Goal: Task Accomplishment & Management: Manage account settings

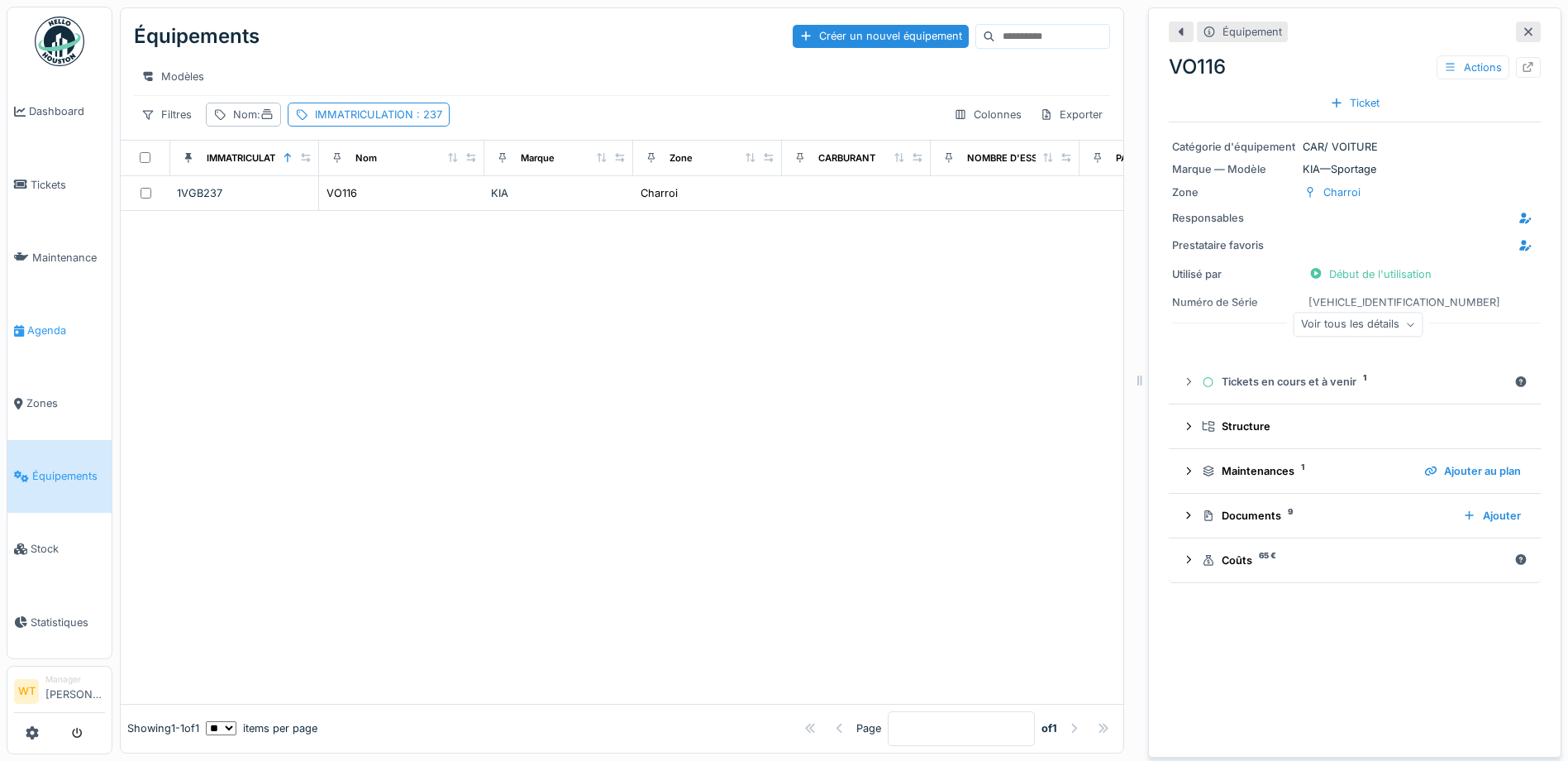
click at [56, 323] on span "Agenda" at bounding box center [67, 330] width 78 height 15
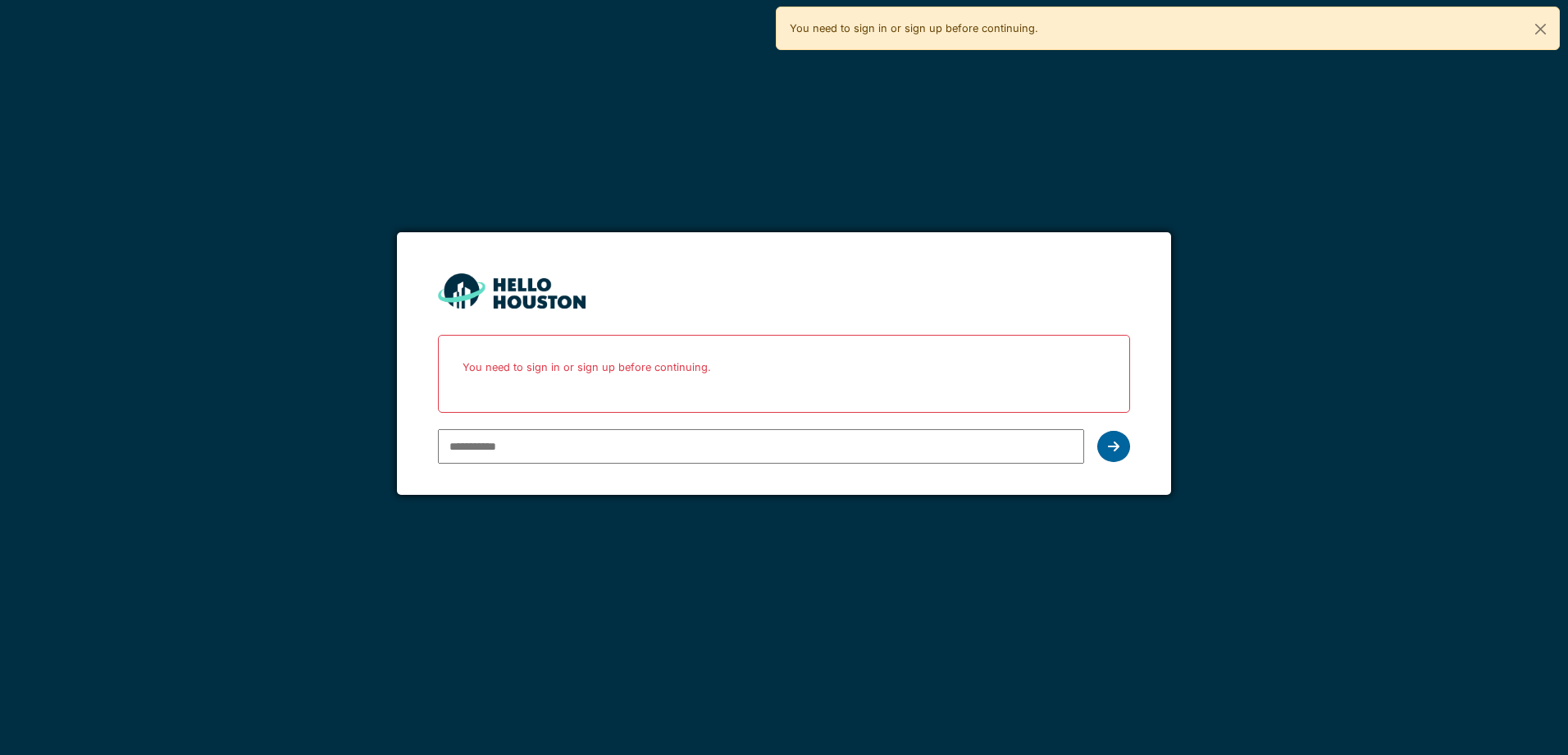
type input "**********"
click at [1123, 448] on div at bounding box center [1114, 446] width 33 height 31
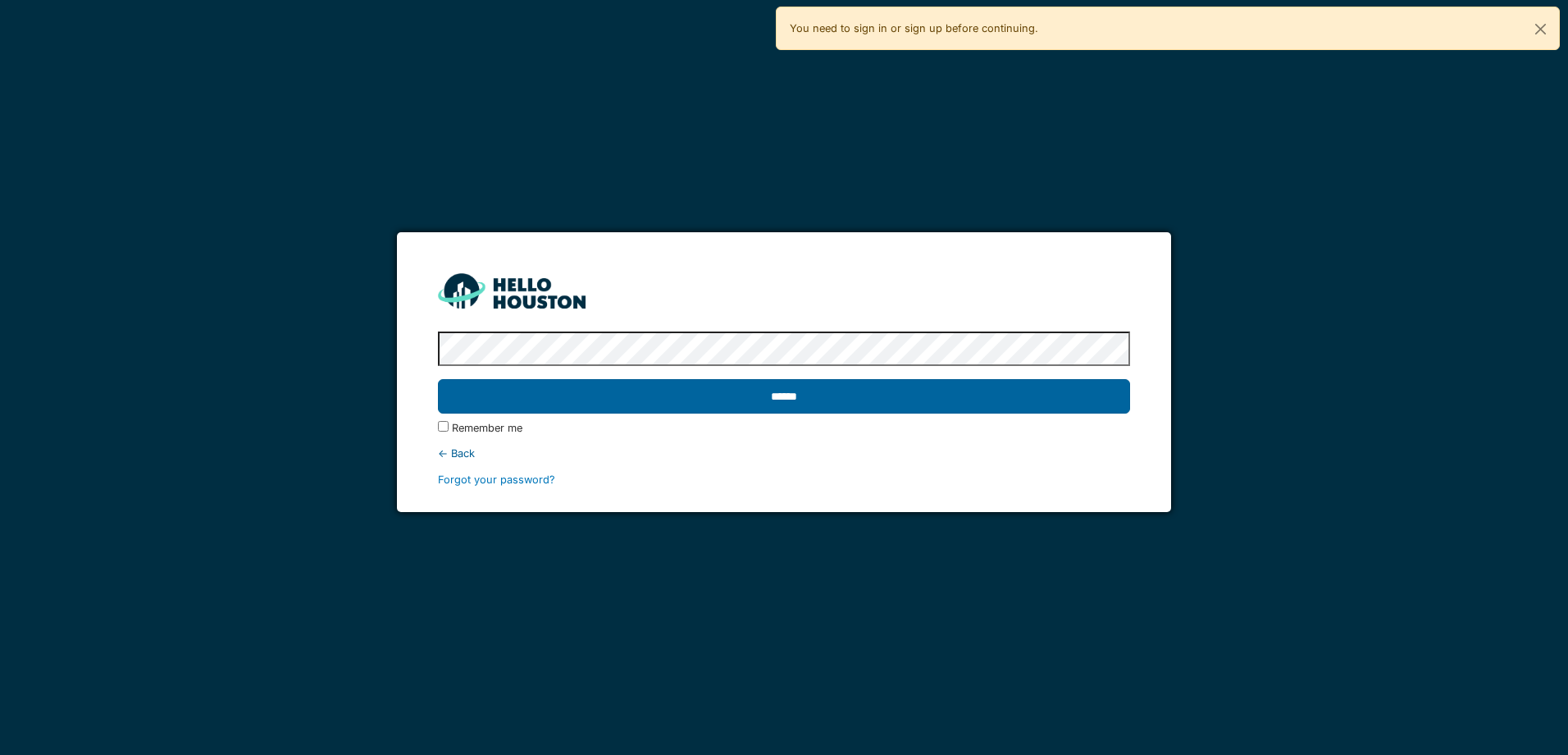
click at [542, 401] on input "******" at bounding box center [784, 396] width 691 height 34
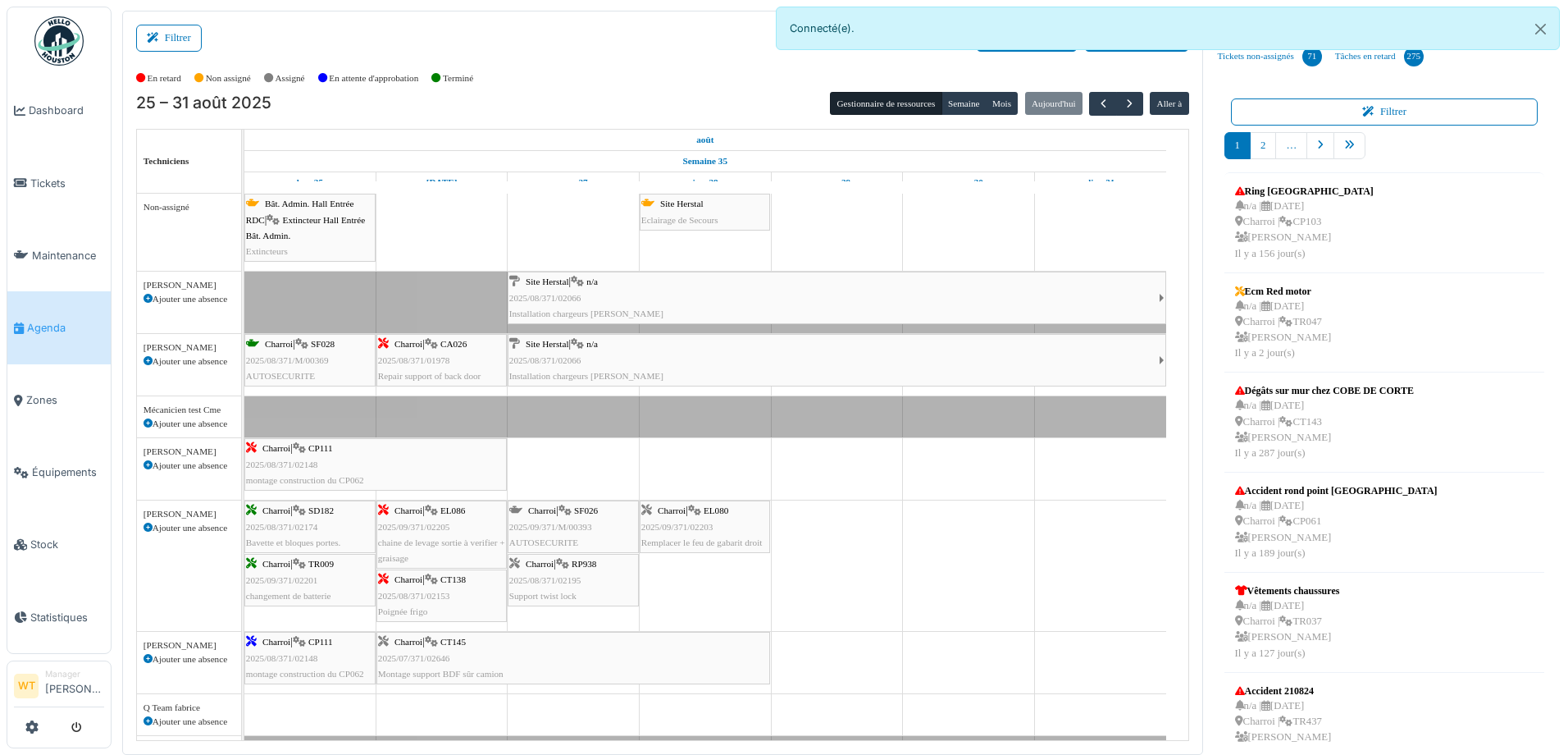
scroll to position [50, 0]
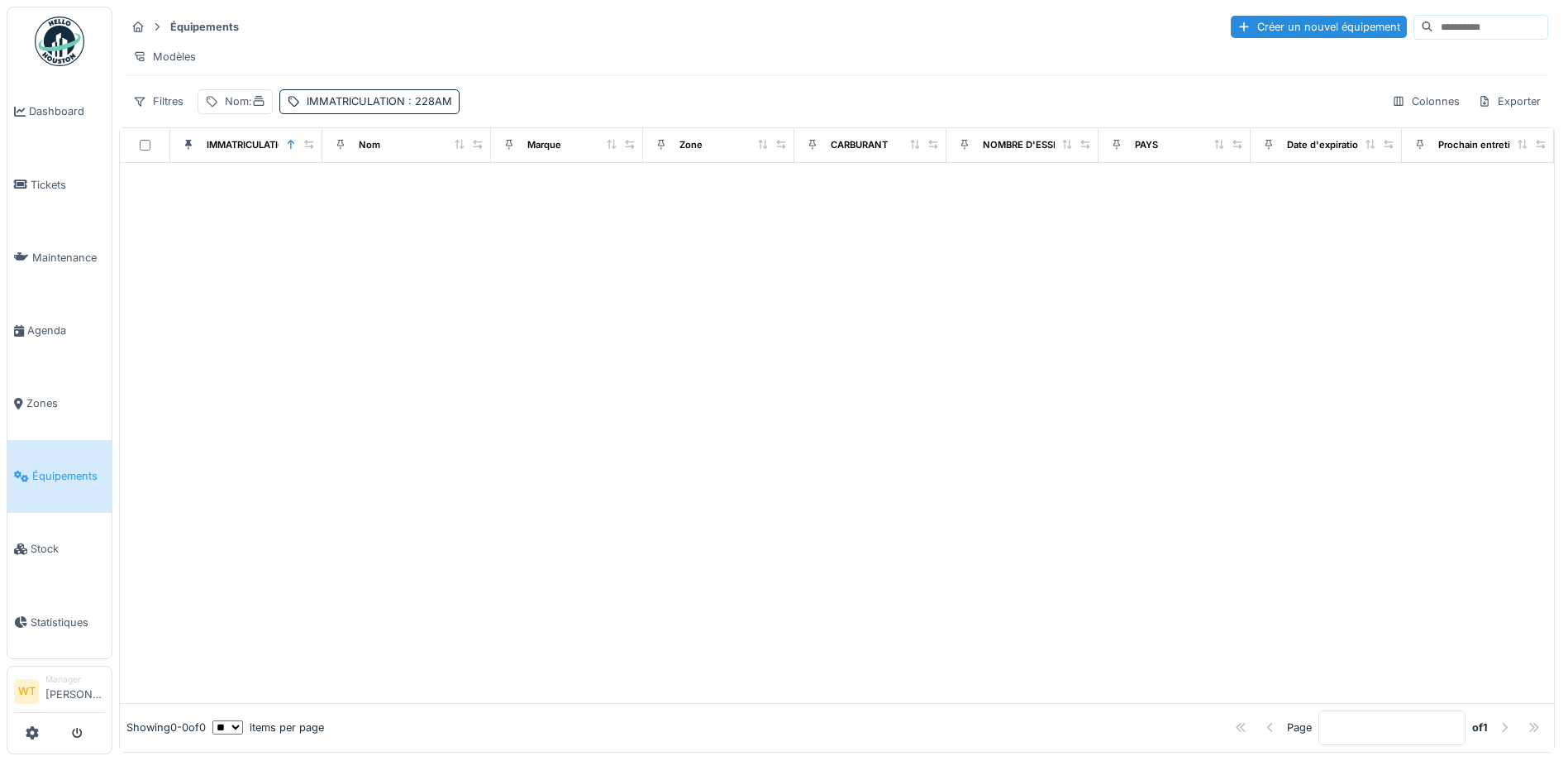
click at [355, 121] on div "Équipements Créer un nouvel équipement Modèles Filtres Nom : IMMATRICULATION : …" at bounding box center [837, 64] width 1436 height 114
click at [406, 110] on div "IMMATRICULATION : 228AM" at bounding box center [379, 101] width 146 height 15
click at [515, 192] on icon at bounding box center [515, 192] width 13 height 10
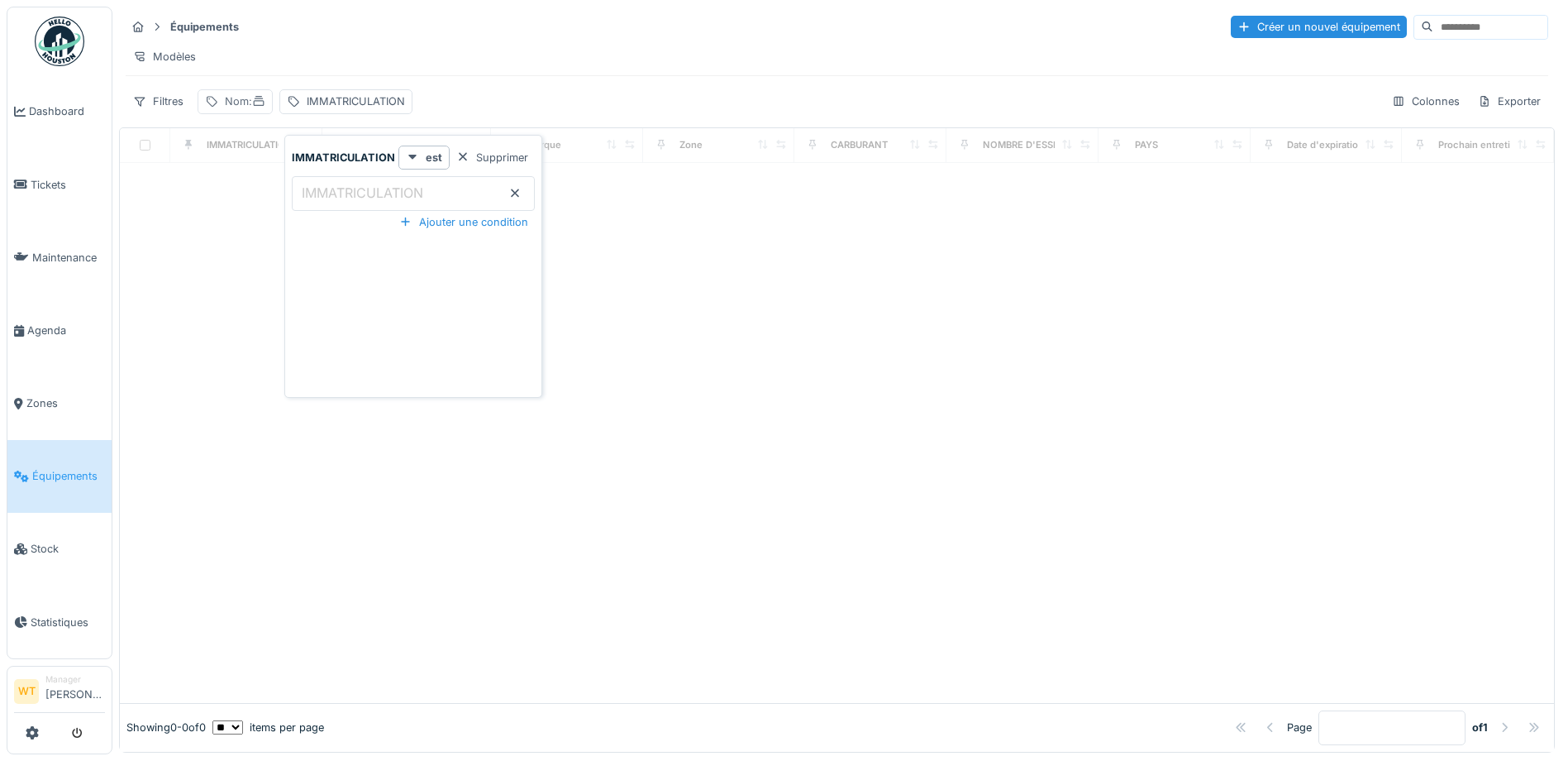
click at [244, 110] on div "Nom :" at bounding box center [245, 101] width 41 height 15
click at [310, 197] on input "Nom" at bounding box center [287, 193] width 165 height 34
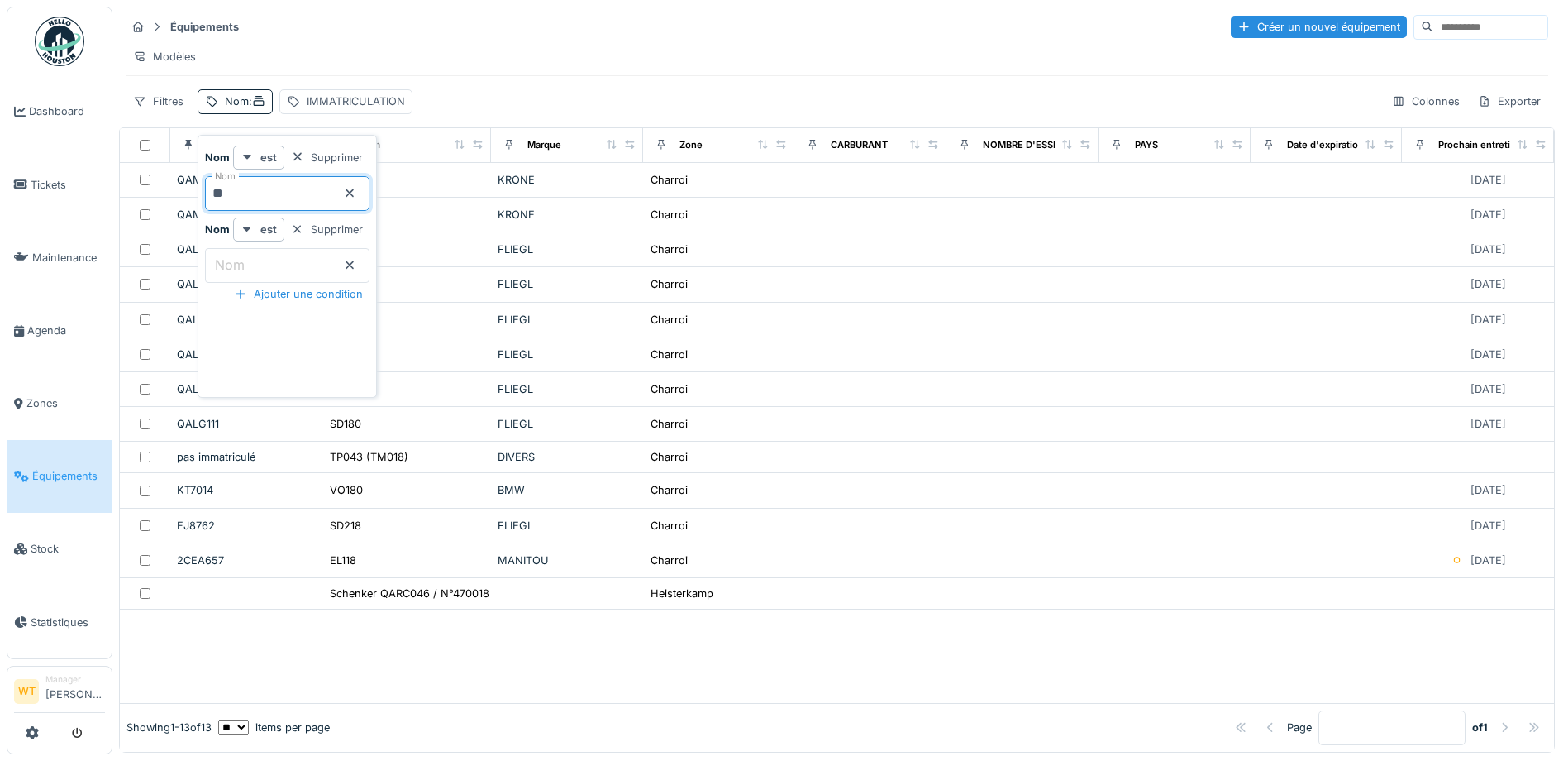
type input "***"
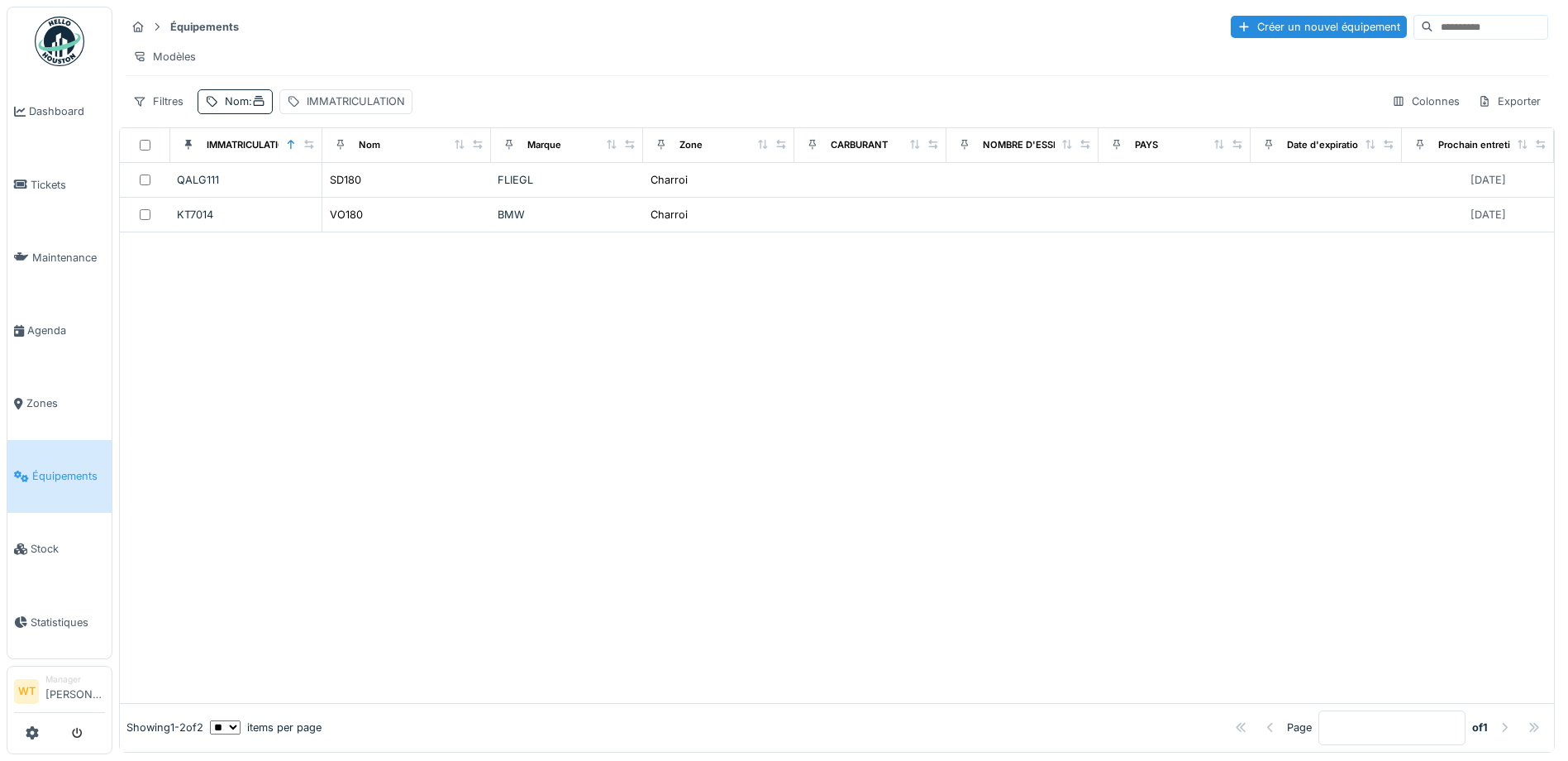
drag, startPoint x: 674, startPoint y: 536, endPoint x: 540, endPoint y: 451, distance: 158.7
click at [669, 530] on div at bounding box center [837, 467] width 1434 height 470
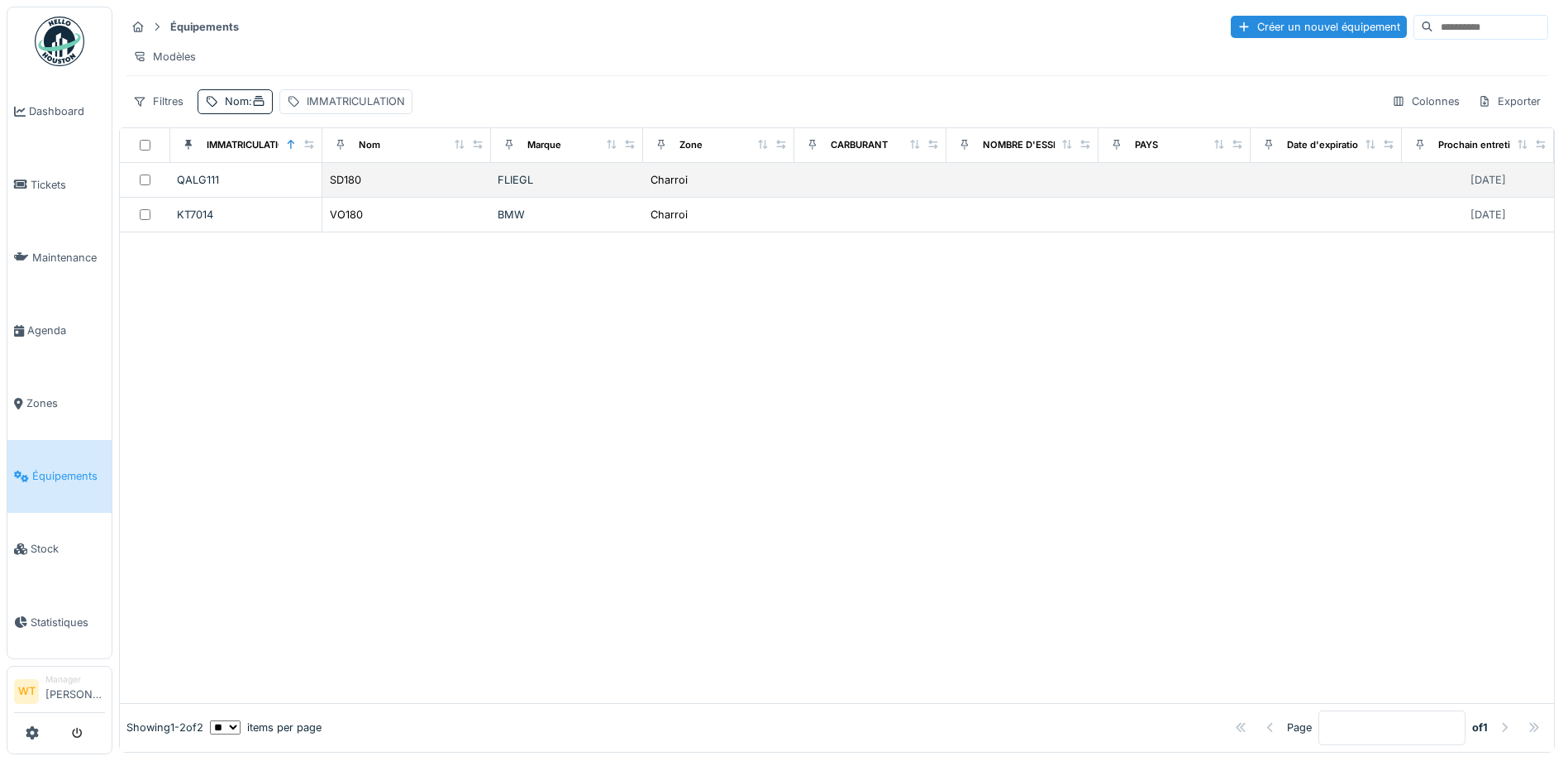
click at [425, 187] on div "SD180" at bounding box center [407, 180] width 155 height 17
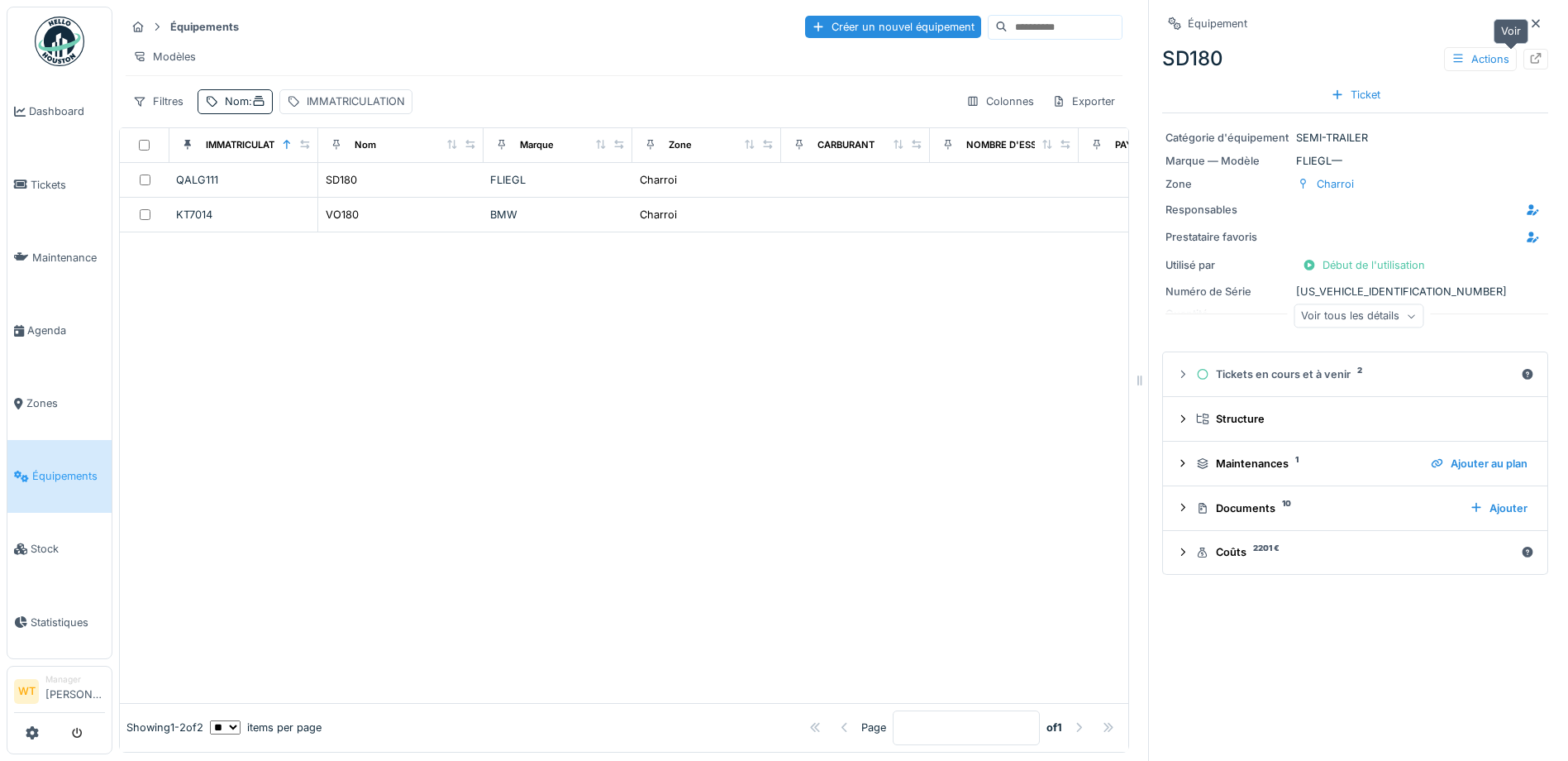
click at [1523, 62] on div at bounding box center [1536, 59] width 25 height 21
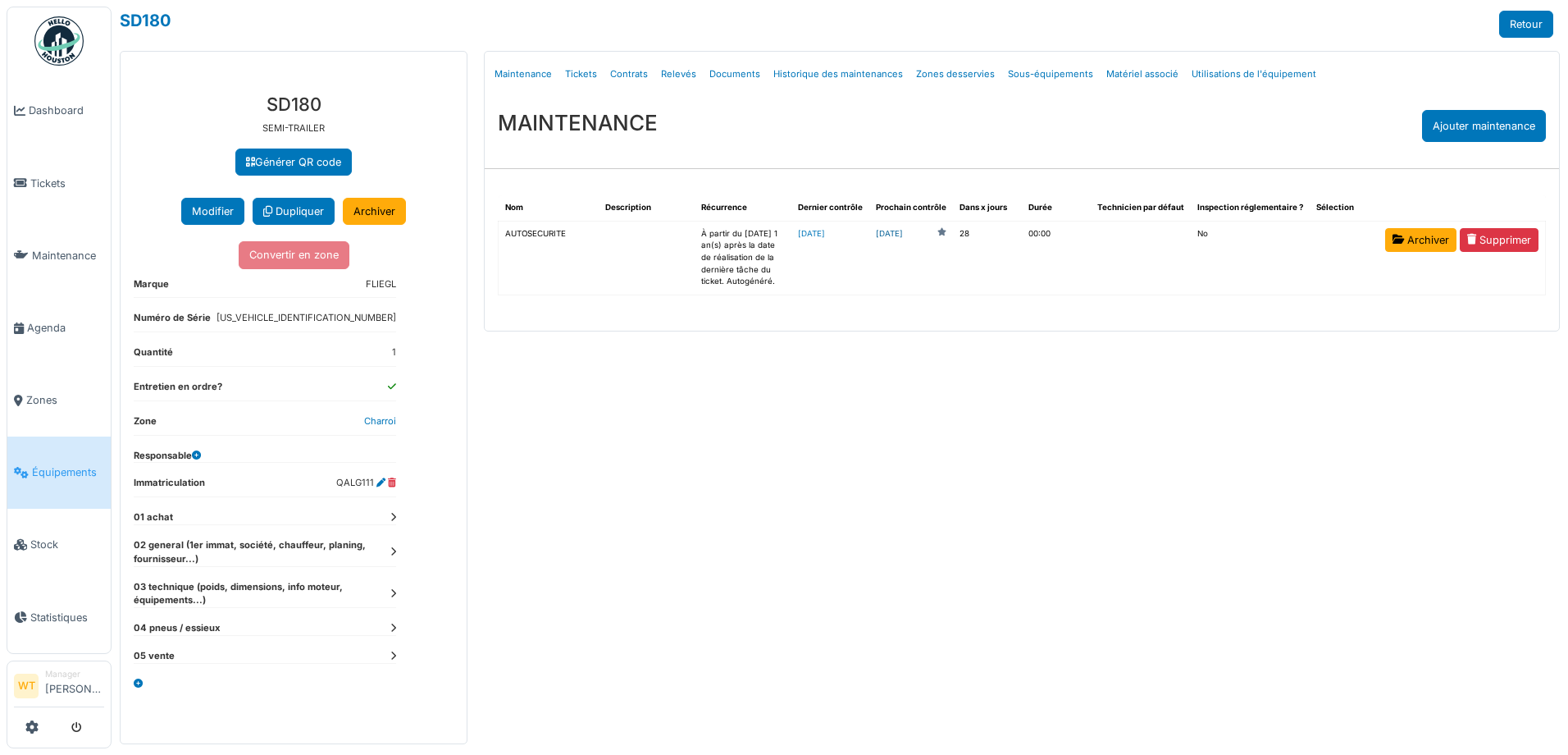
click at [903, 236] on link "2025-09-24" at bounding box center [889, 233] width 27 height 12
click at [42, 464] on span "Équipements" at bounding box center [68, 472] width 72 height 15
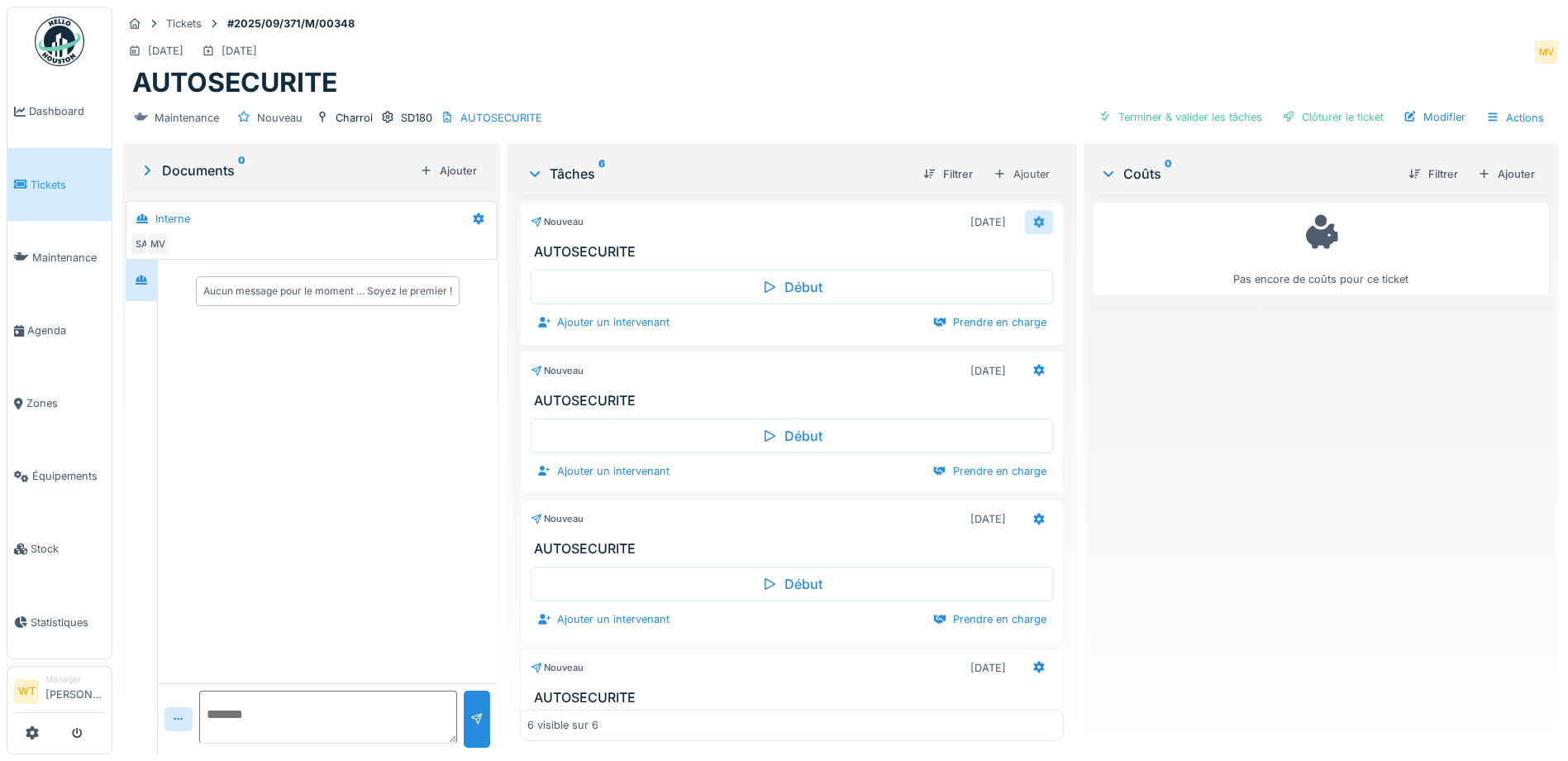
click at [1034, 221] on icon at bounding box center [1039, 222] width 10 height 11
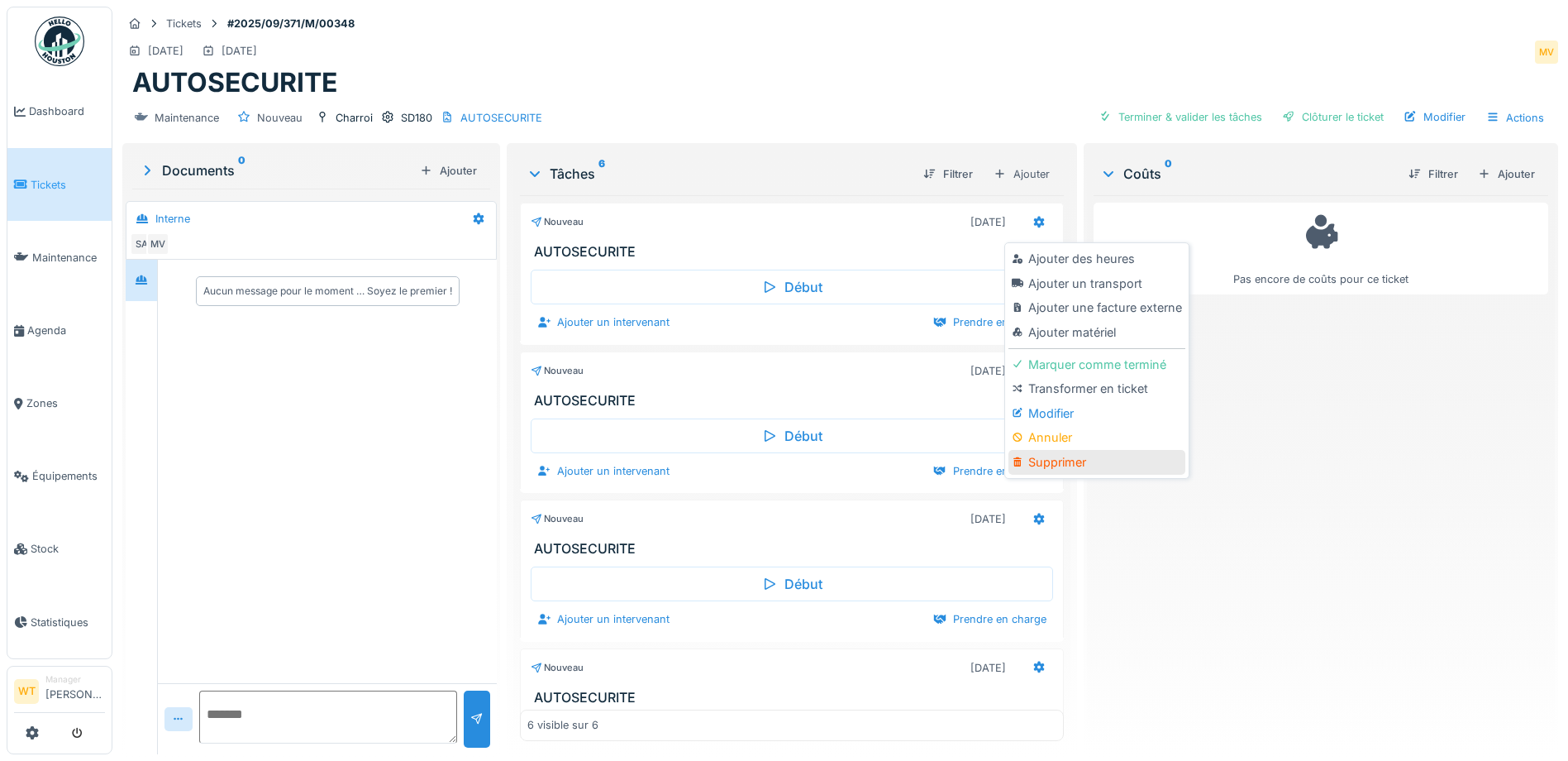
click at [1068, 455] on div "Supprimer" at bounding box center [1096, 462] width 176 height 25
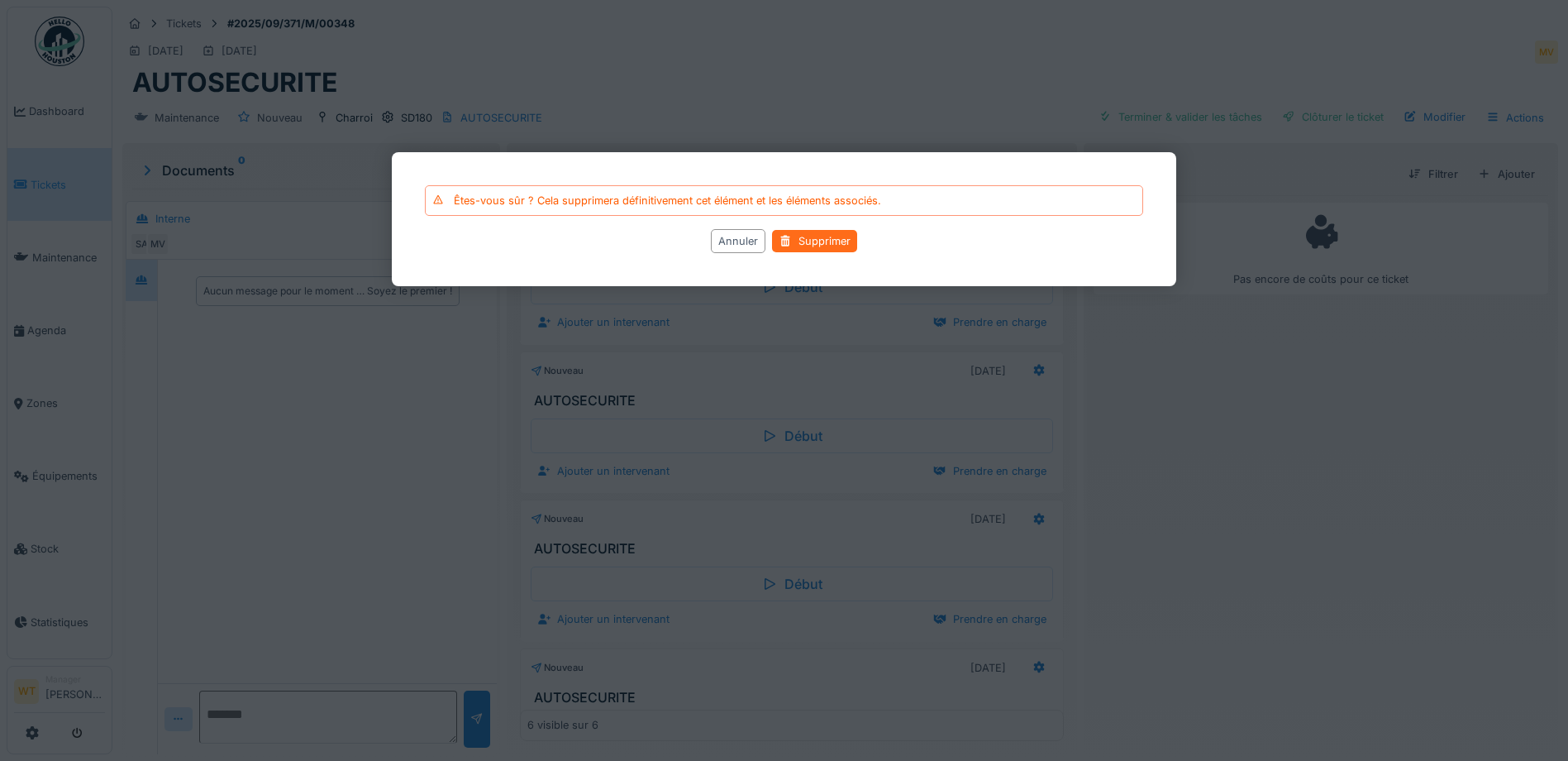
click at [819, 242] on div "Supprimer" at bounding box center [814, 240] width 85 height 22
click at [812, 246] on div "Supprimer" at bounding box center [814, 240] width 85 height 22
drag, startPoint x: 1113, startPoint y: 349, endPoint x: 1062, endPoint y: 337, distance: 52.4
click at [1108, 347] on div at bounding box center [784, 380] width 1568 height 761
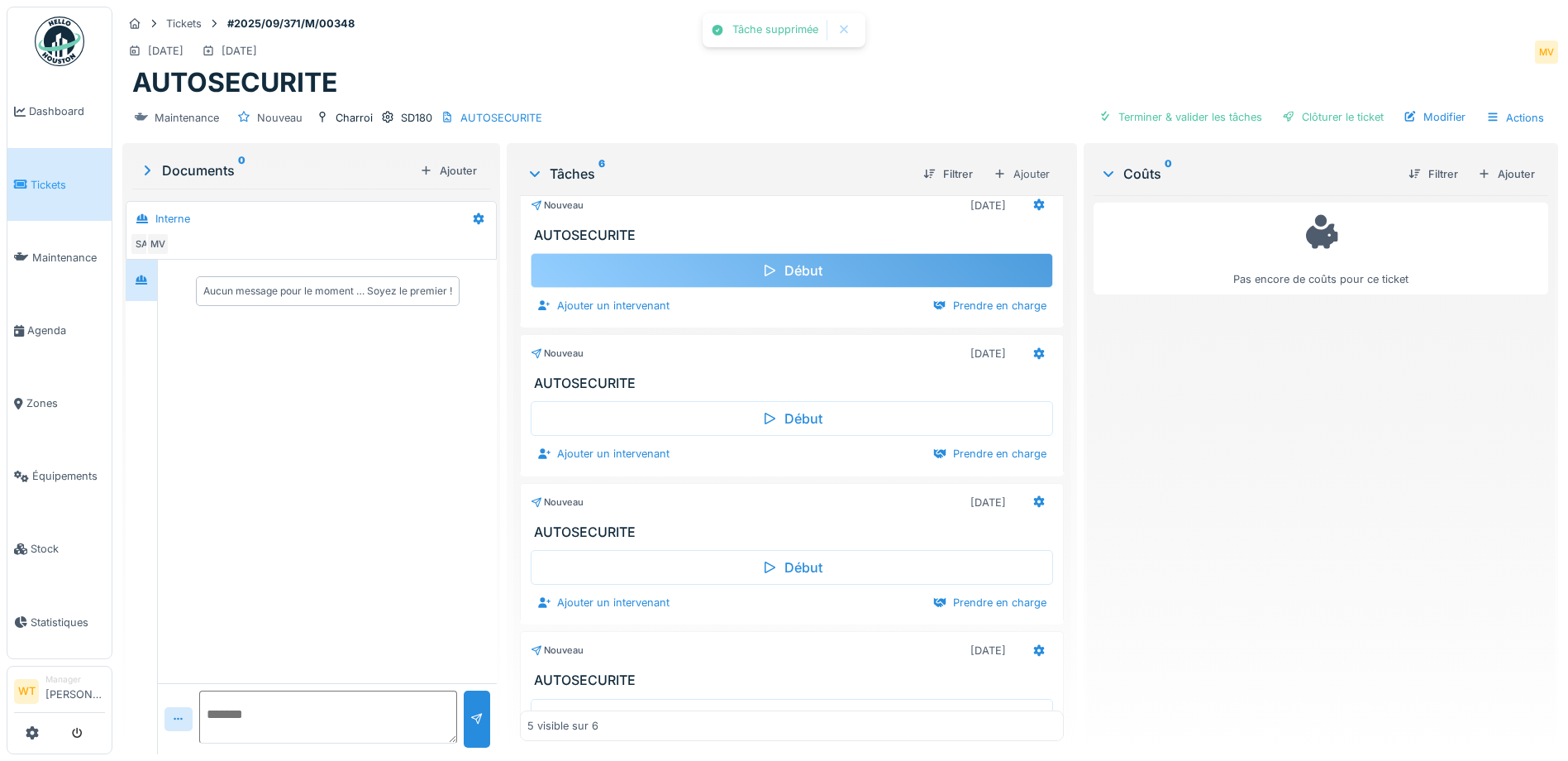
scroll to position [0, 0]
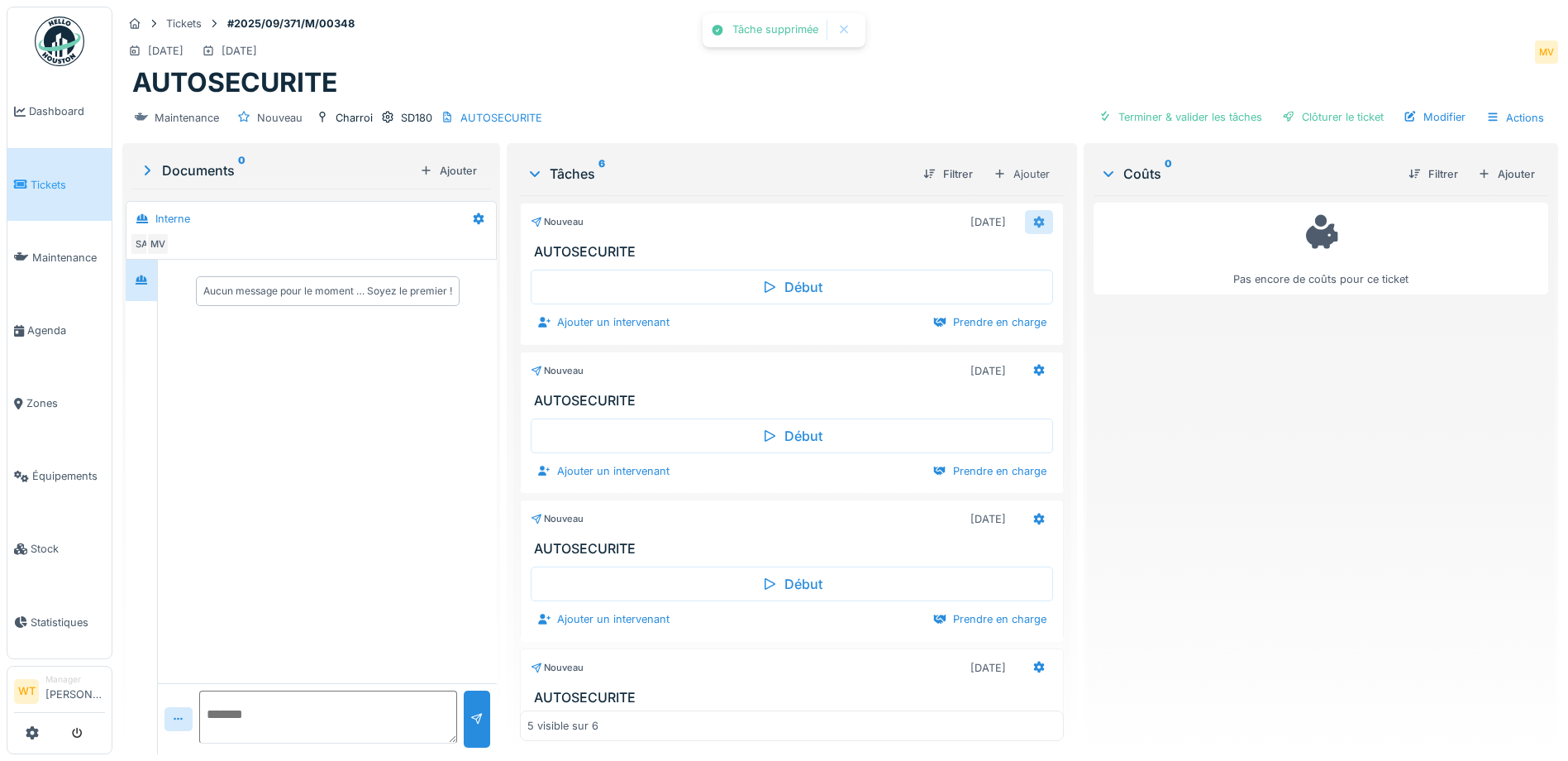
click at [1034, 216] on icon at bounding box center [1039, 222] width 10 height 11
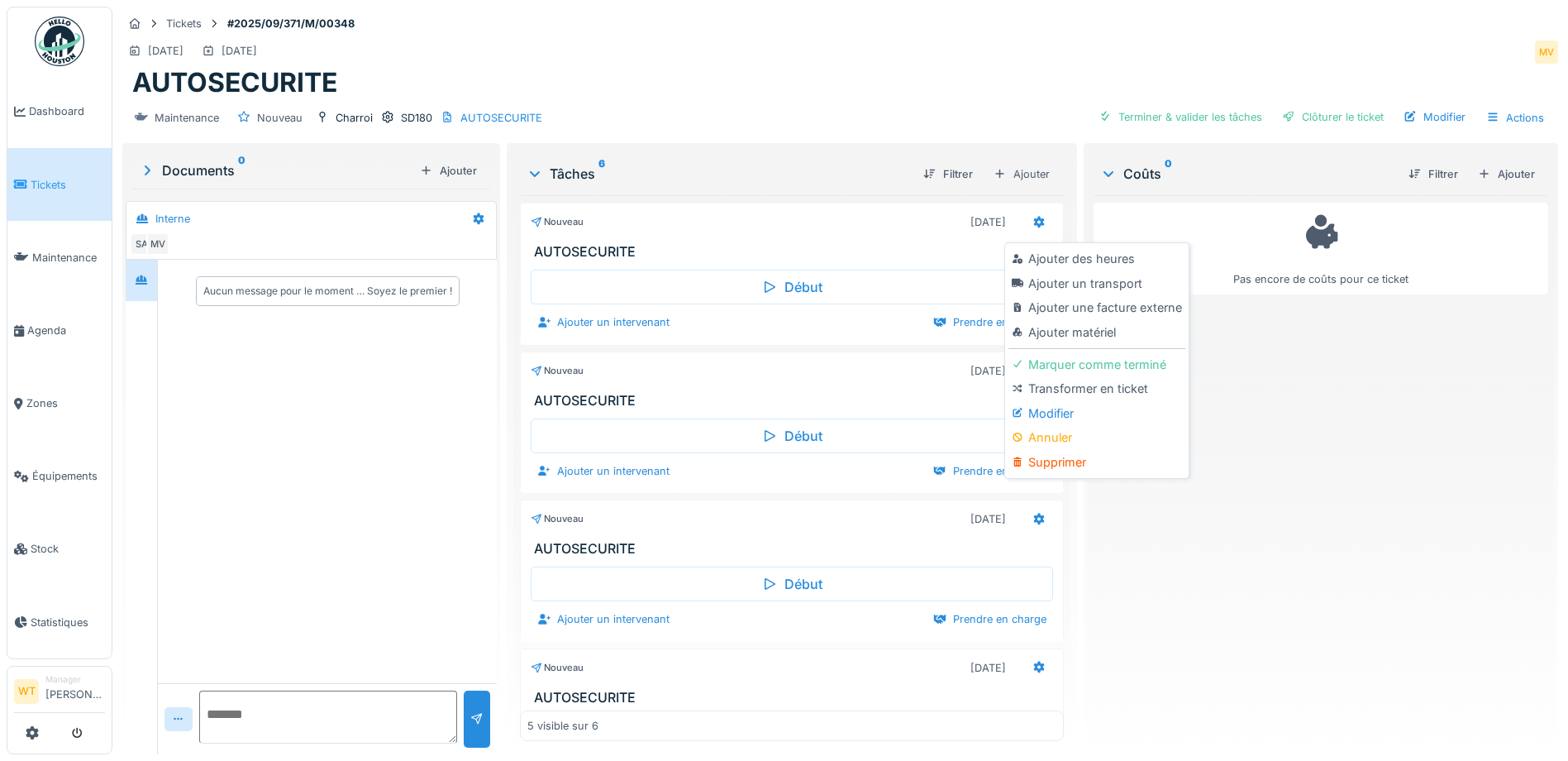
click at [1060, 451] on div "Supprimer" at bounding box center [1096, 462] width 176 height 25
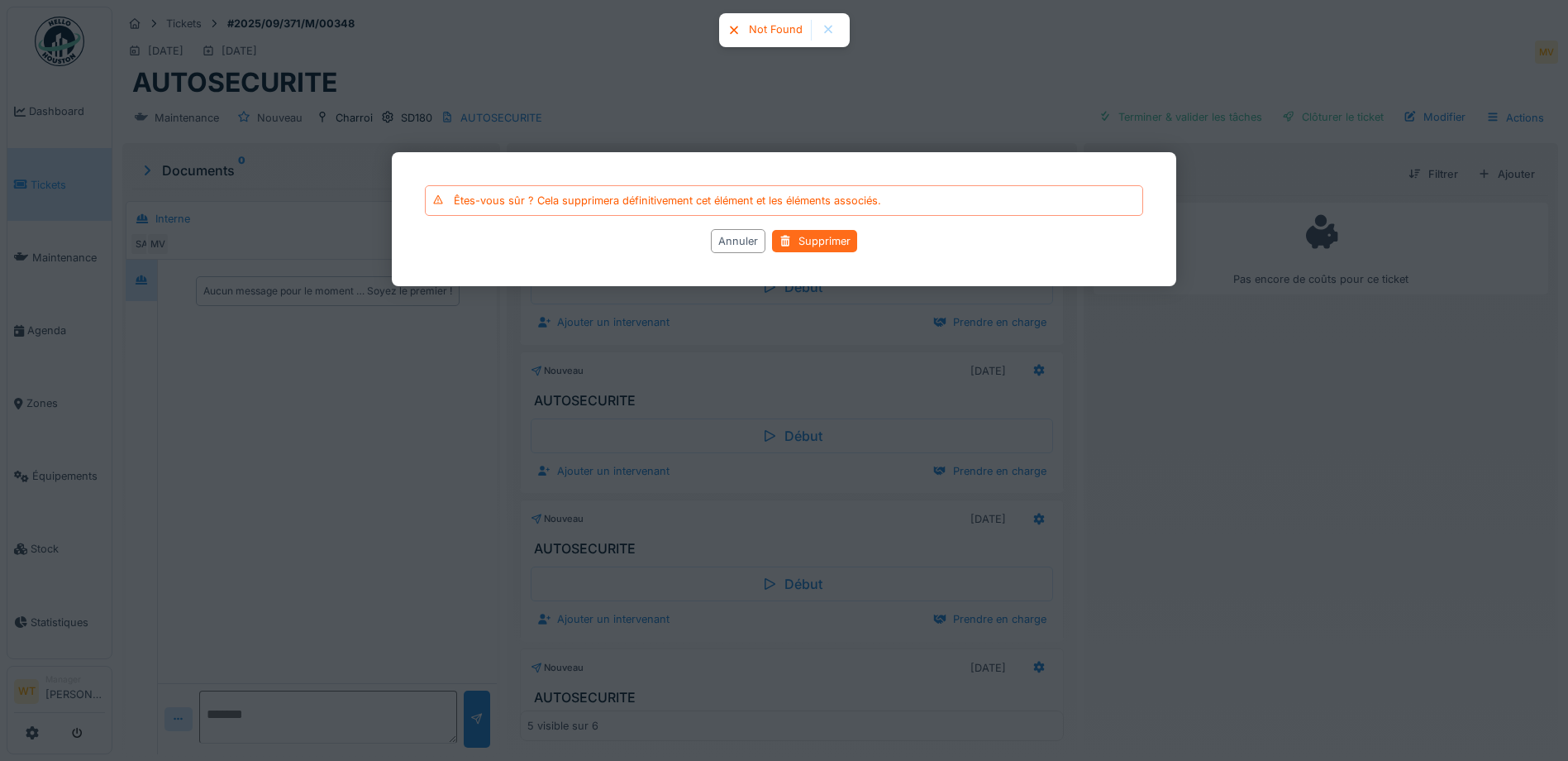
click at [822, 237] on div "Supprimer" at bounding box center [814, 240] width 85 height 22
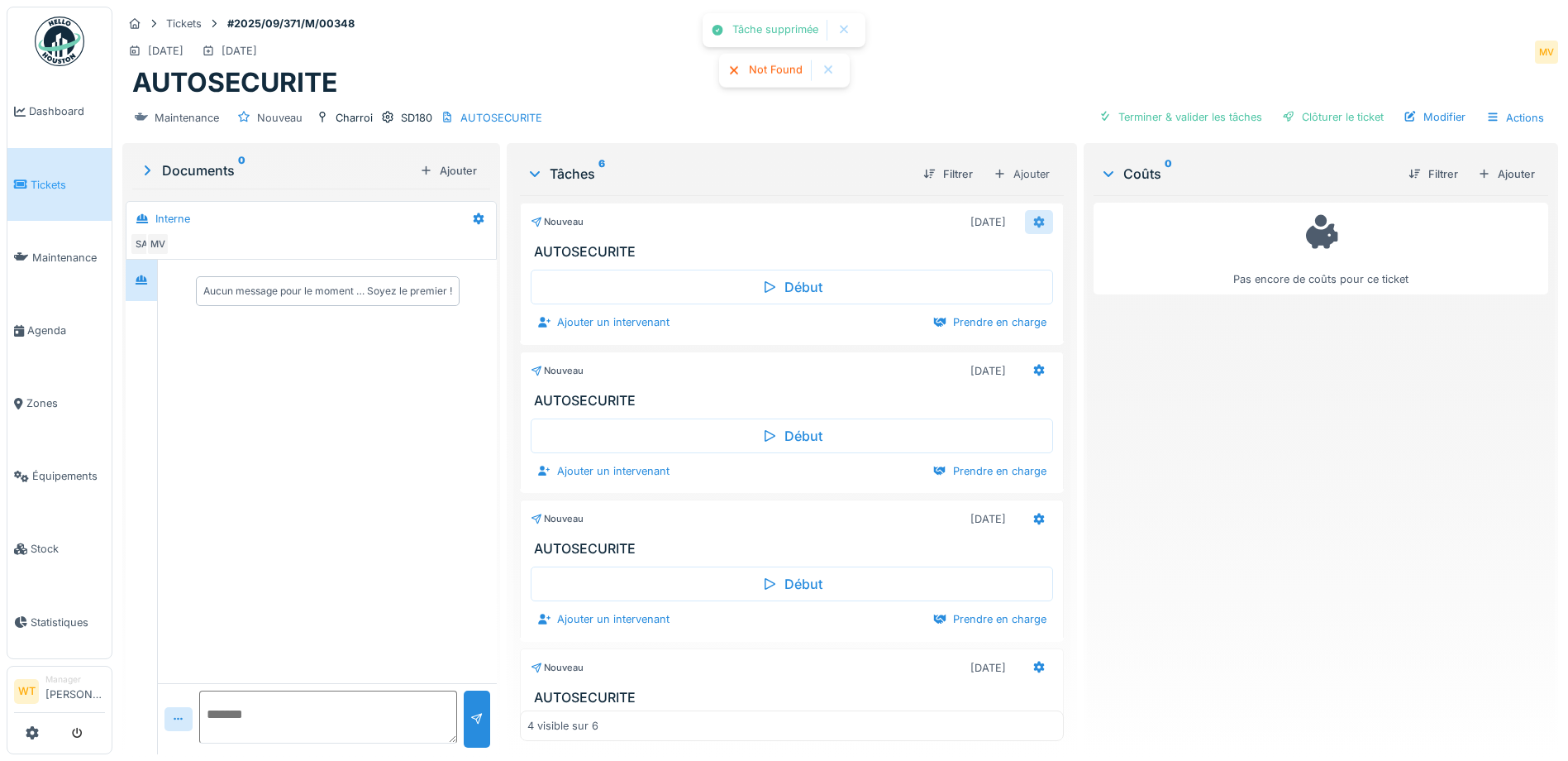
click at [1034, 216] on icon at bounding box center [1039, 222] width 10 height 11
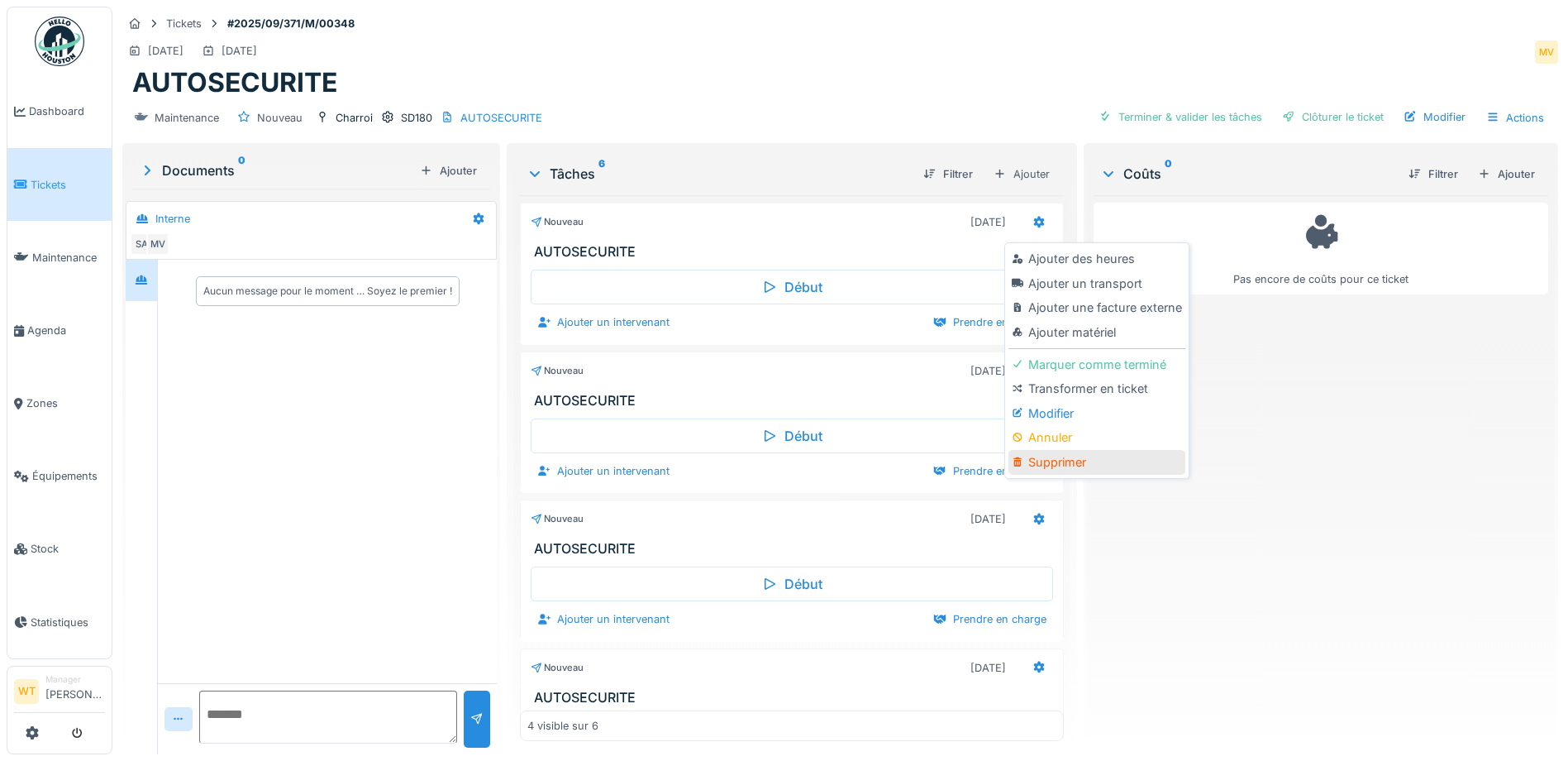
click at [1078, 450] on div "Supprimer" at bounding box center [1096, 462] width 176 height 25
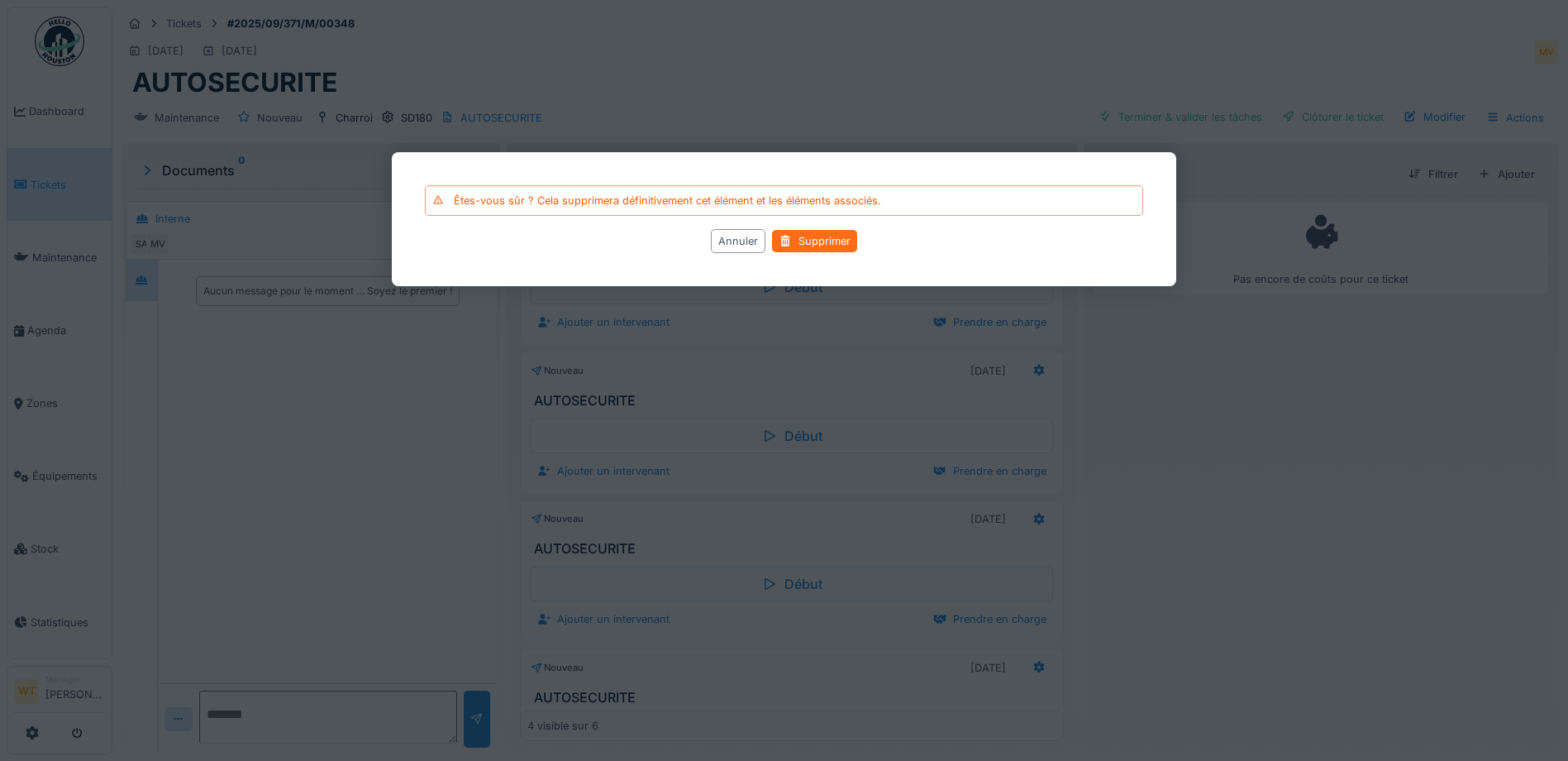
click at [828, 235] on div "Supprimer" at bounding box center [814, 240] width 85 height 22
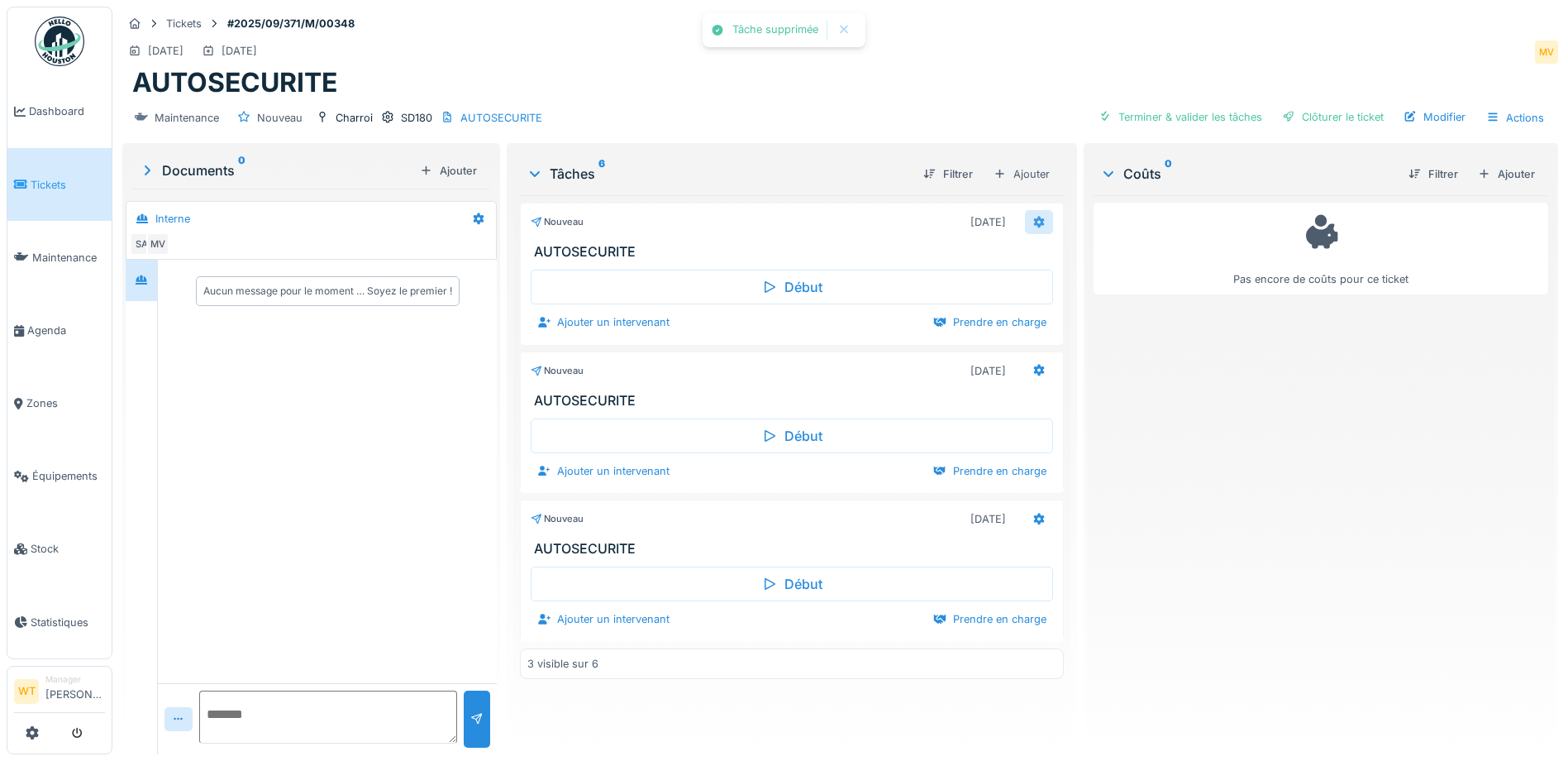
click at [1025, 213] on div at bounding box center [1040, 222] width 29 height 24
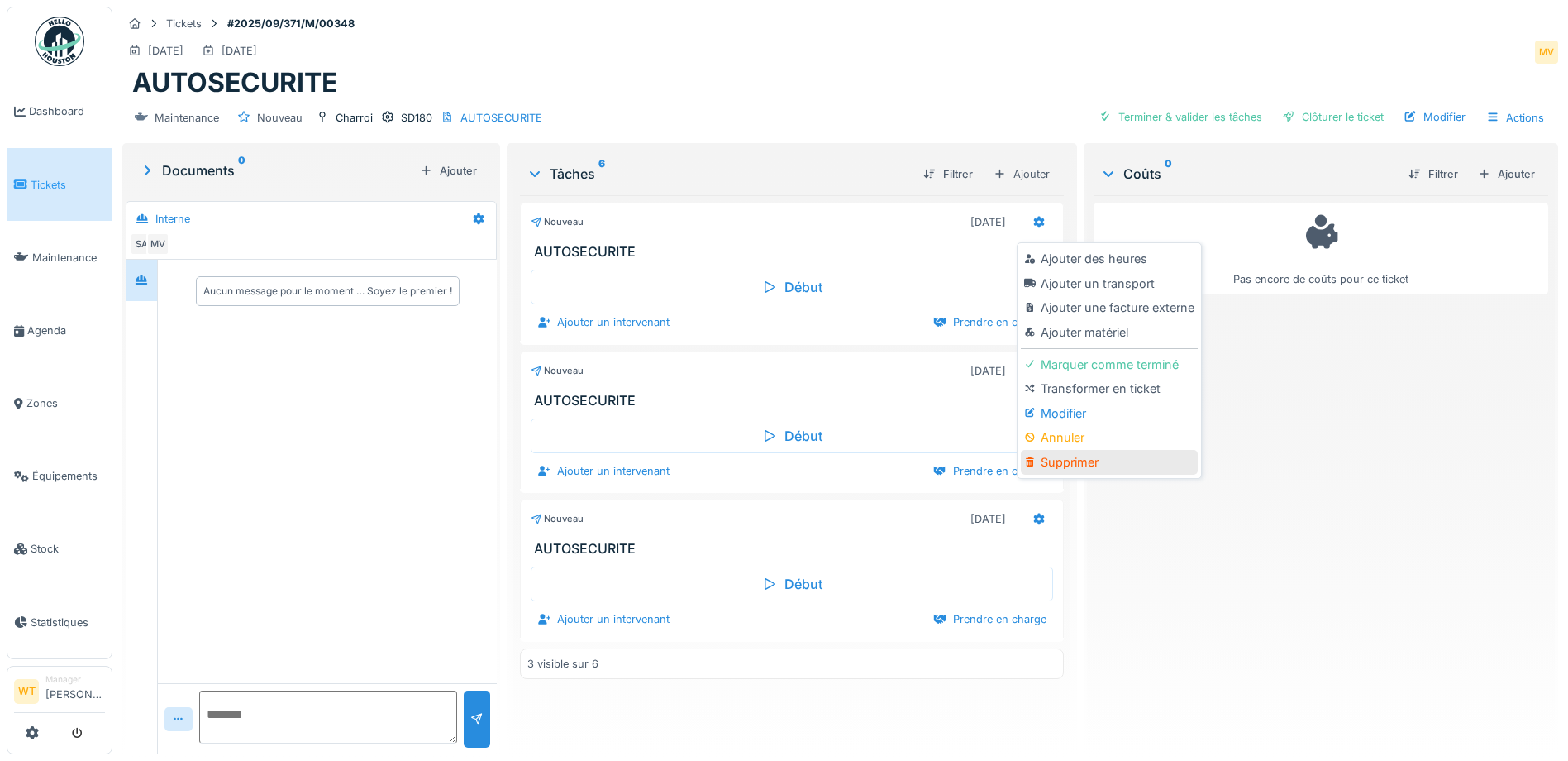
click at [1087, 450] on div "Supprimer" at bounding box center [1108, 462] width 176 height 25
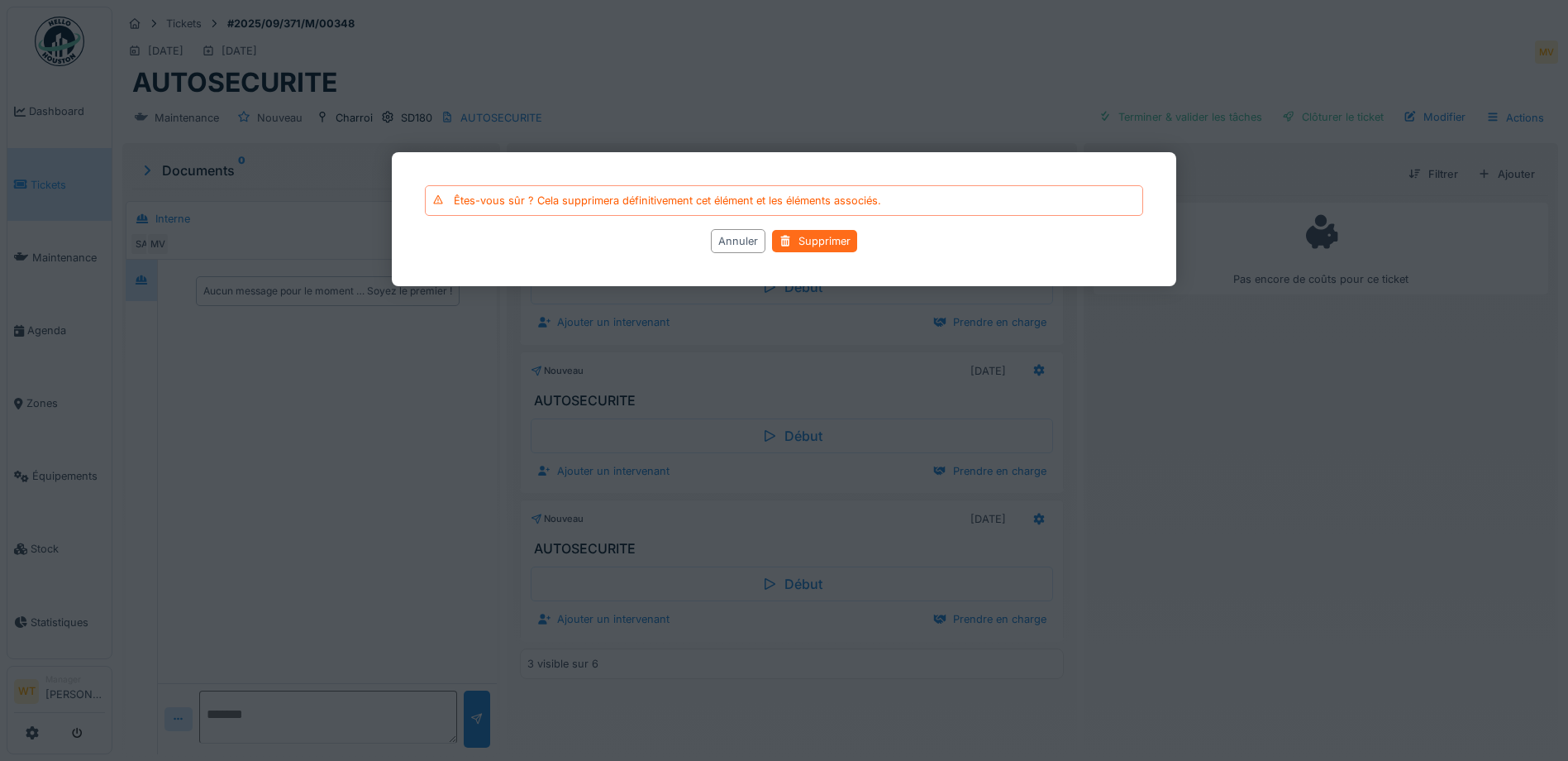
click at [806, 239] on div "Supprimer" at bounding box center [814, 240] width 85 height 22
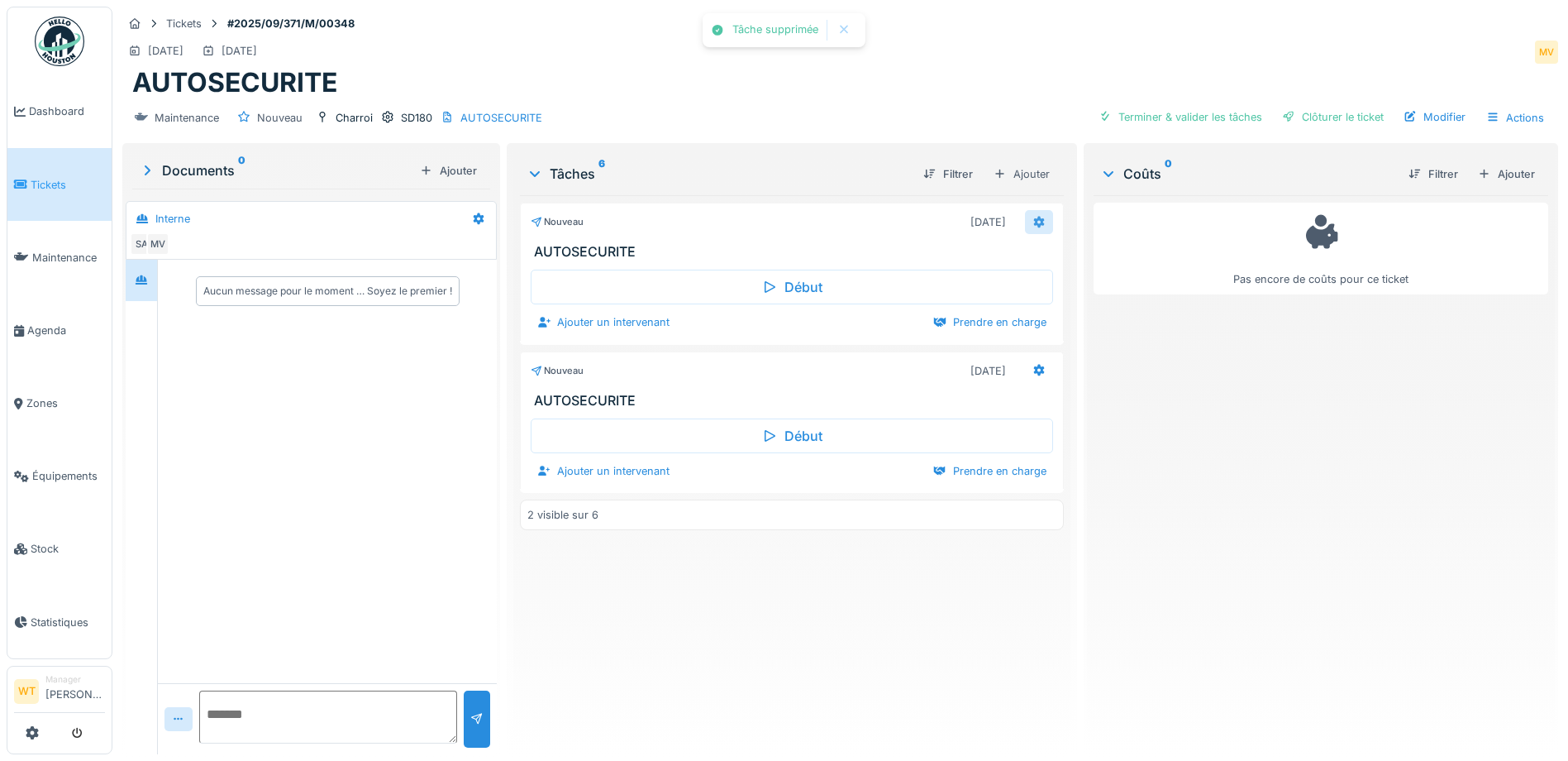
click at [1025, 216] on div at bounding box center [1040, 222] width 29 height 24
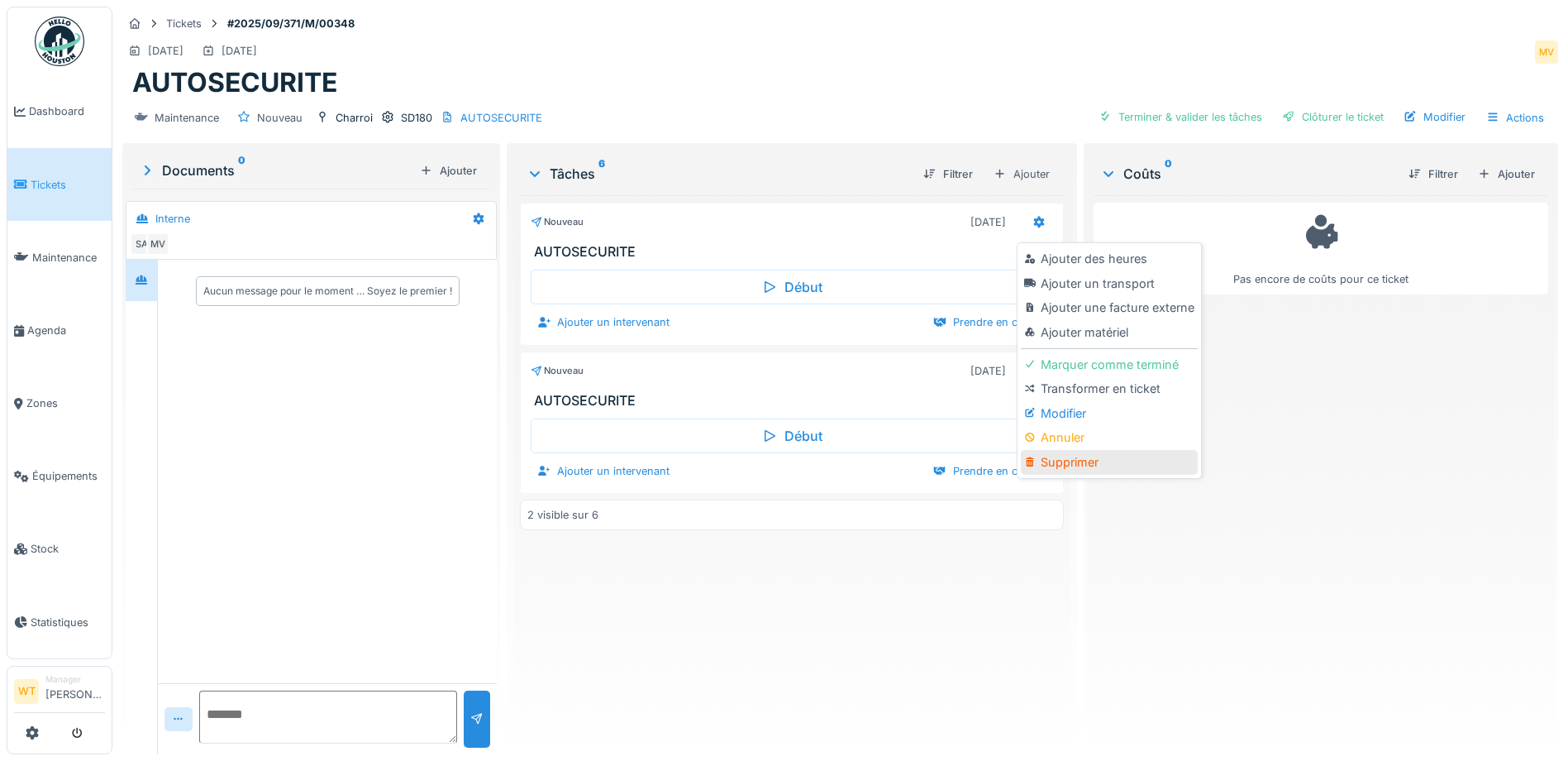
click at [1054, 451] on div "Supprimer" at bounding box center [1108, 462] width 176 height 25
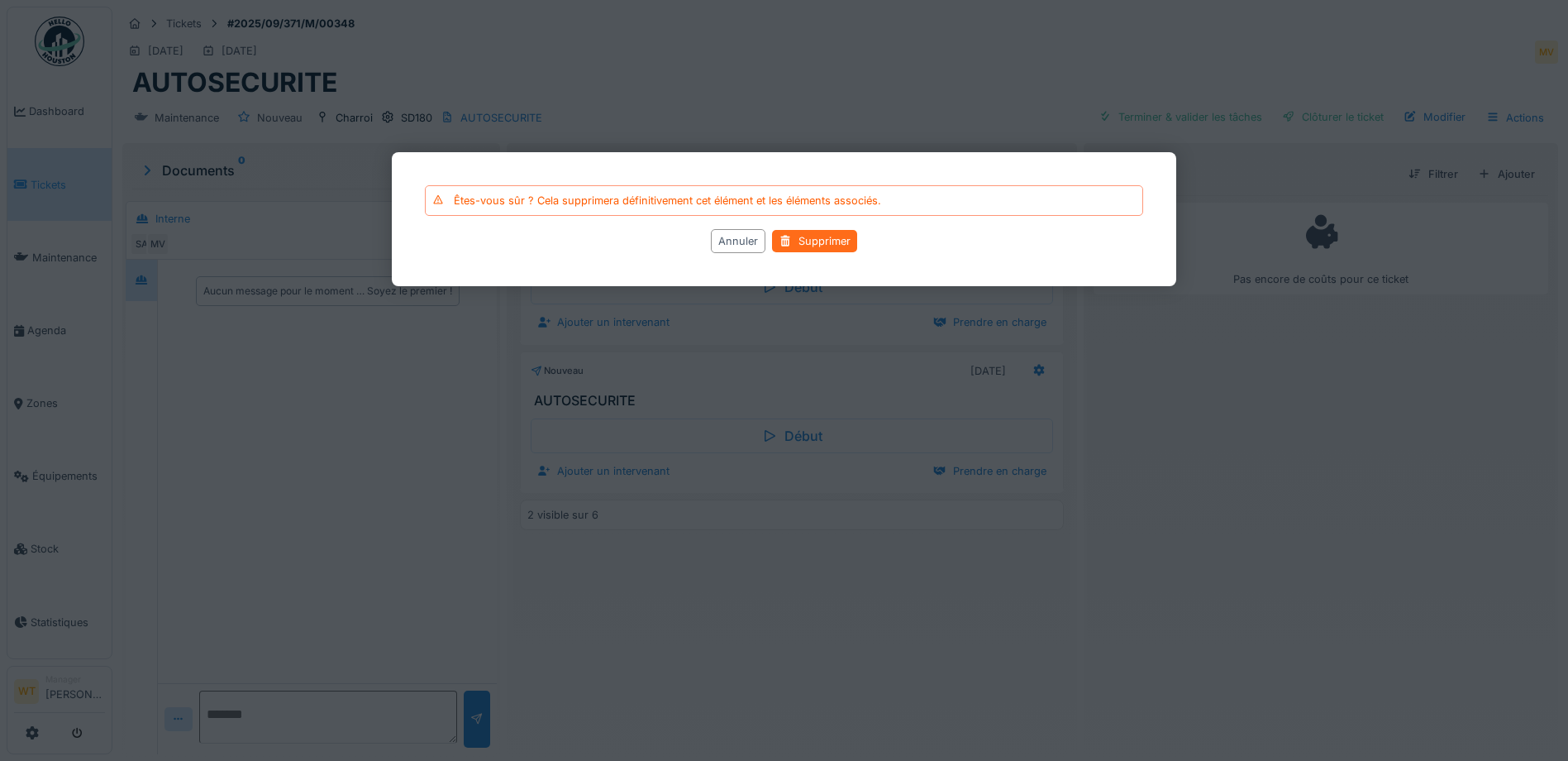
click at [812, 245] on div "Supprimer" at bounding box center [814, 240] width 85 height 22
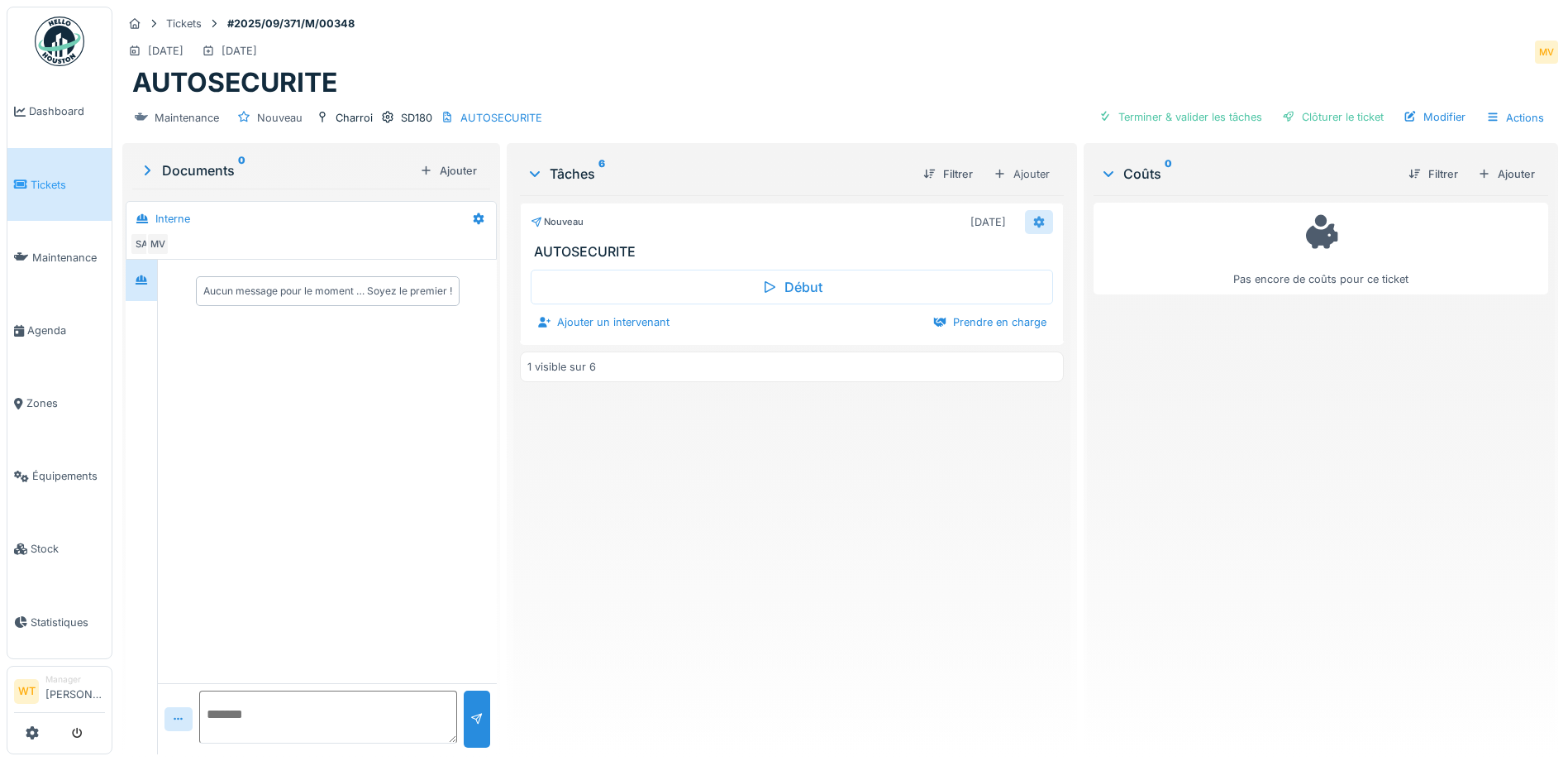
click at [1032, 216] on icon at bounding box center [1039, 221] width 13 height 10
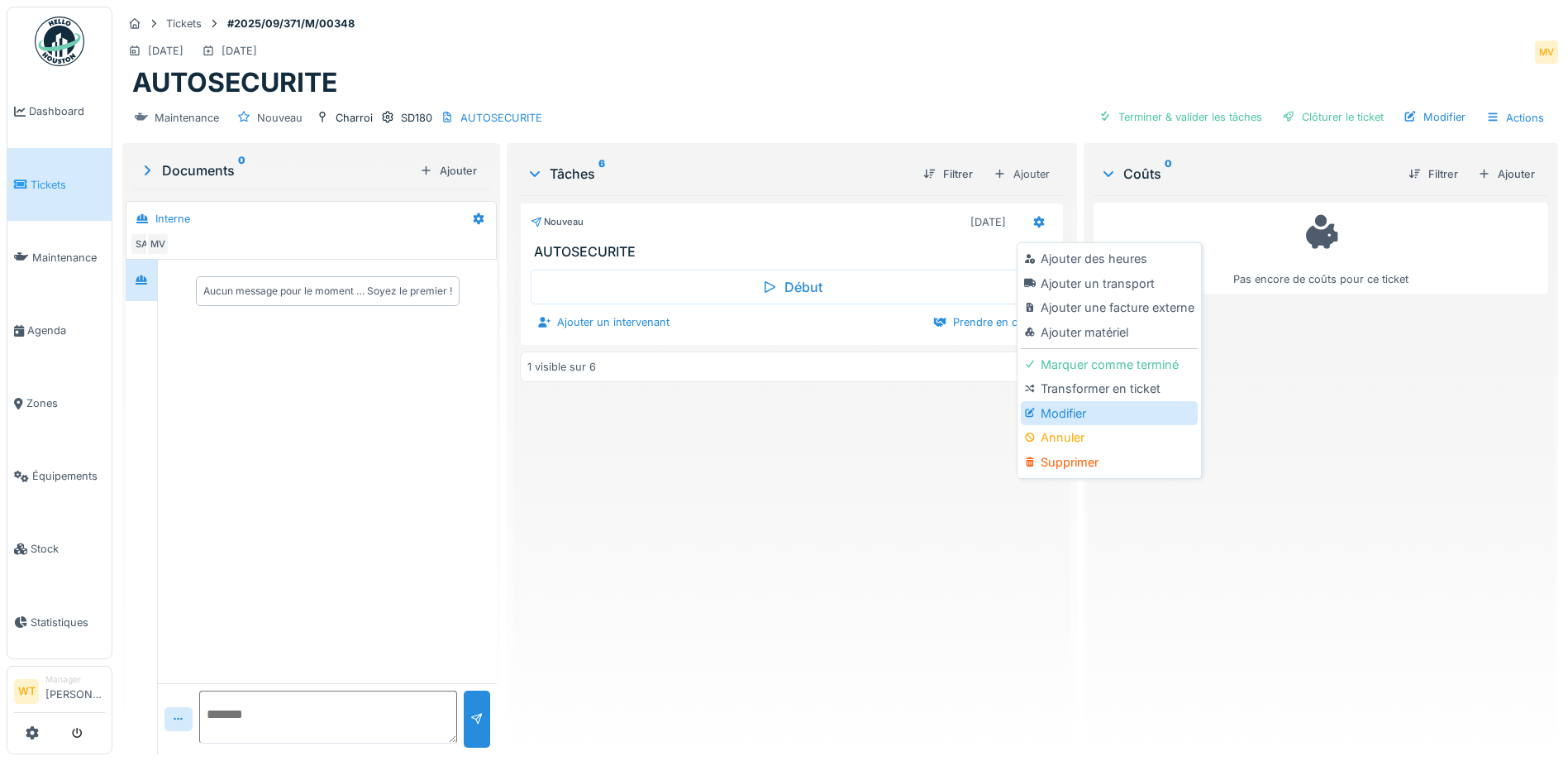
click at [1063, 401] on div "Modifier" at bounding box center [1108, 413] width 176 height 25
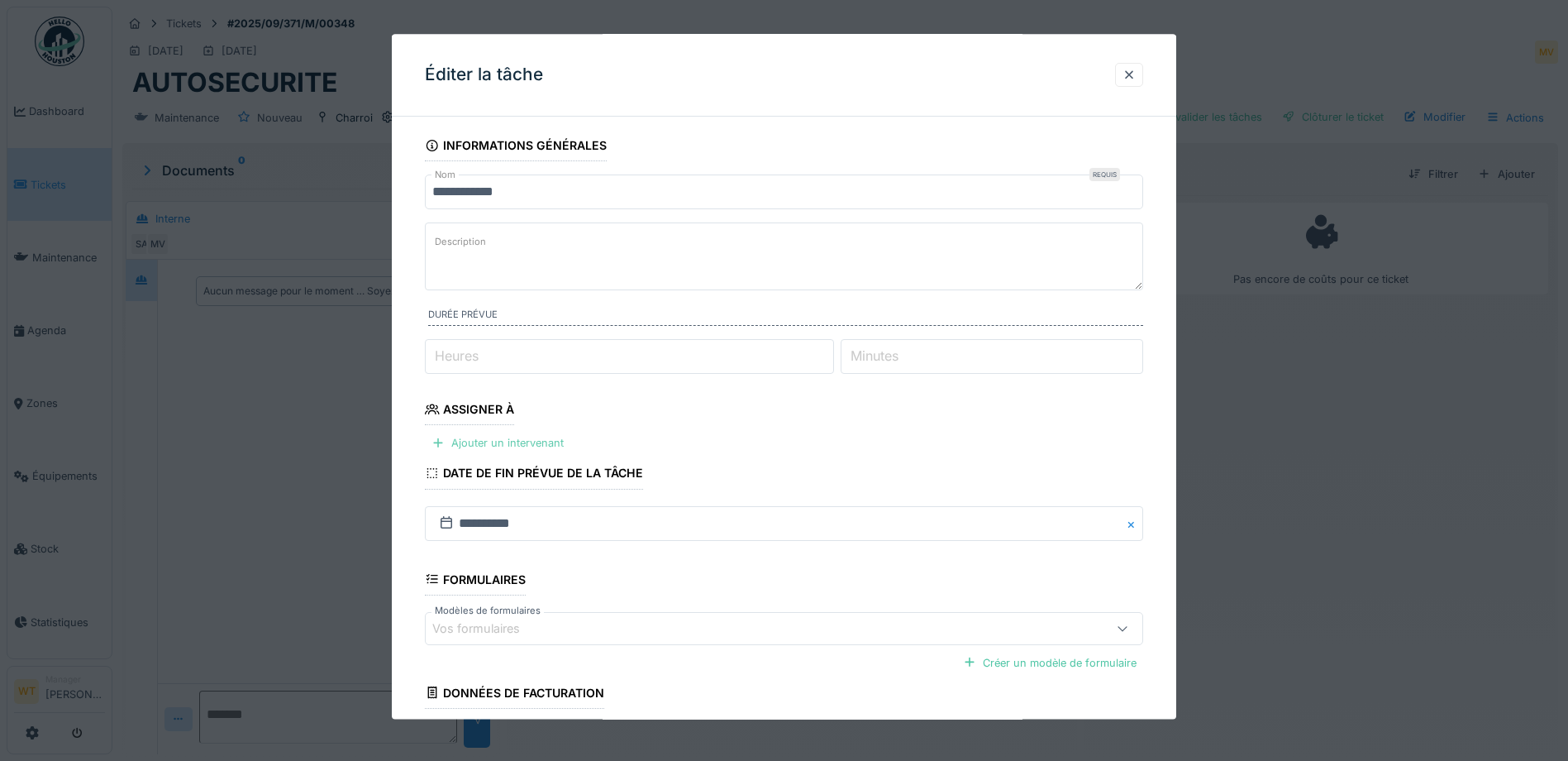
click at [519, 432] on div "Ajouter un intervenant" at bounding box center [497, 443] width 146 height 22
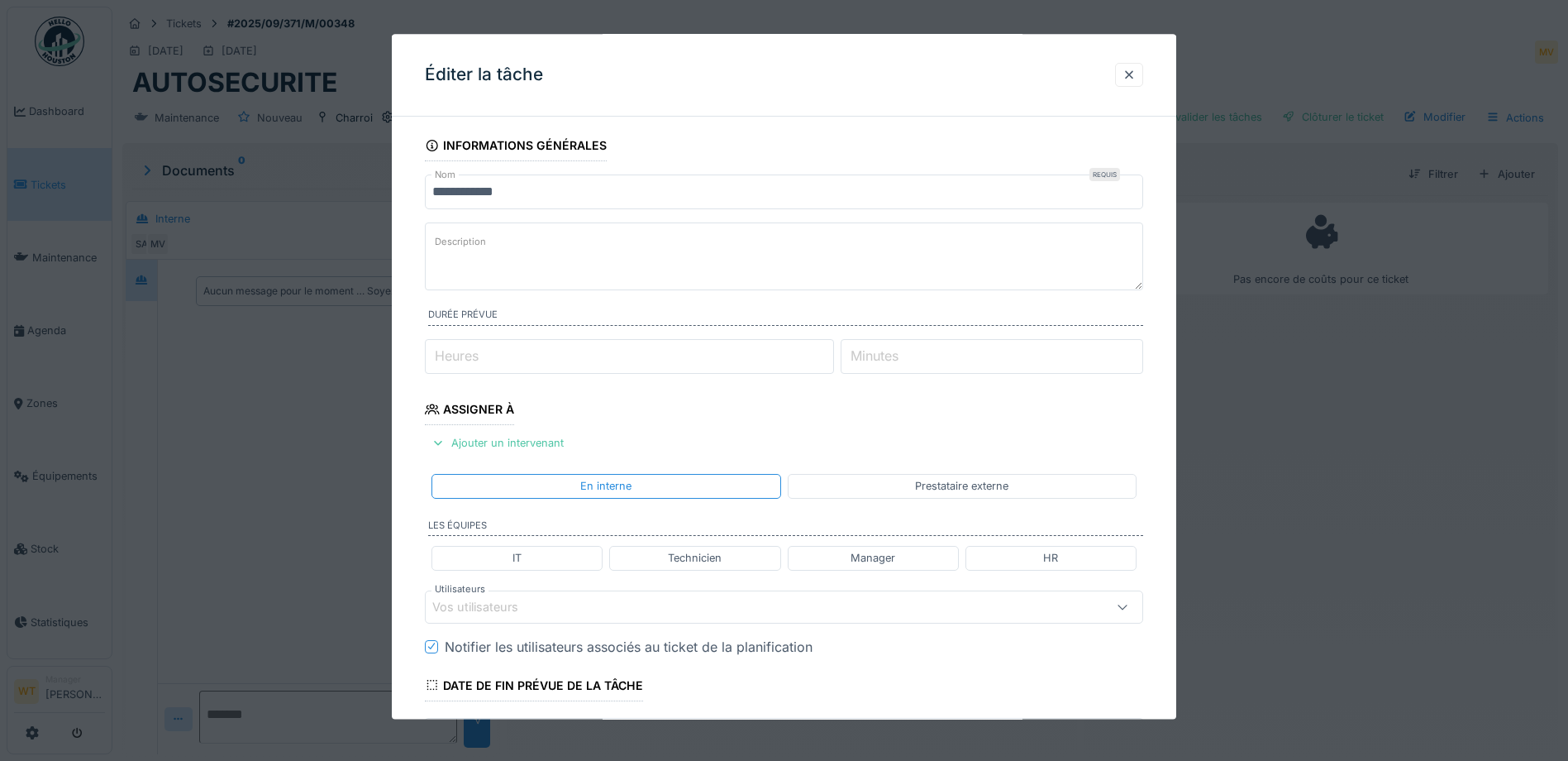
click at [597, 598] on div "Vos utilisateurs" at bounding box center [742, 607] width 619 height 18
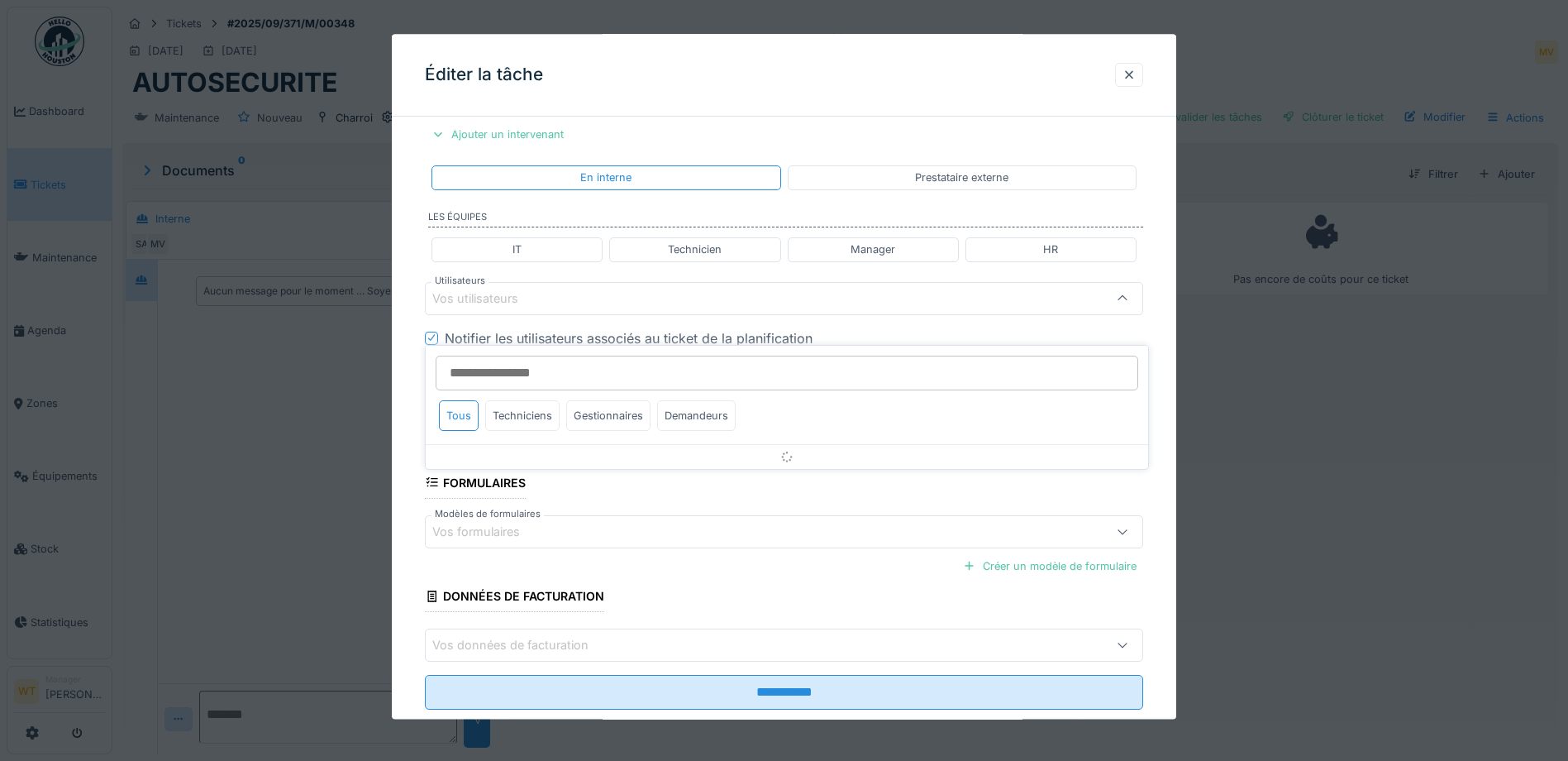
scroll to position [346, 0]
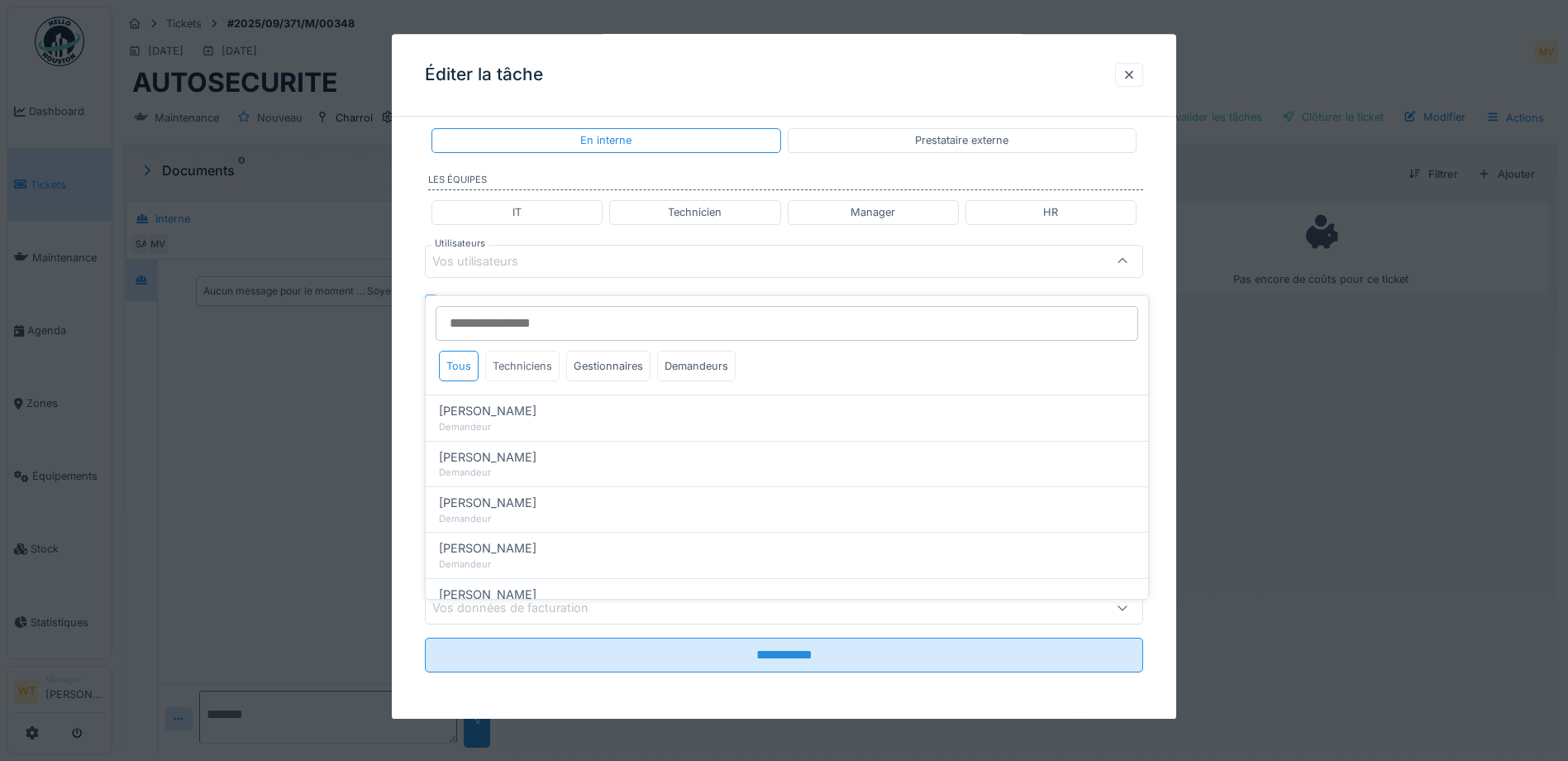
click at [538, 356] on div "Techniciens" at bounding box center [523, 366] width 74 height 30
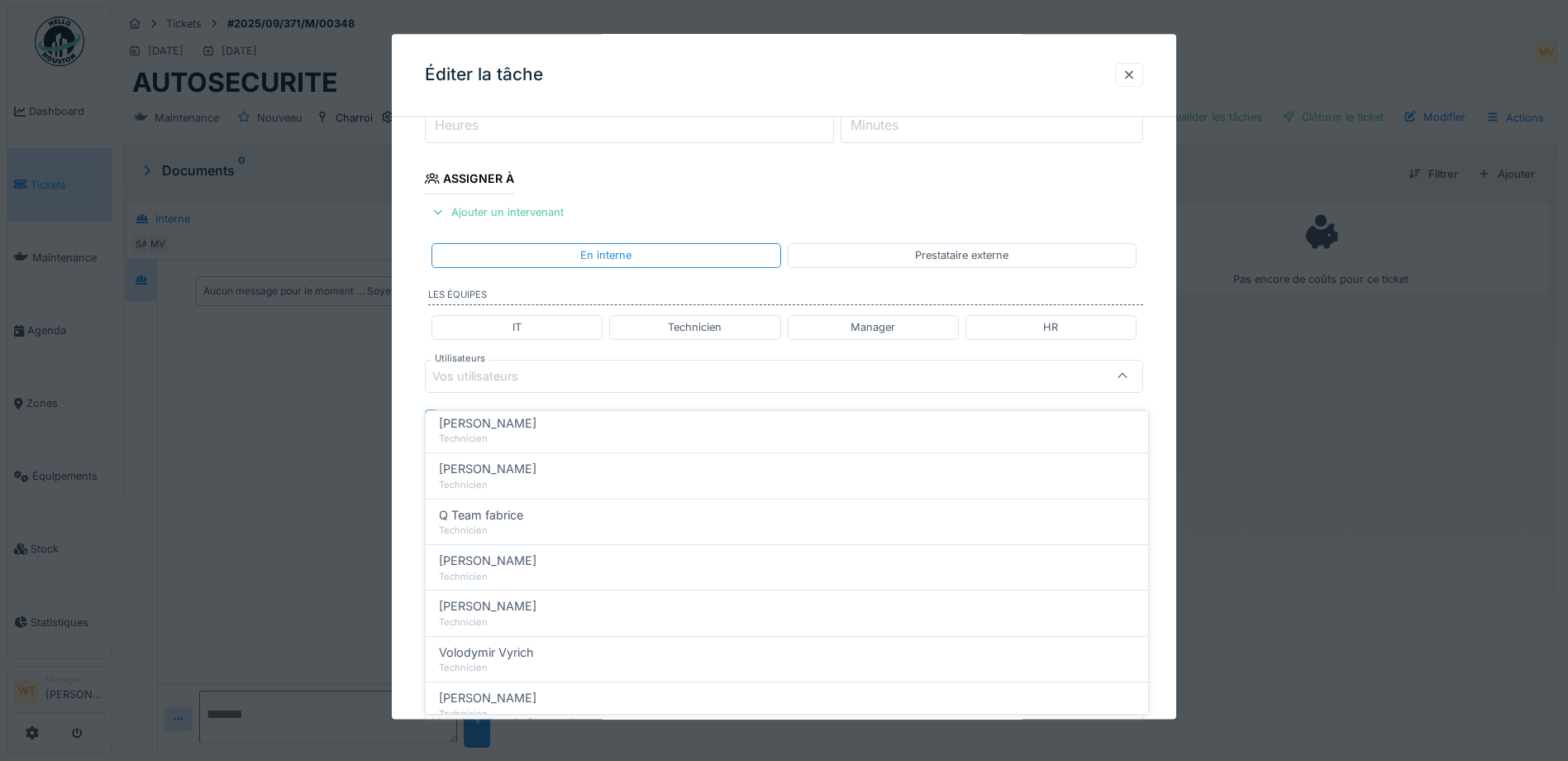
scroll to position [248, 0]
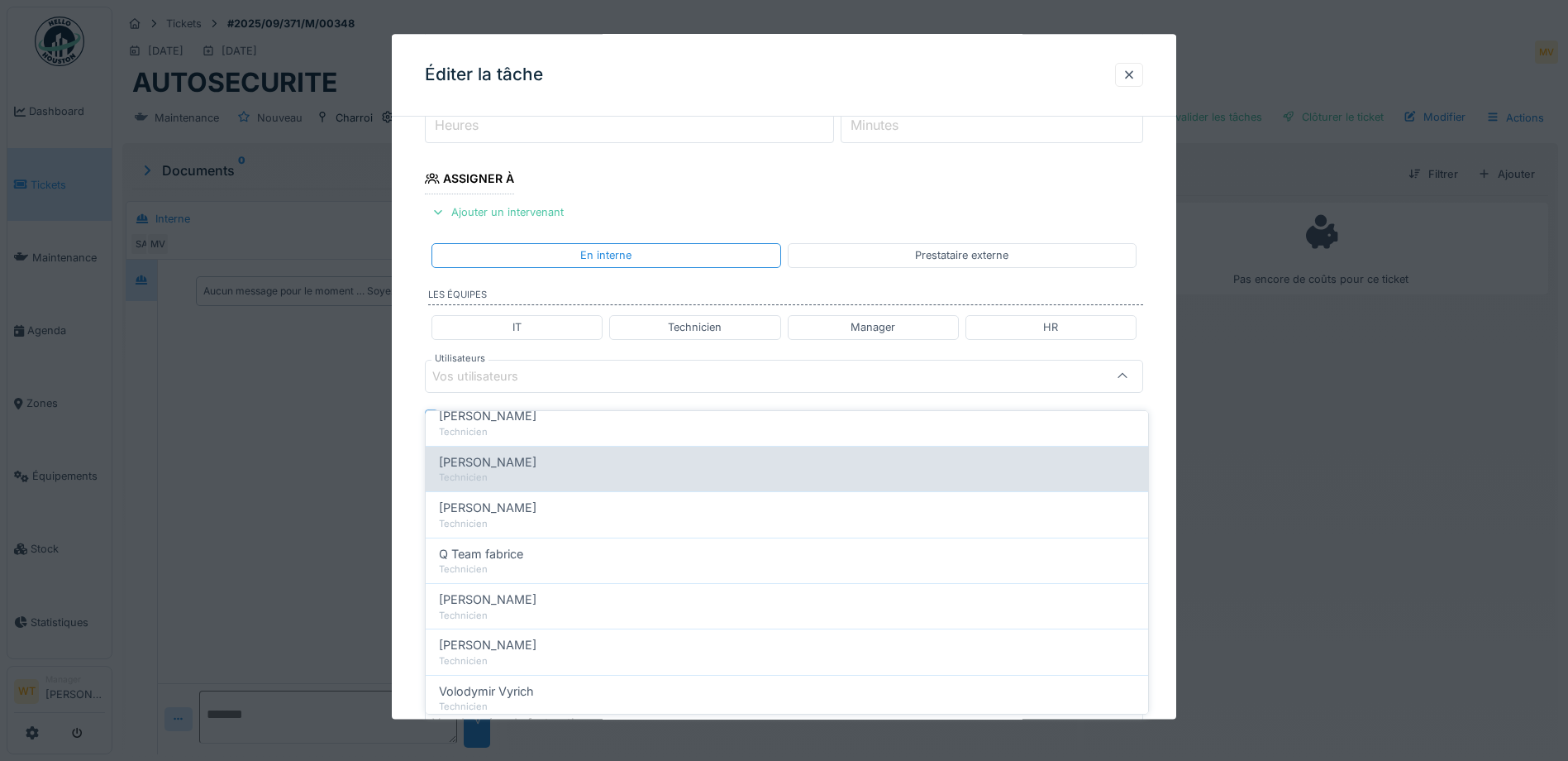
click at [521, 471] on div "Technicien" at bounding box center [786, 477] width 696 height 14
type input "*****"
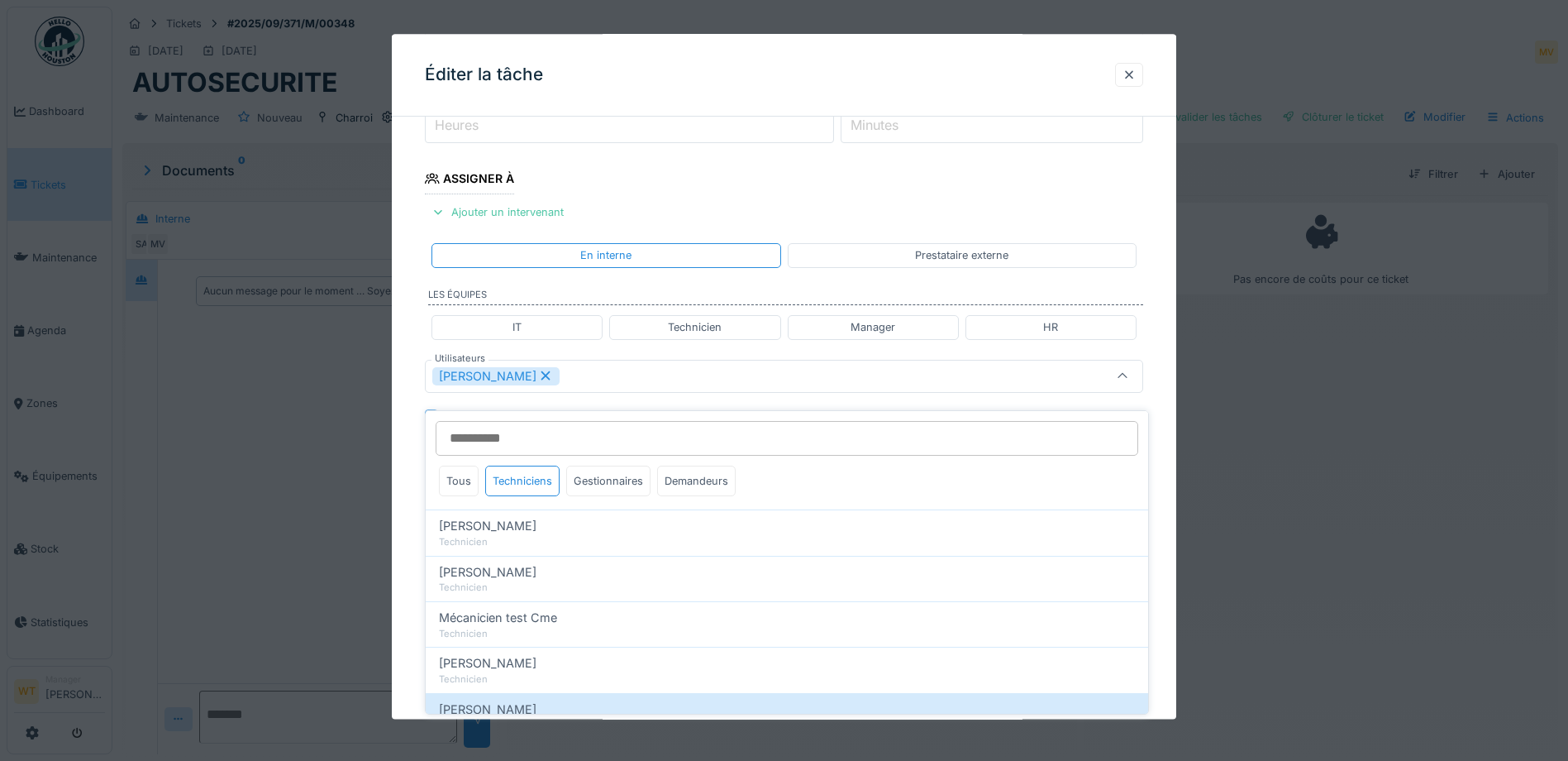
click at [601, 368] on div "Patrick Fridmansky" at bounding box center [742, 375] width 619 height 18
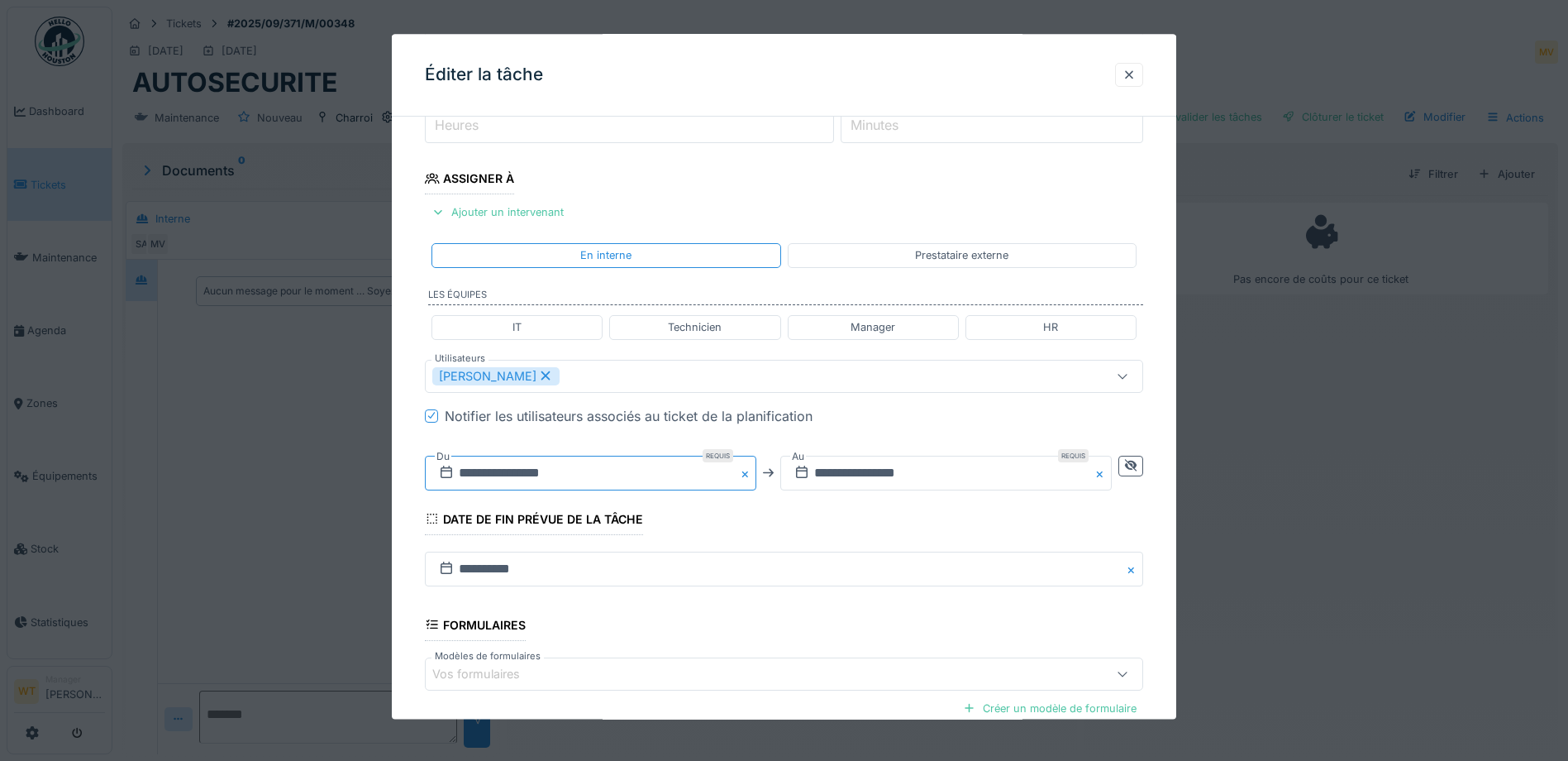
click at [550, 474] on input "**********" at bounding box center [590, 472] width 331 height 34
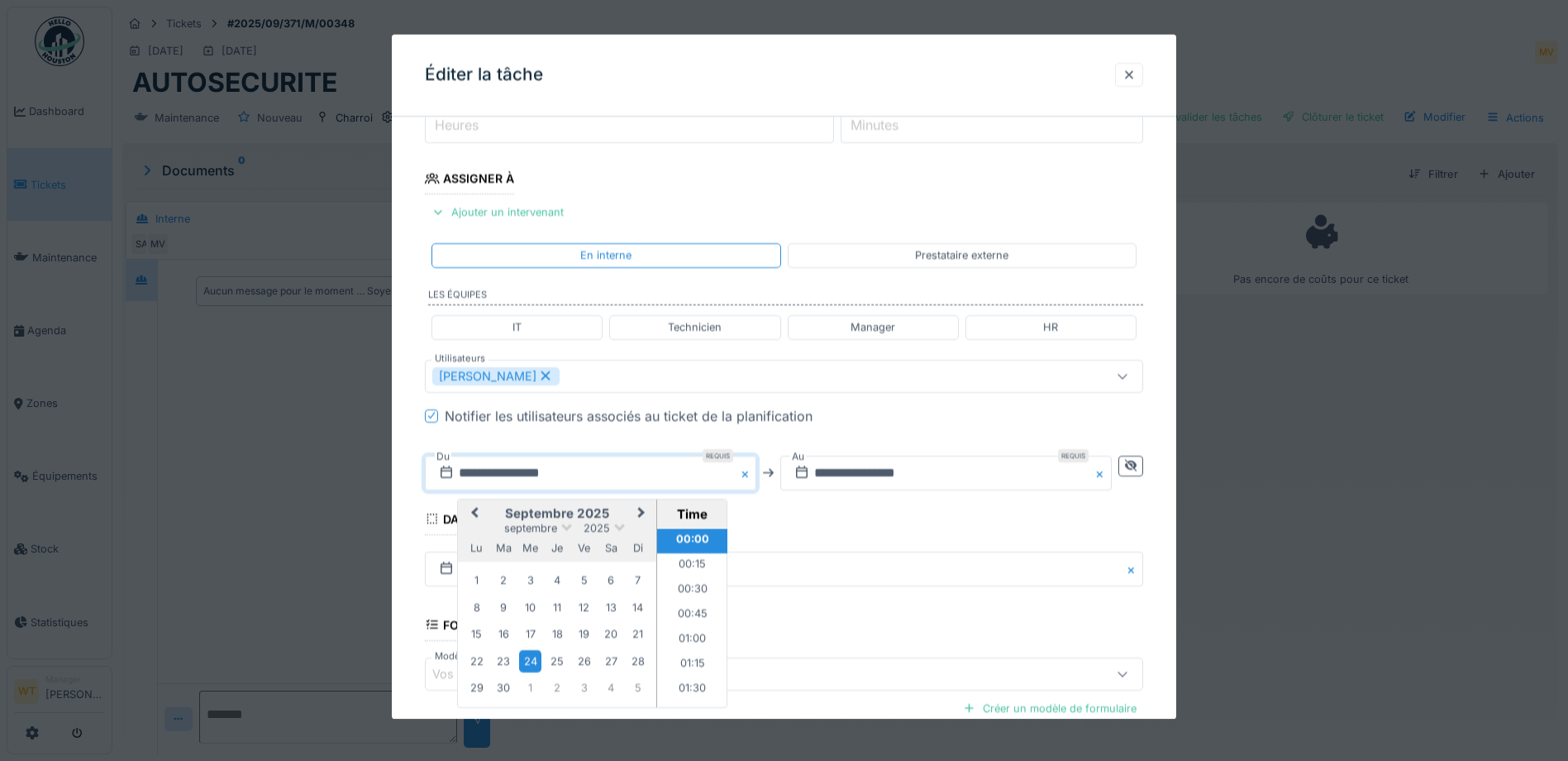
click at [470, 510] on button "Previous Month" at bounding box center [473, 514] width 27 height 27
click at [530, 688] on div "27" at bounding box center [529, 689] width 22 height 24
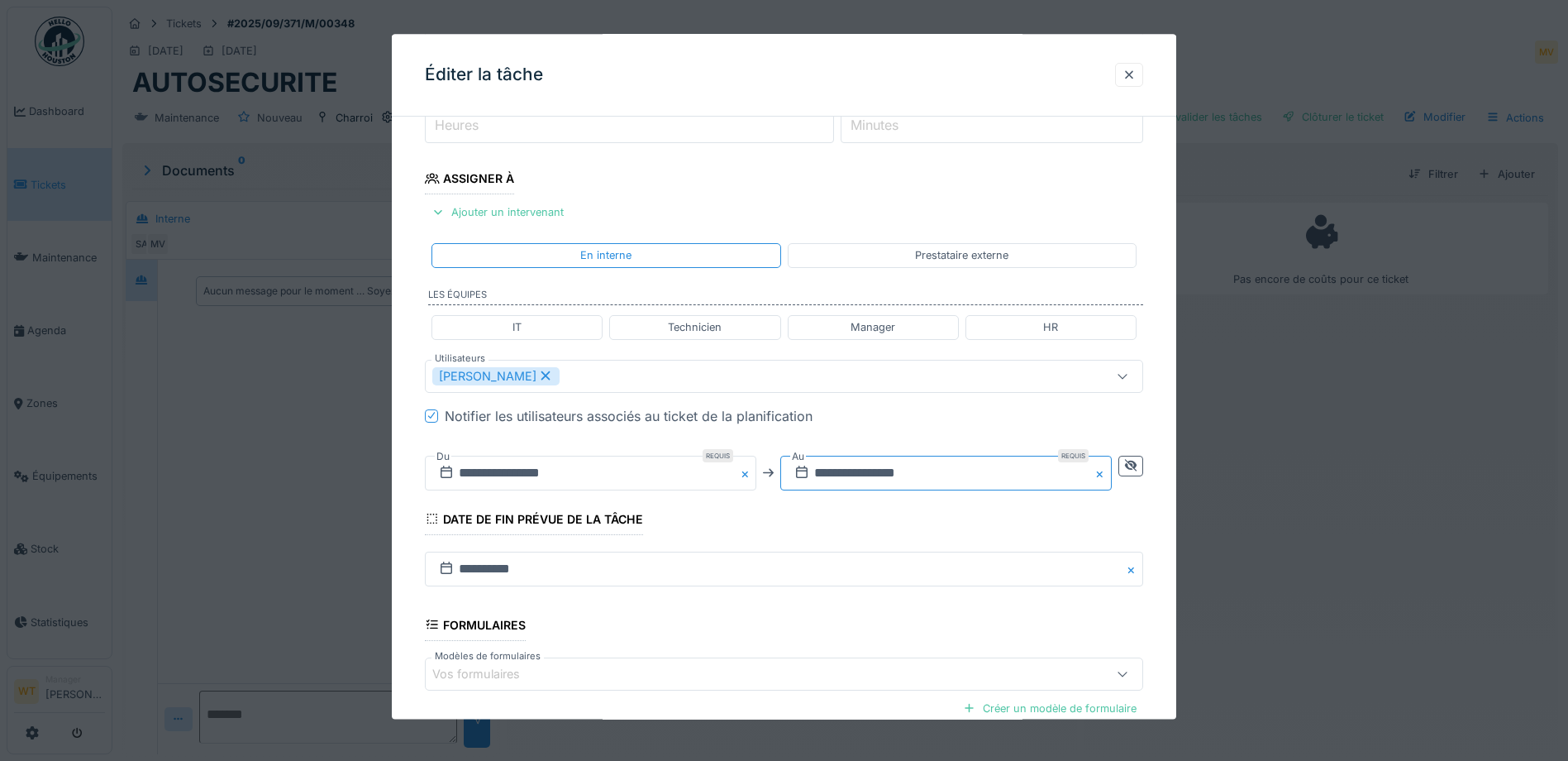
click at [820, 476] on input "**********" at bounding box center [946, 472] width 331 height 34
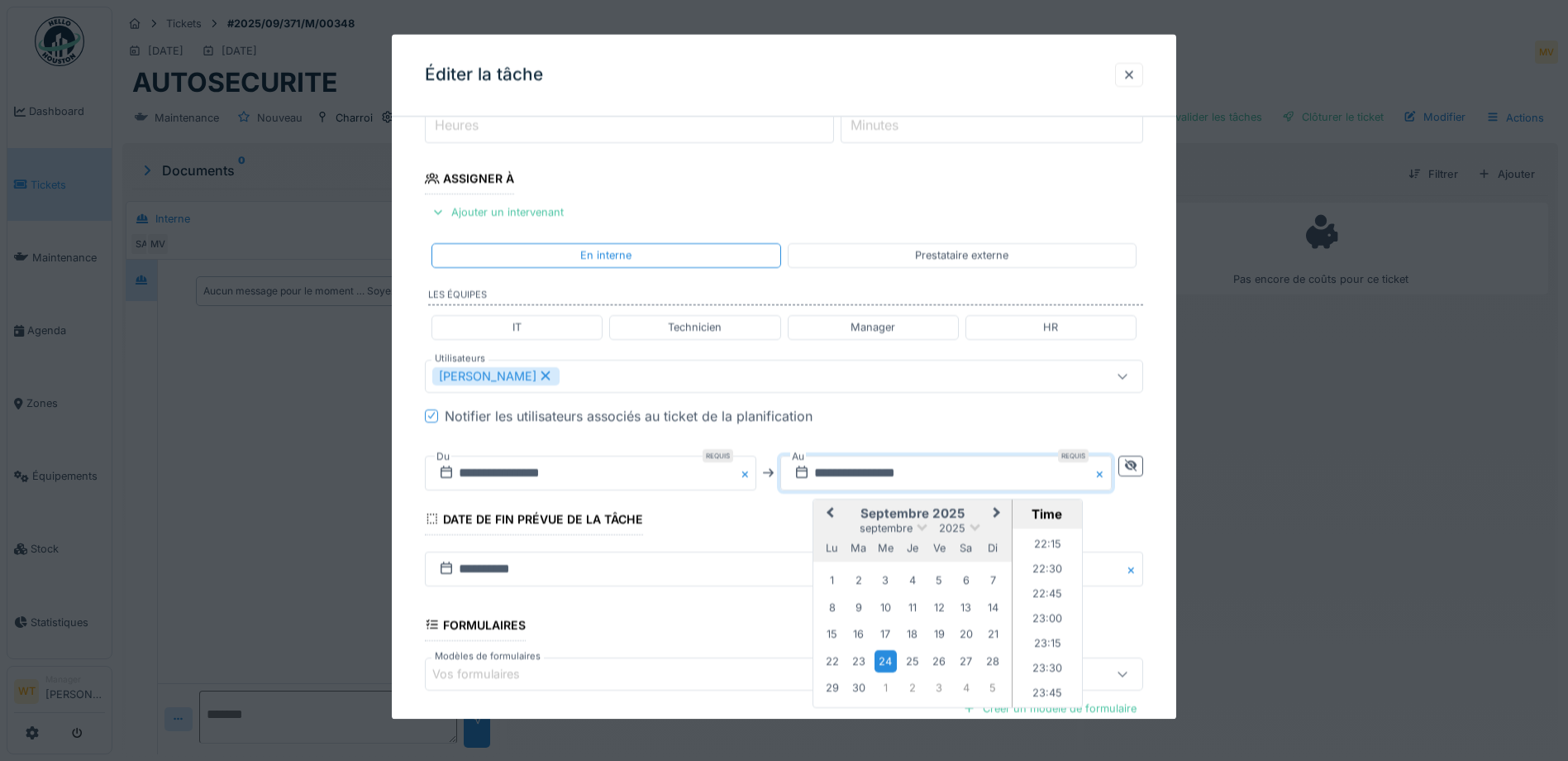
click at [837, 516] on button "Previous Month" at bounding box center [828, 514] width 27 height 27
click at [890, 687] on div "27" at bounding box center [885, 689] width 22 height 24
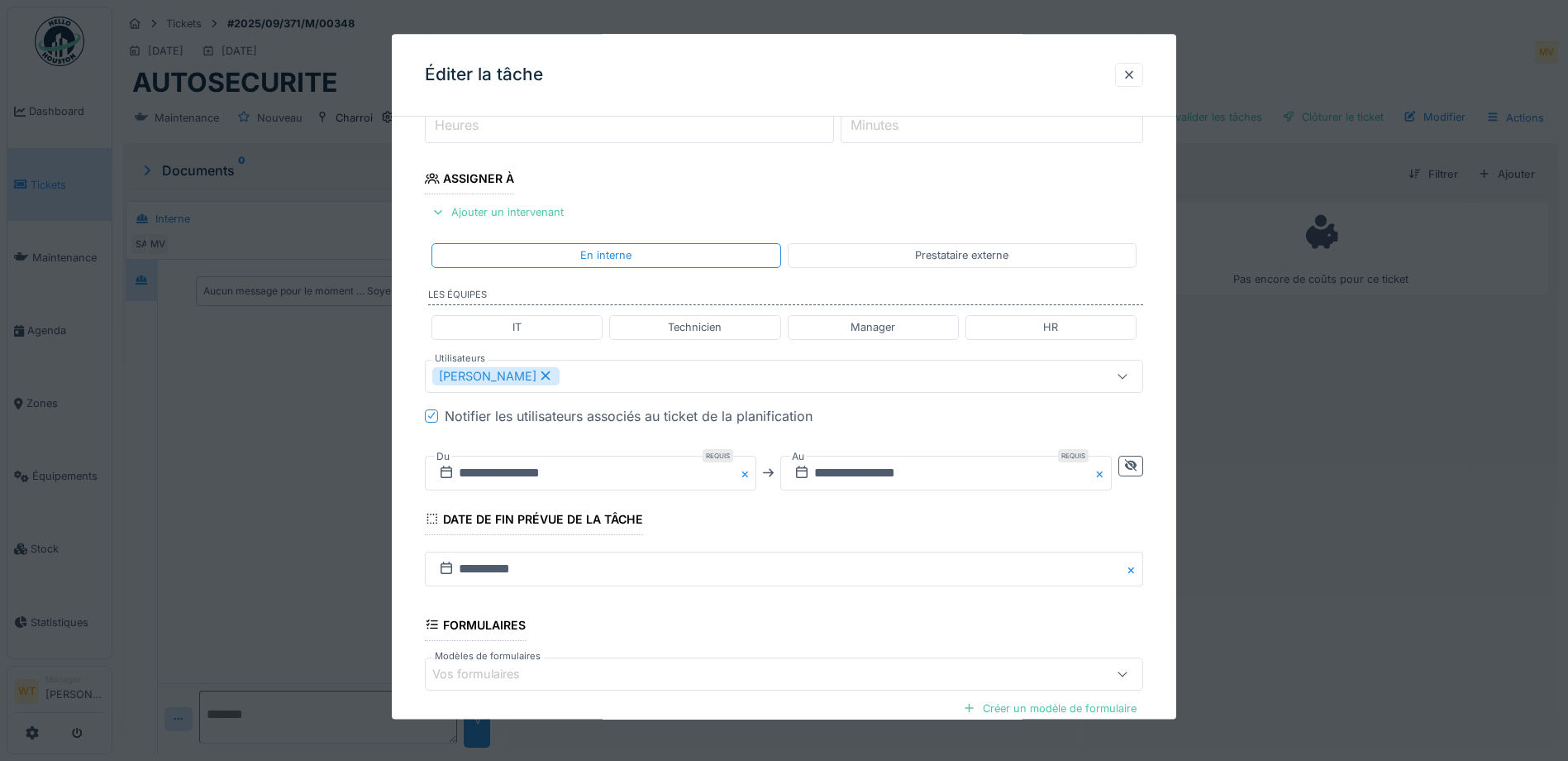
click at [724, 506] on fieldset "**********" at bounding box center [784, 382] width 718 height 966
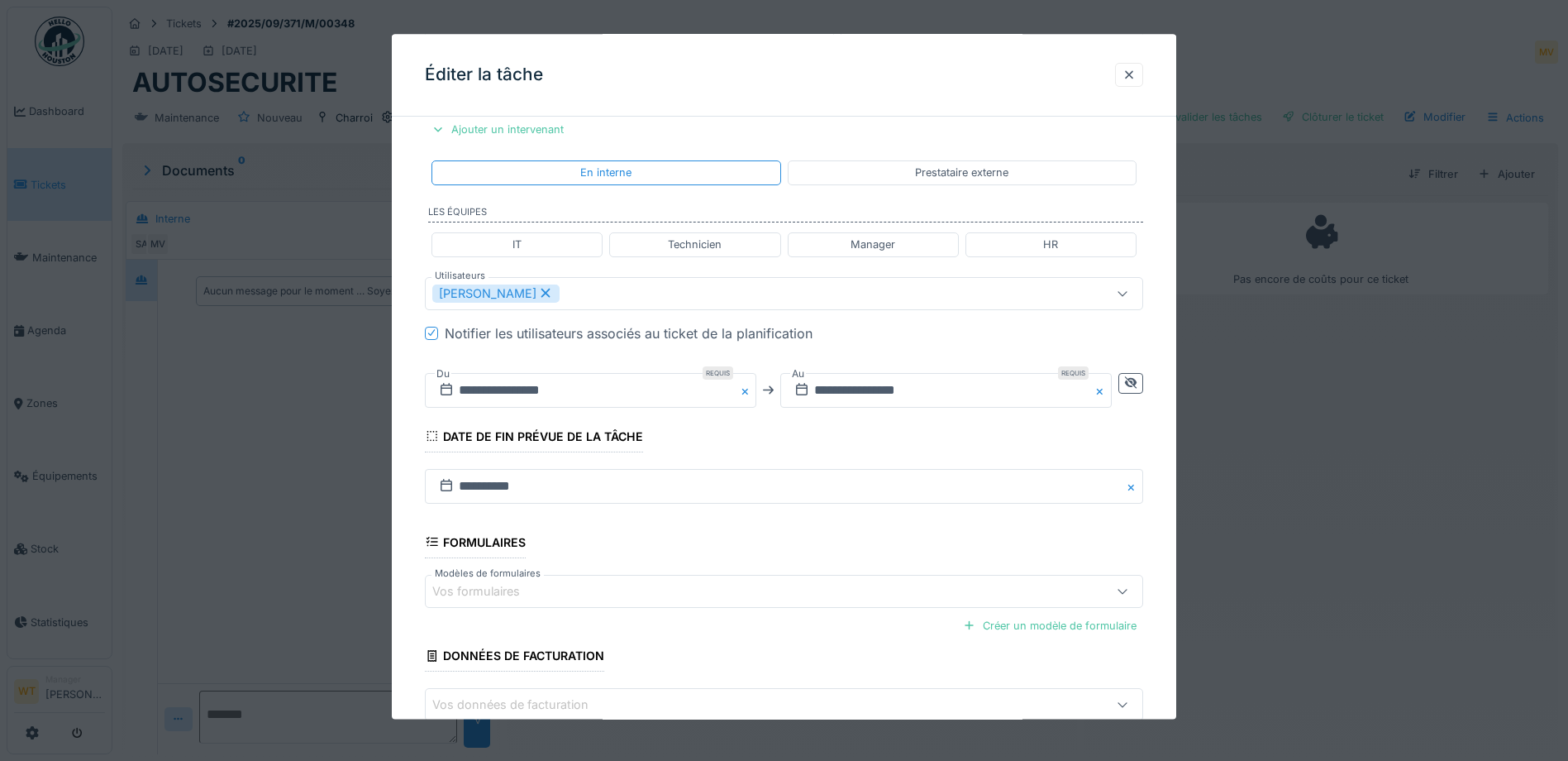
click at [601, 596] on div "Vos formulaires" at bounding box center [742, 591] width 619 height 18
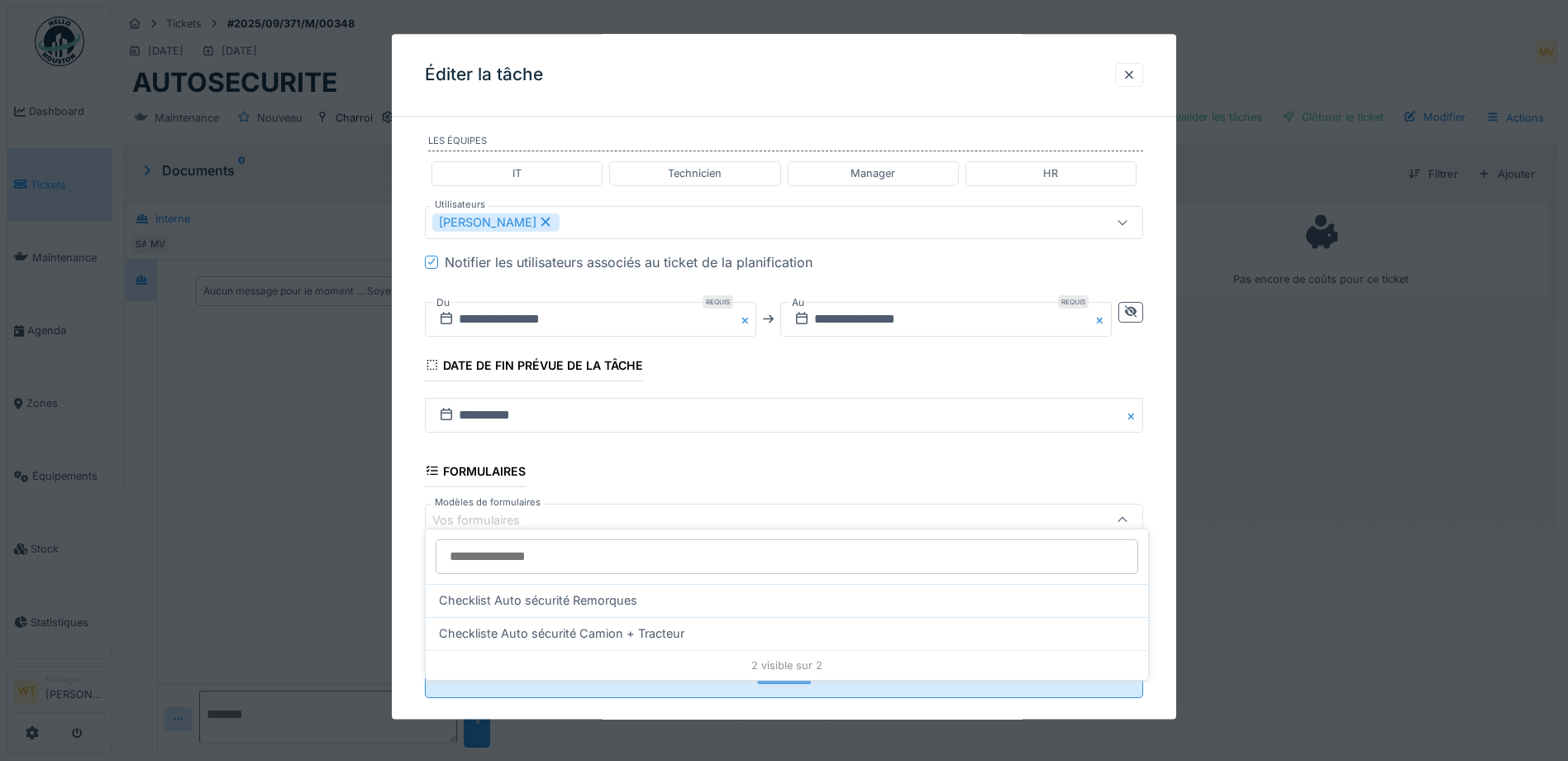
scroll to position [411, 0]
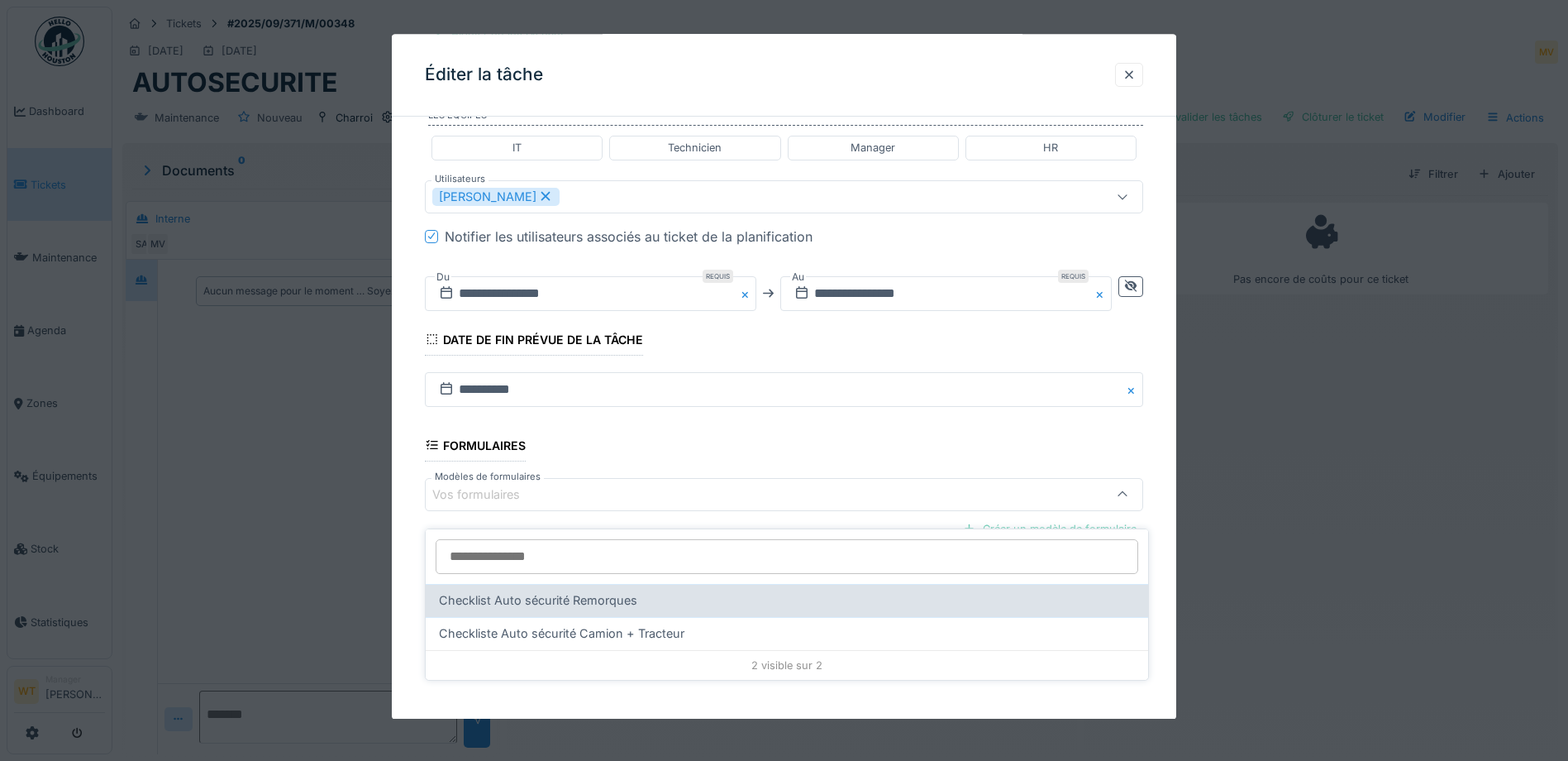
click at [604, 594] on span "Checklist Auto sécurité Remorques" at bounding box center [538, 600] width 198 height 18
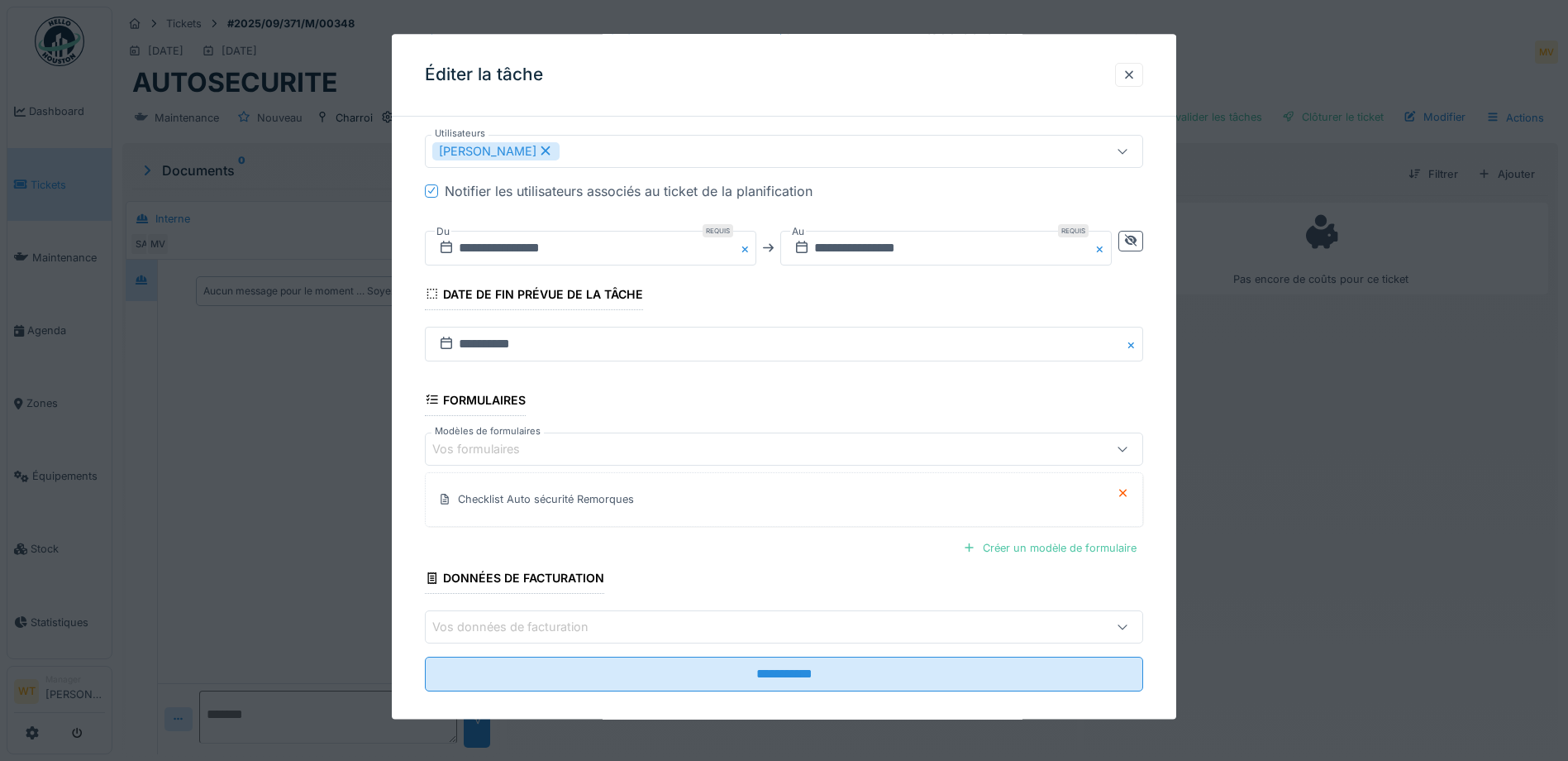
scroll to position [474, 0]
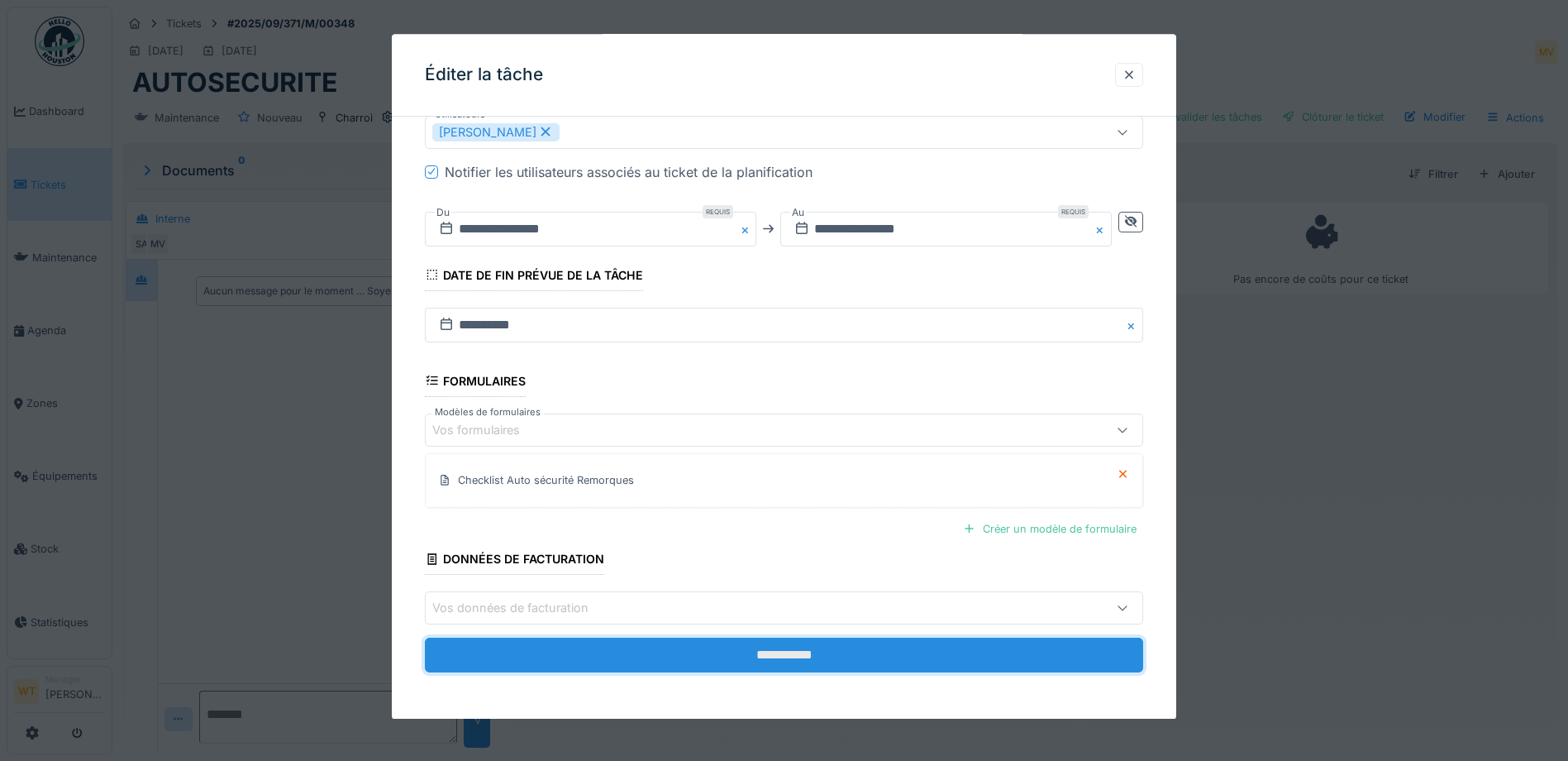
click at [614, 650] on input "**********" at bounding box center [784, 654] width 718 height 34
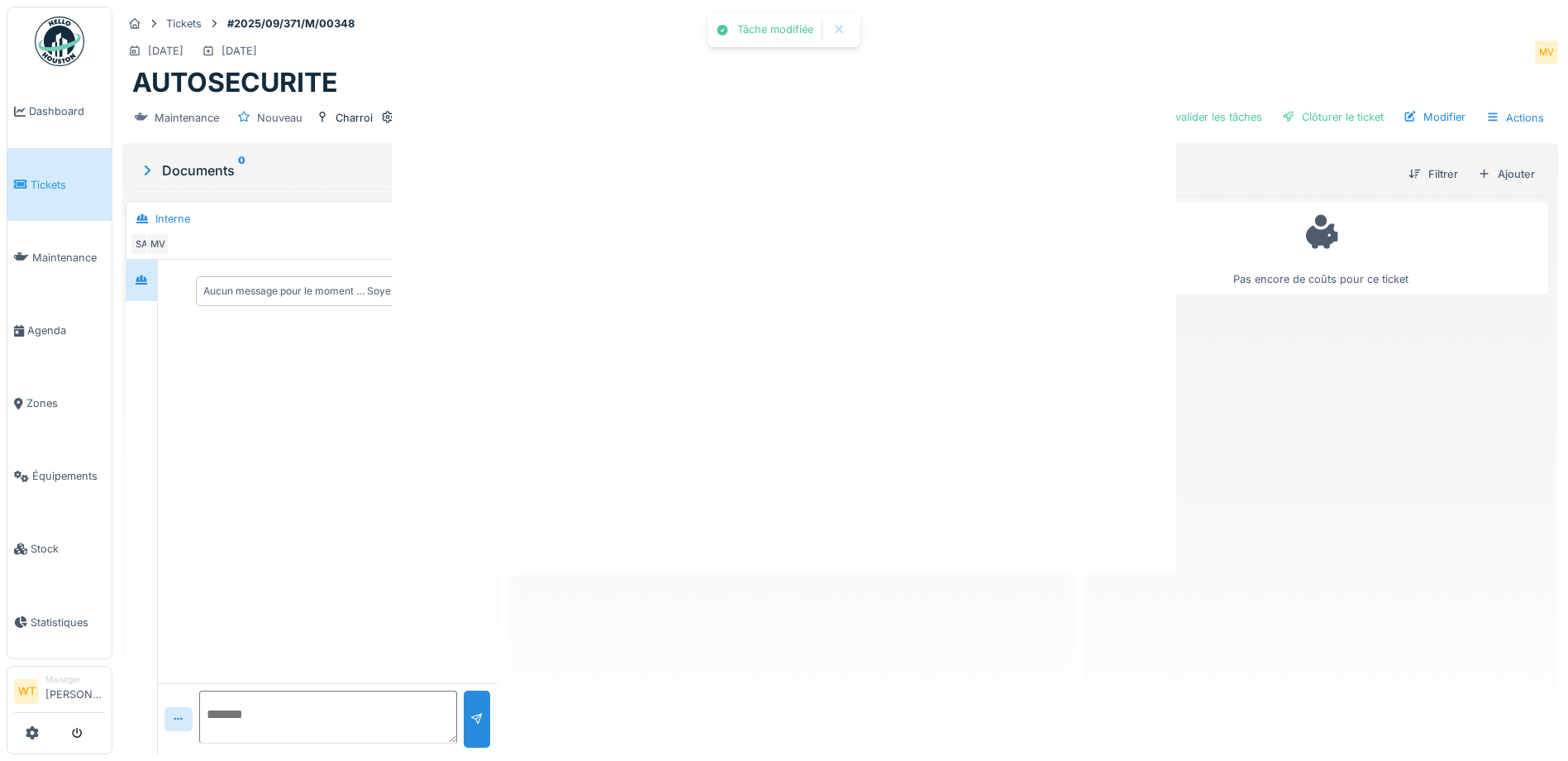
scroll to position [0, 0]
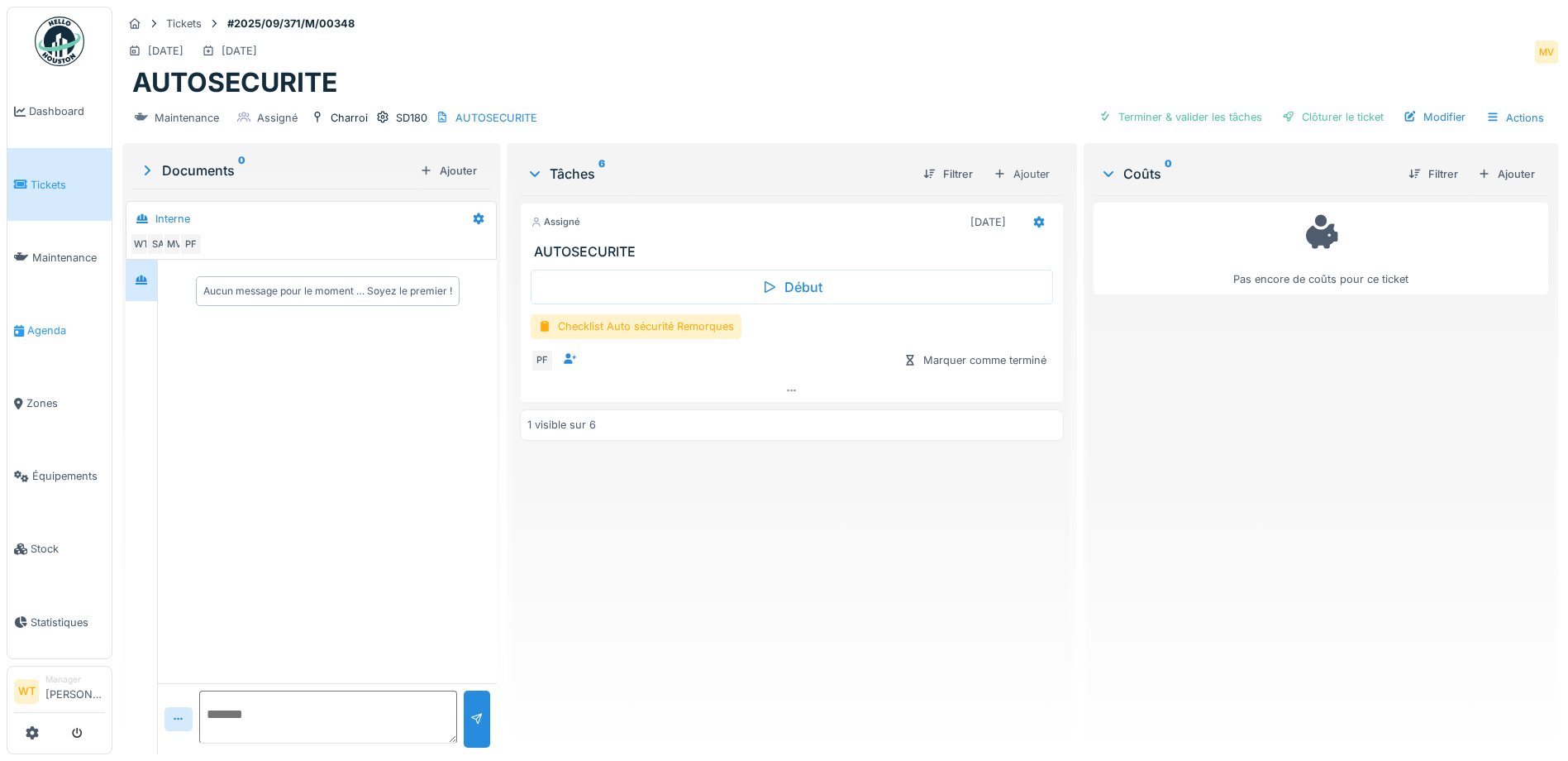
click at [40, 330] on span "Agenda" at bounding box center [67, 330] width 78 height 15
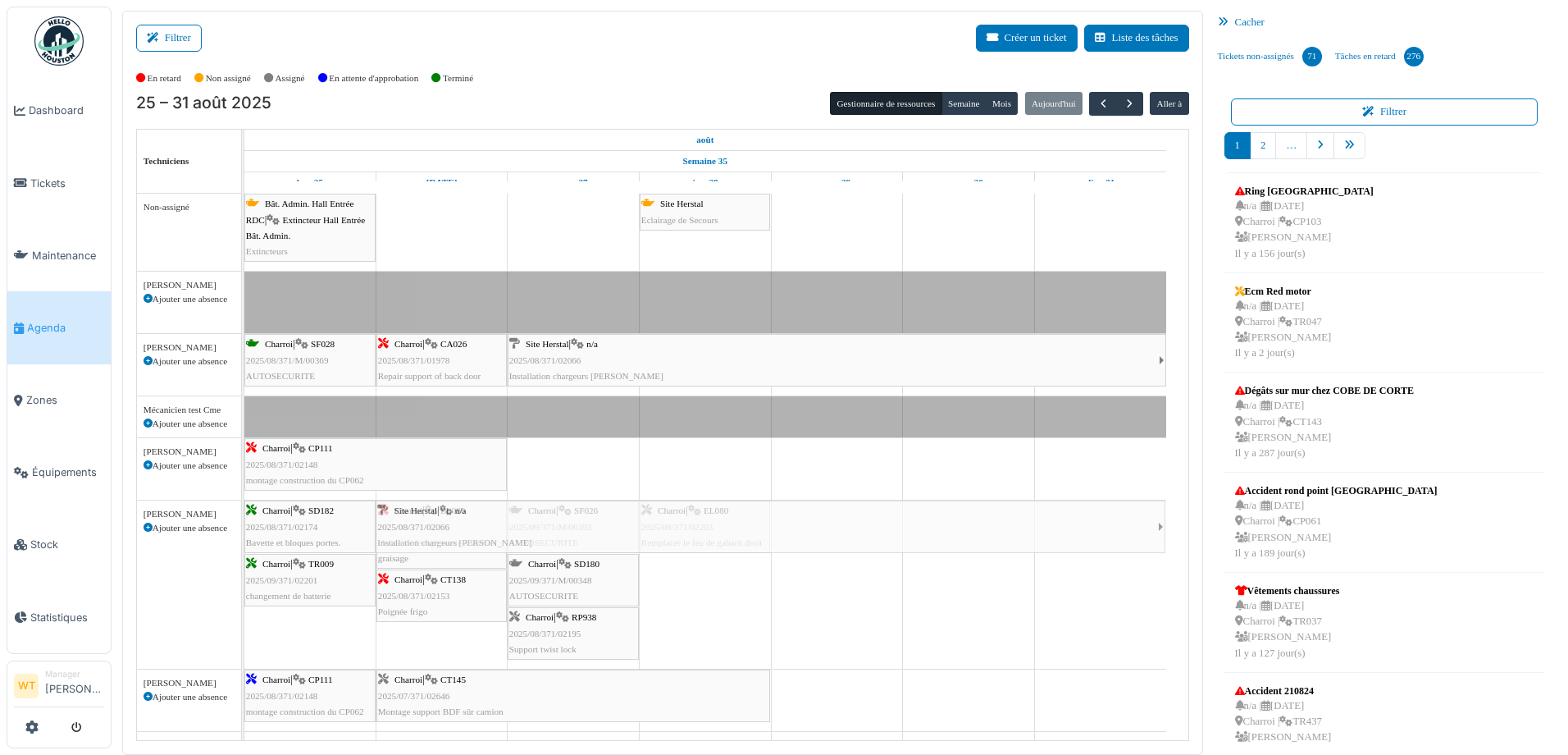
drag, startPoint x: 905, startPoint y: 550, endPoint x: 1201, endPoint y: 797, distance: 385.5
click at [1201, 754] on html "Dashboard Tickets Maintenance [GEOGRAPHIC_DATA] Zones Équipements Stock Statist…" at bounding box center [784, 377] width 1568 height 755
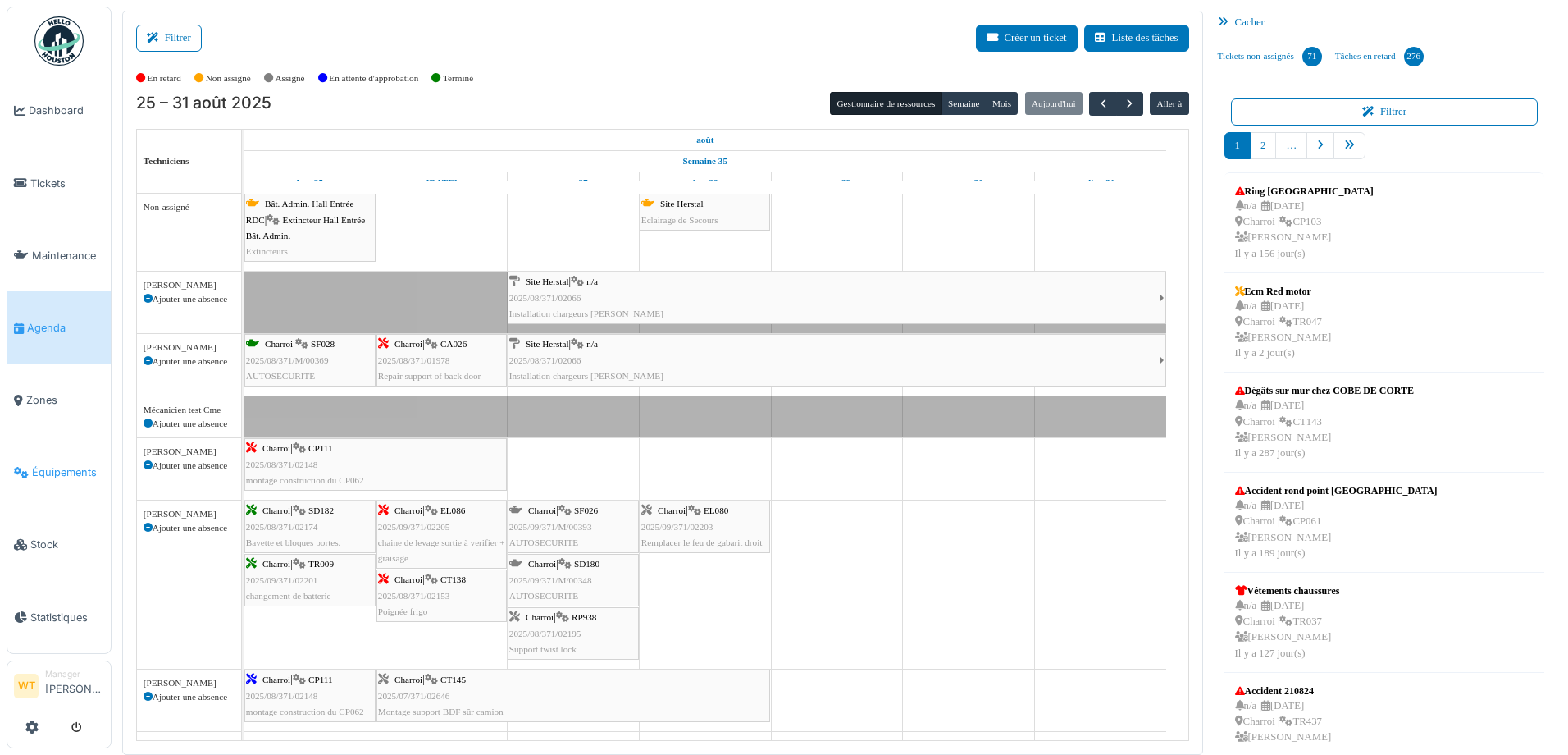
click at [72, 464] on span "Équipements" at bounding box center [68, 472] width 72 height 15
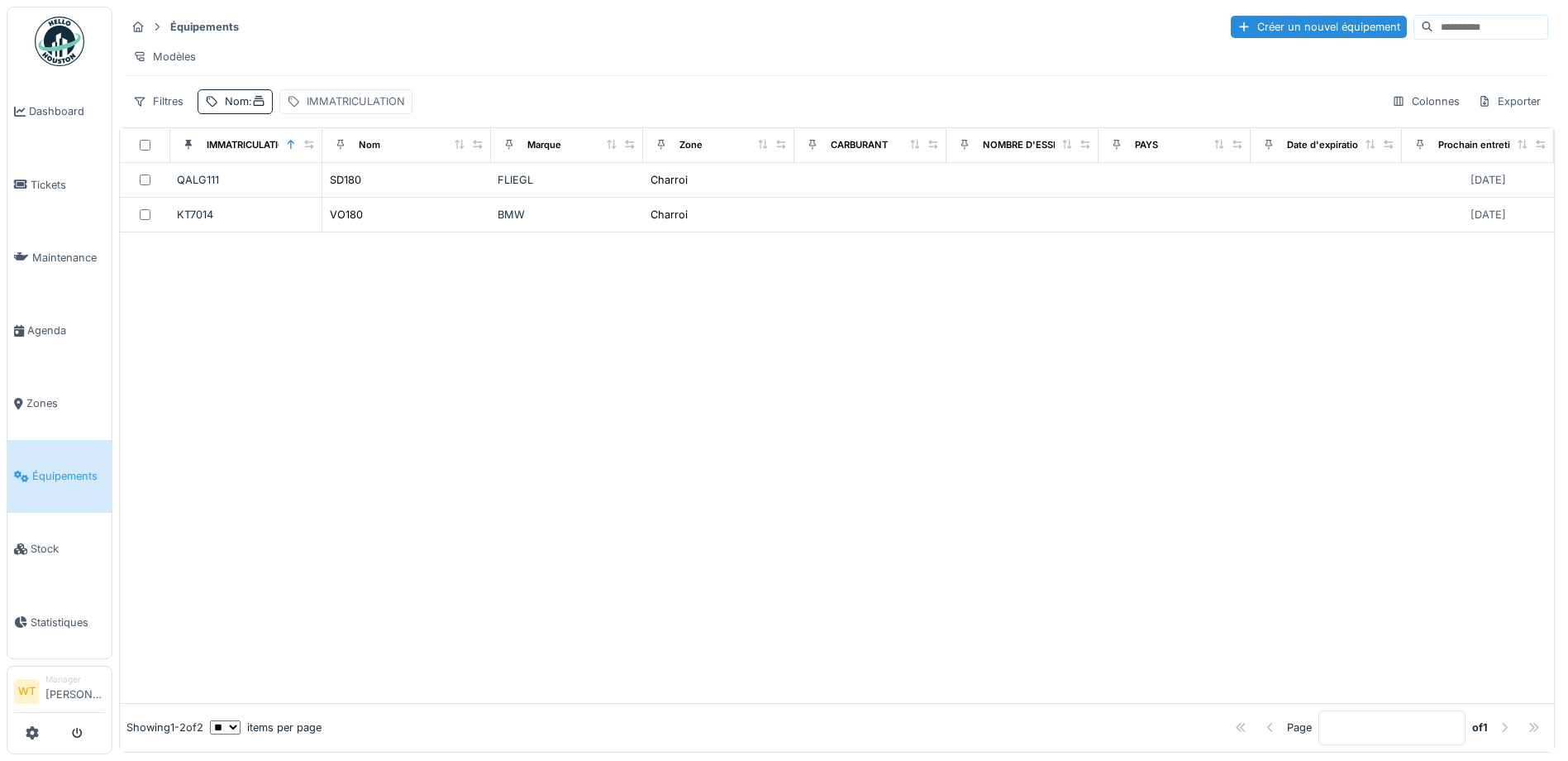
click at [360, 110] on div "IMMATRICULATION" at bounding box center [355, 101] width 98 height 15
click at [386, 197] on label "IMMATRICULATION" at bounding box center [362, 192] width 129 height 20
click at [386, 197] on input "IMMATRICULATION" at bounding box center [412, 193] width 243 height 34
type input "***"
click at [781, 321] on div at bounding box center [837, 432] width 1434 height 540
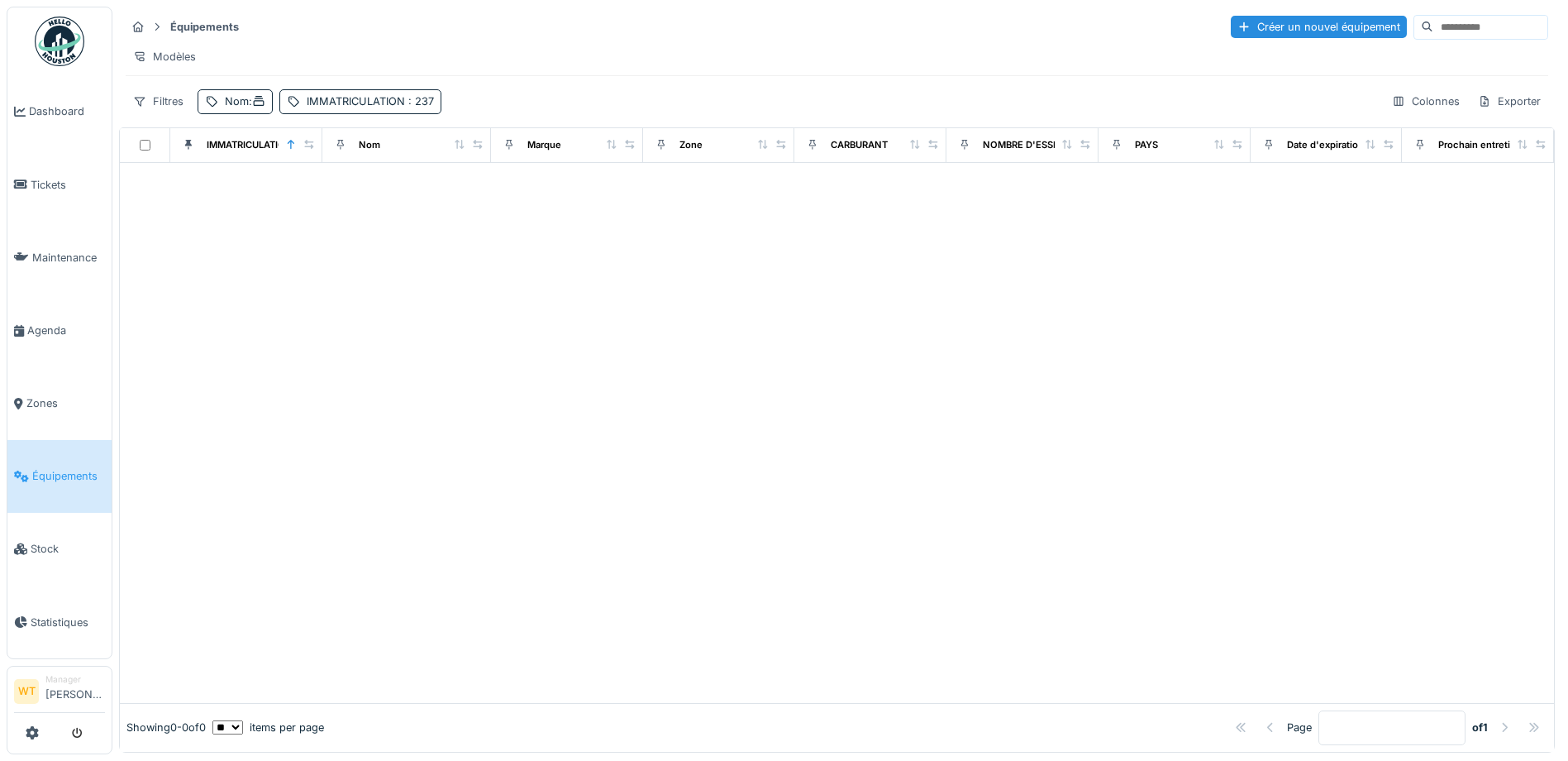
click at [390, 110] on div "IMMATRICULATION : 237" at bounding box center [370, 101] width 128 height 15
click at [383, 110] on div "IMMATRICULATION : 237" at bounding box center [370, 101] width 128 height 15
click at [510, 191] on icon at bounding box center [515, 192] width 13 height 10
click at [233, 113] on div "Nom :" at bounding box center [234, 101] width 75 height 24
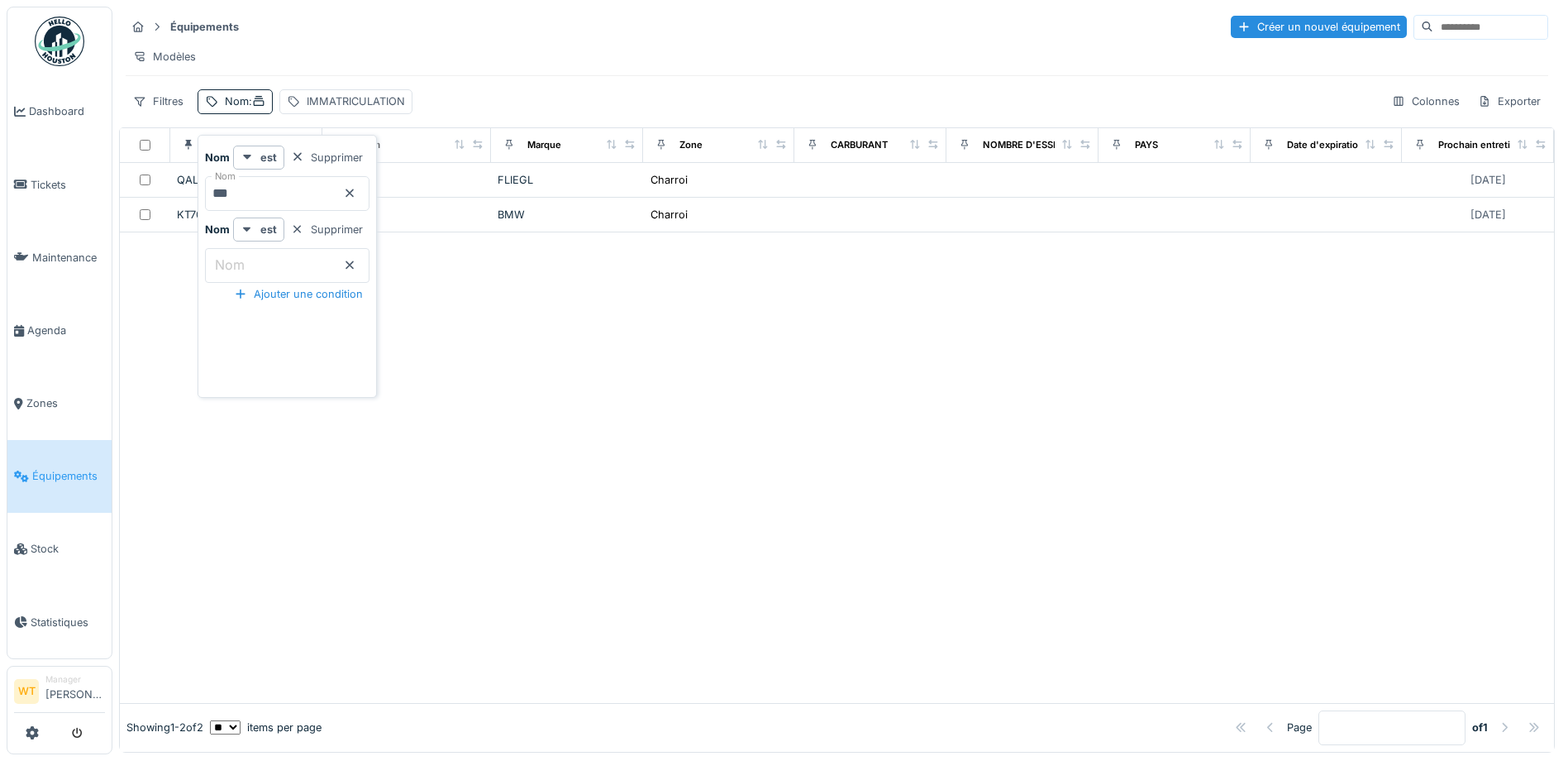
click at [356, 196] on icon at bounding box center [349, 192] width 13 height 10
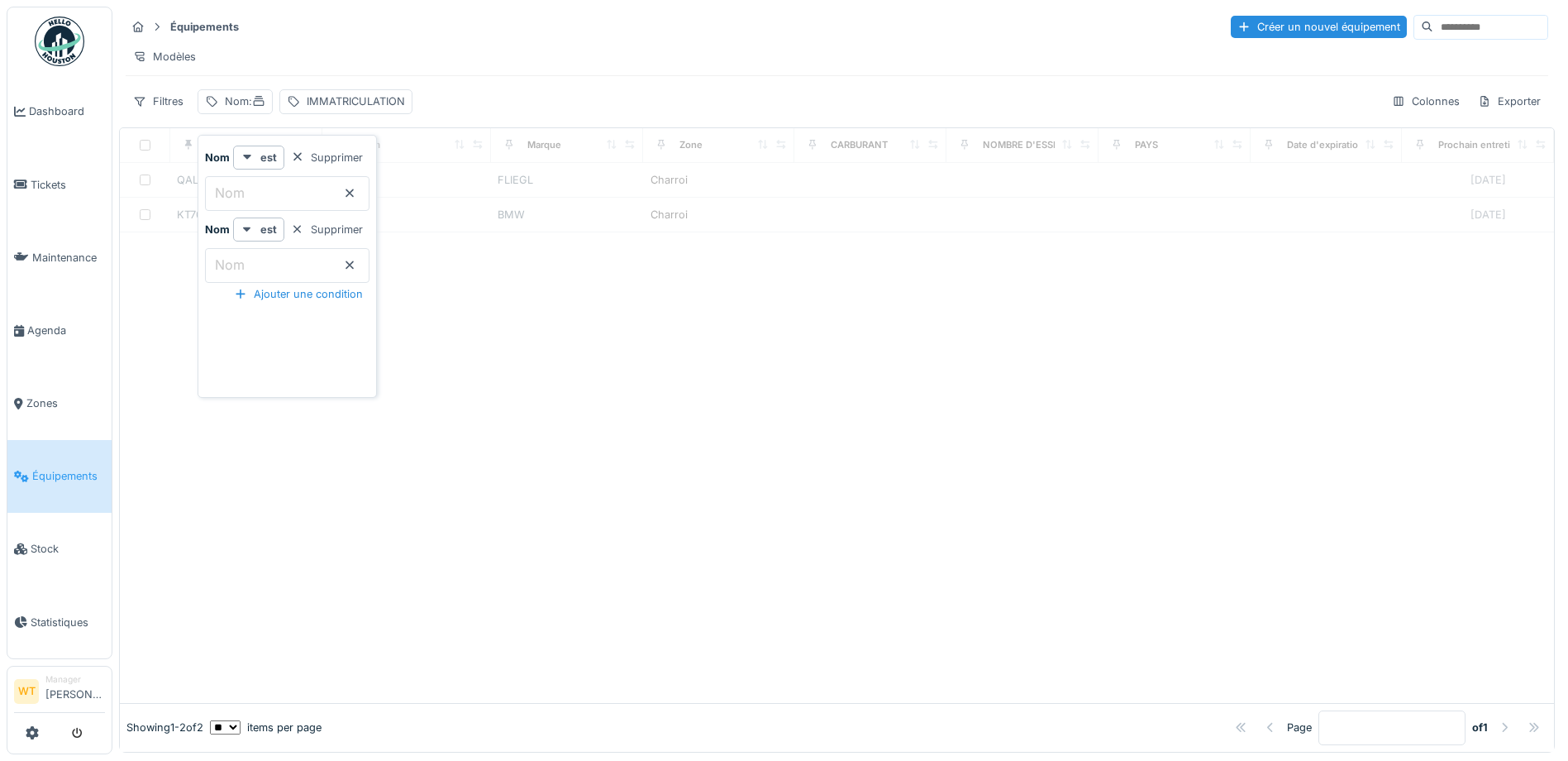
click at [308, 265] on input "Nom" at bounding box center [287, 265] width 165 height 34
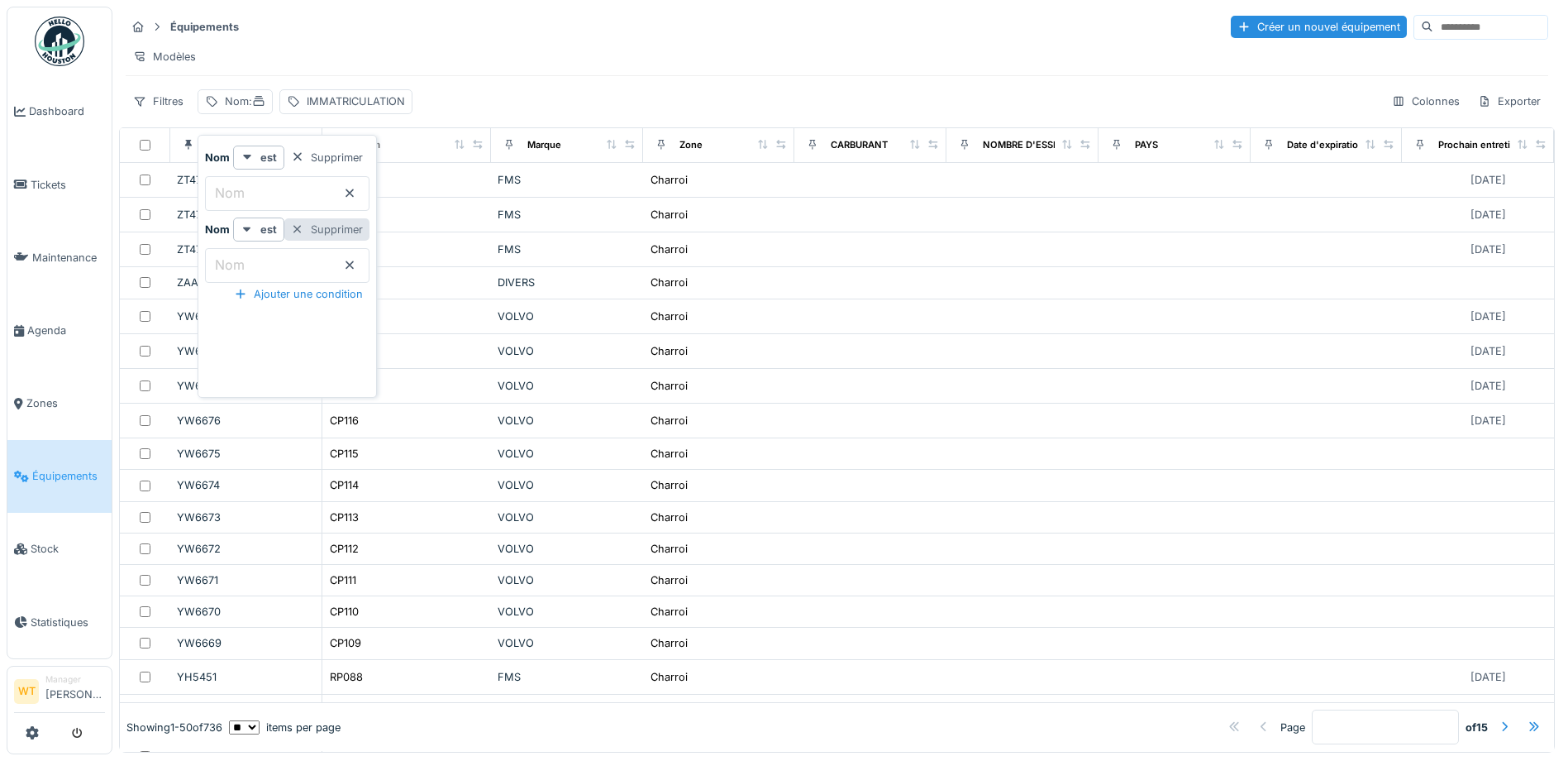
click at [304, 229] on div at bounding box center [298, 230] width 13 height 15
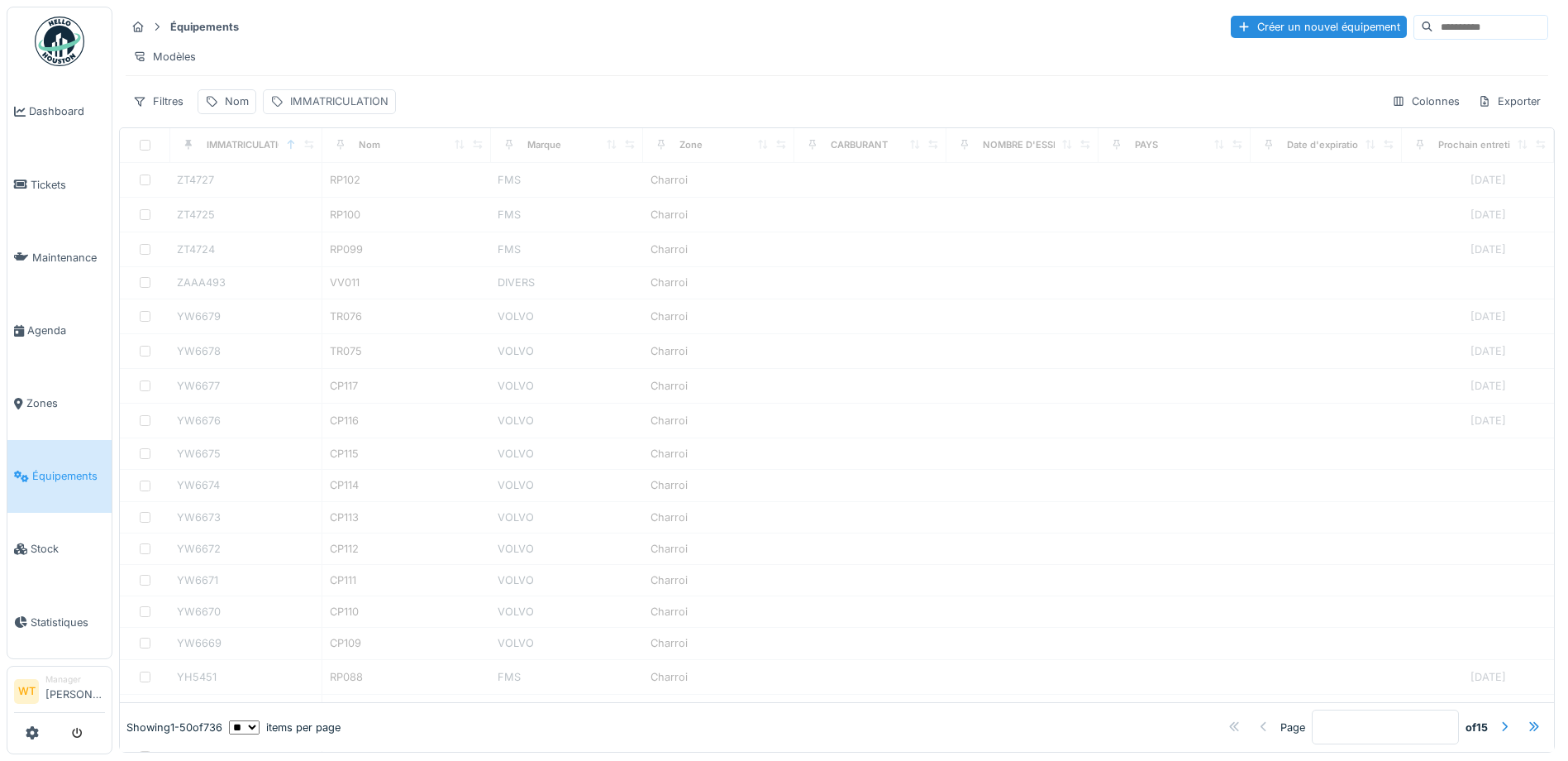
click at [330, 110] on div "IMMATRICULATION" at bounding box center [339, 101] width 98 height 15
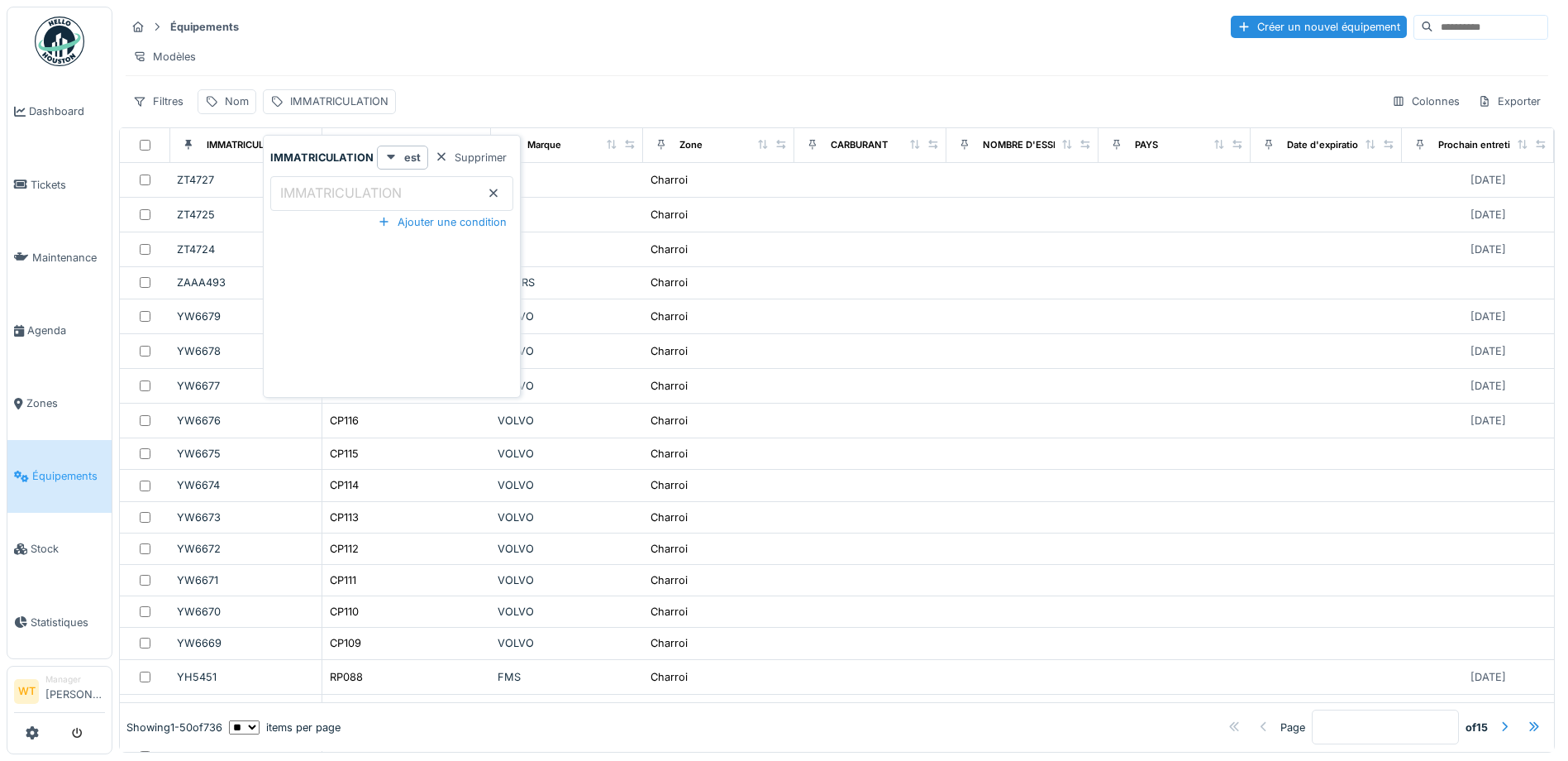
click at [367, 193] on label "IMMATRICULATION" at bounding box center [341, 192] width 129 height 20
click at [367, 193] on input "IMMATRICULATION" at bounding box center [391, 193] width 243 height 34
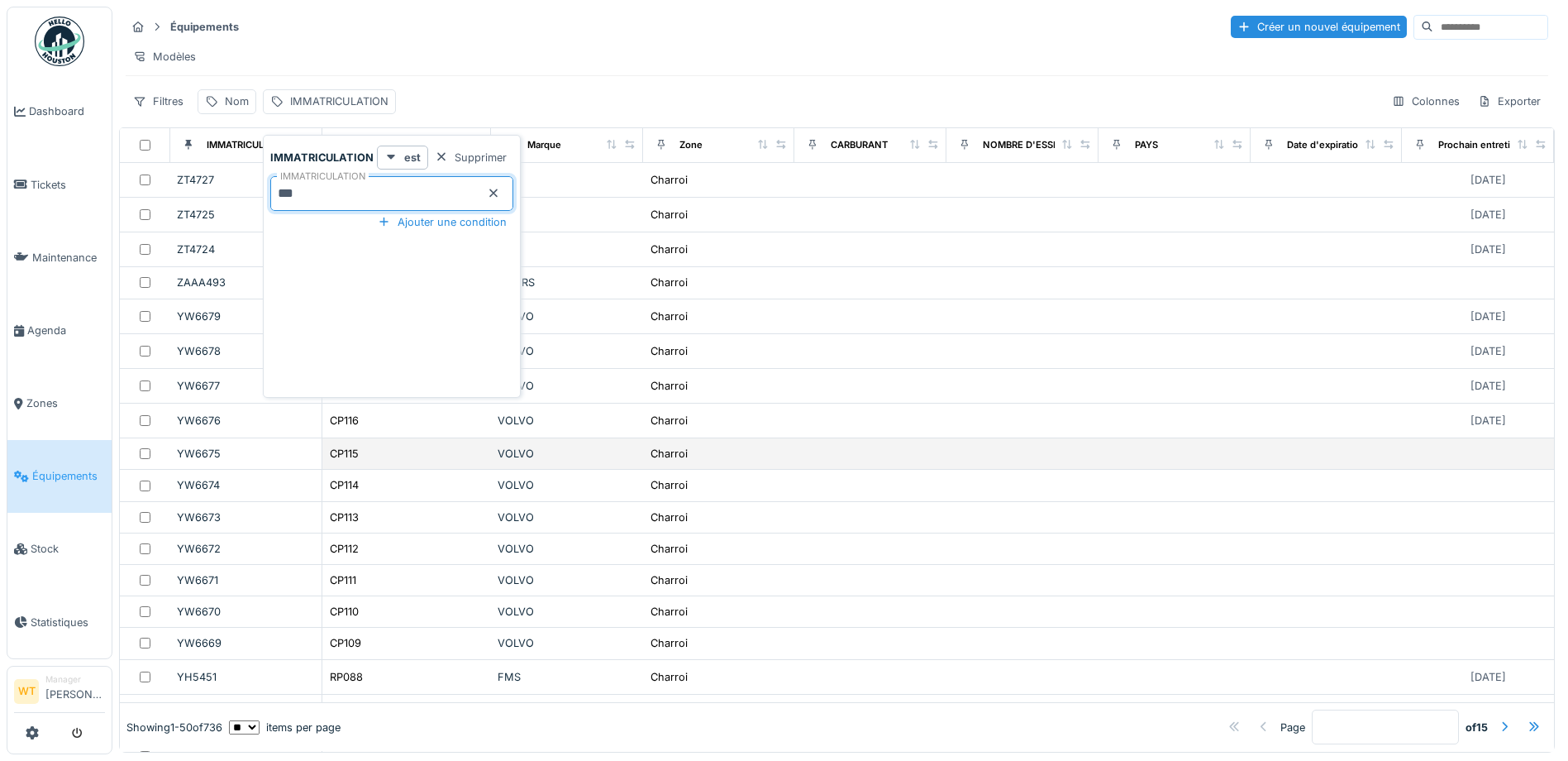
type input "***"
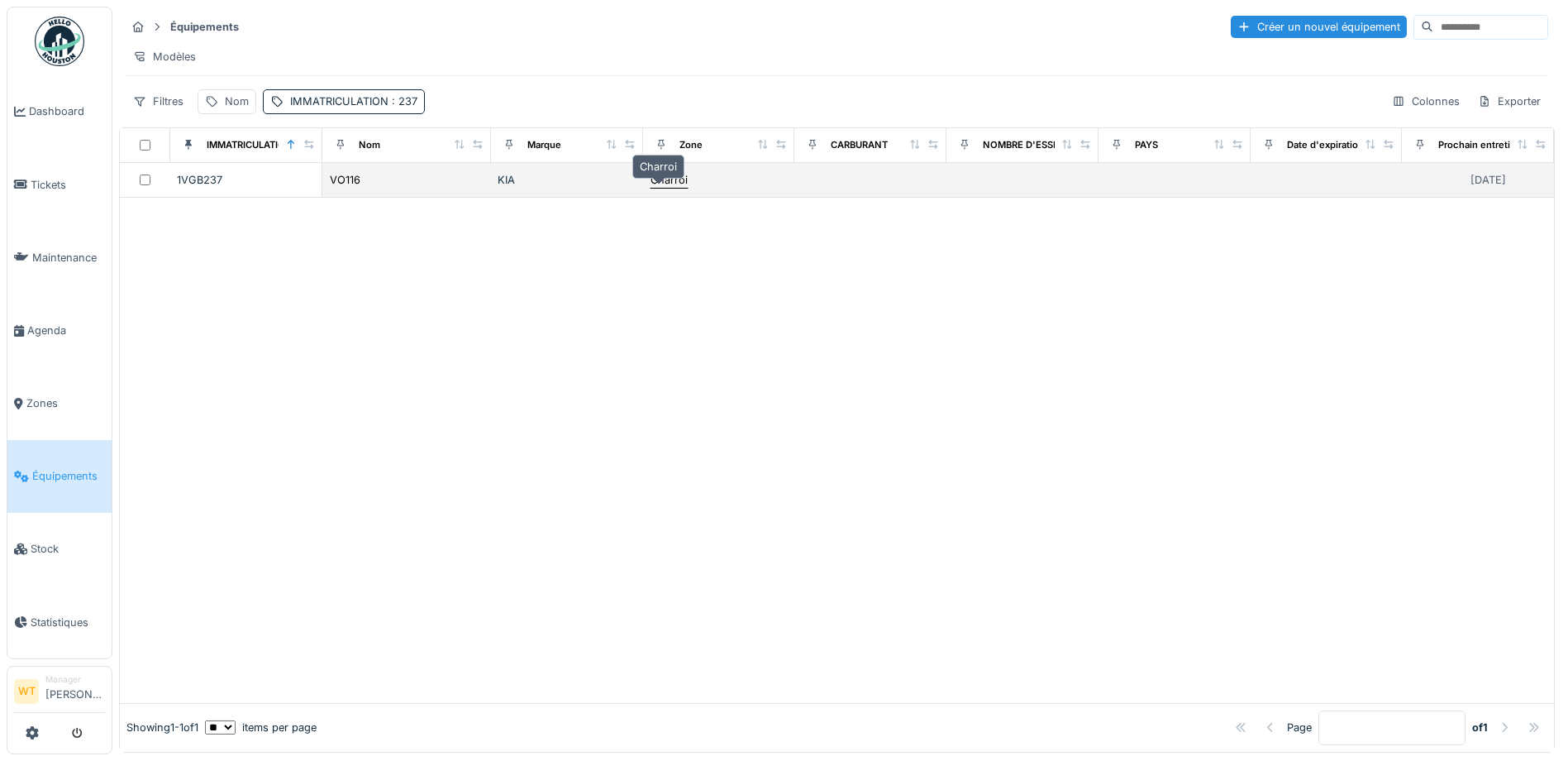
click at [653, 187] on div "Charroi" at bounding box center [668, 180] width 37 height 15
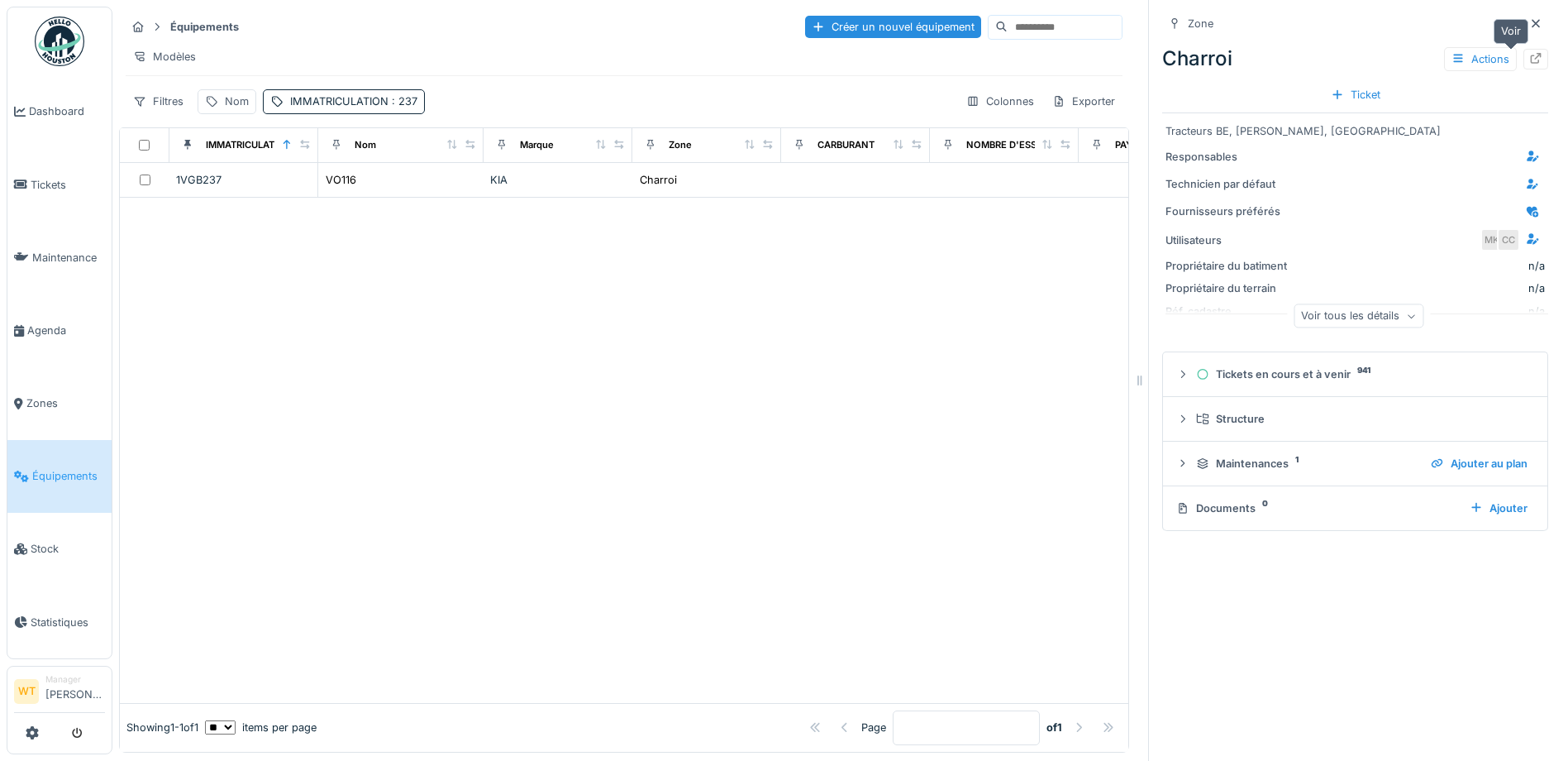
click at [1523, 66] on div at bounding box center [1536, 59] width 25 height 21
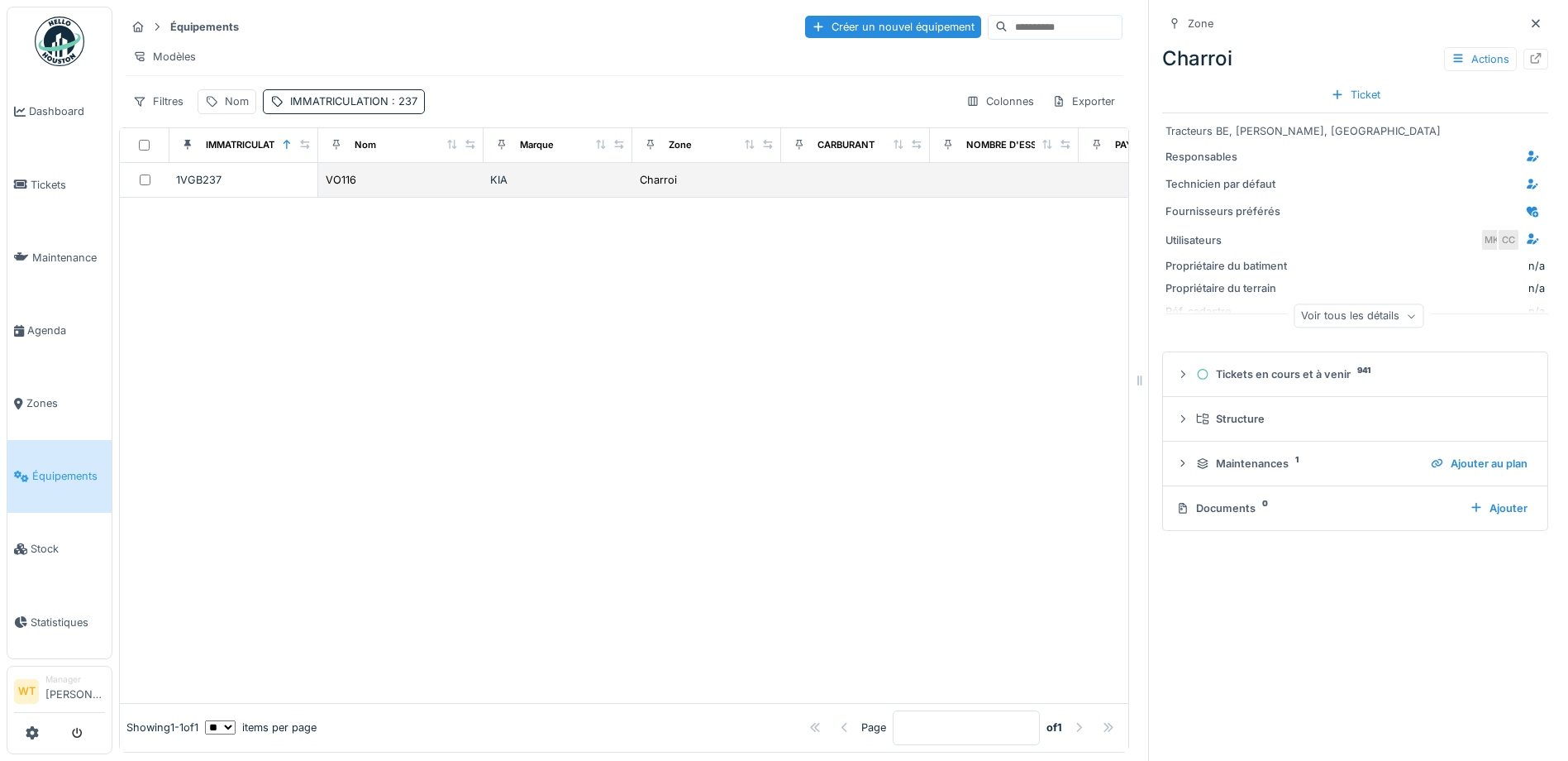
click at [604, 188] on div "KIA" at bounding box center [558, 180] width 135 height 15
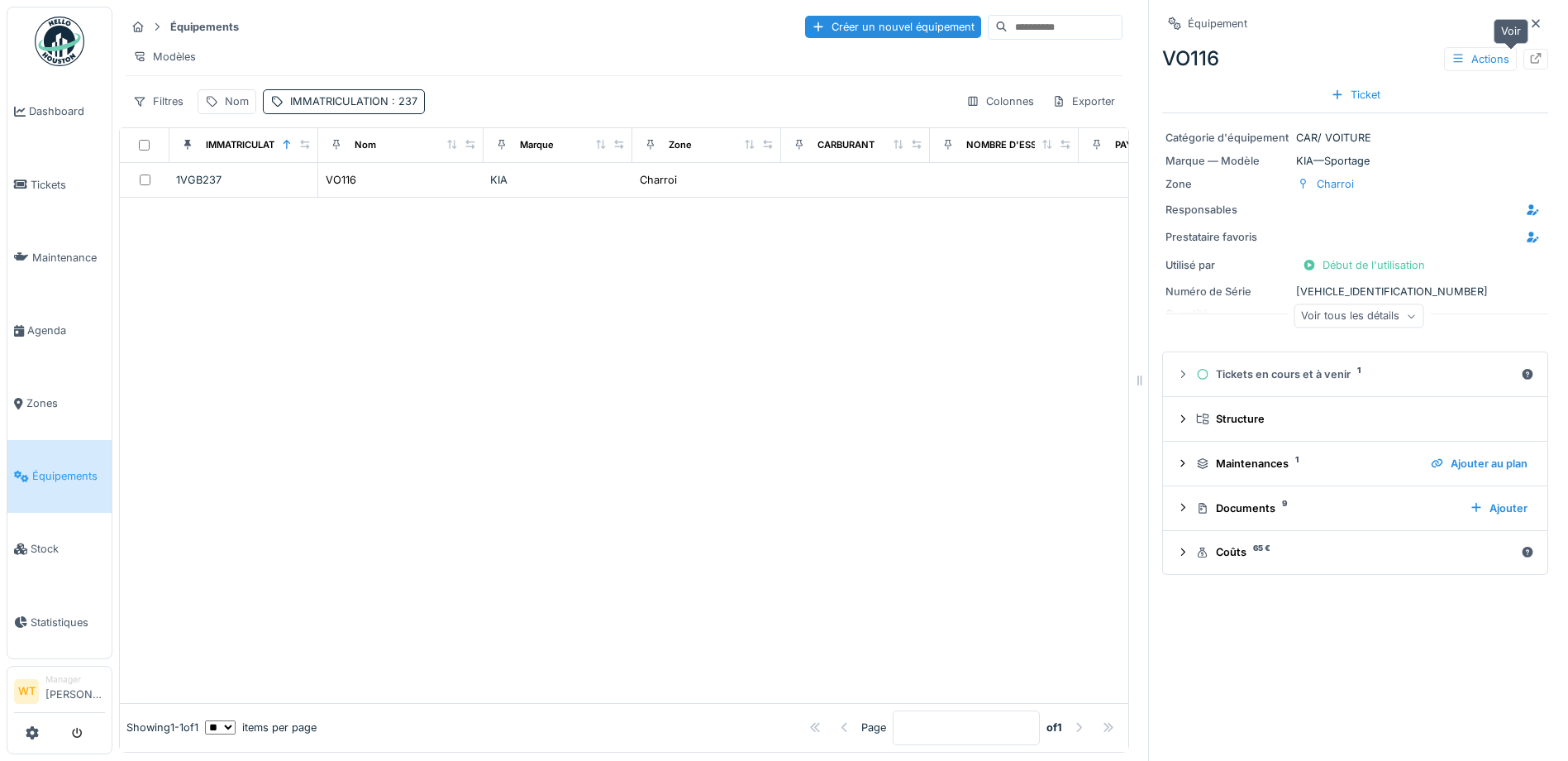
click at [1531, 60] on icon at bounding box center [1536, 58] width 10 height 10
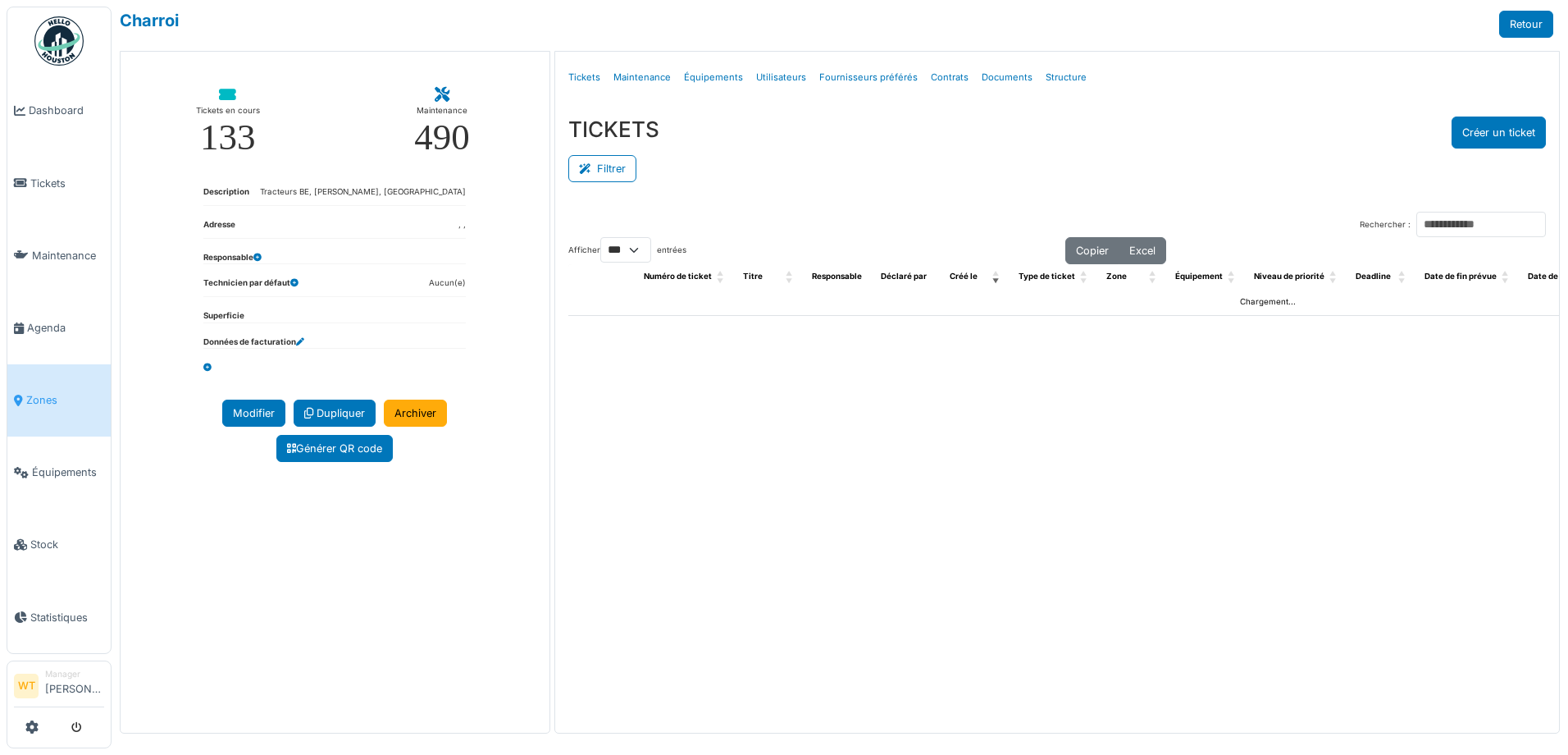
select select "***"
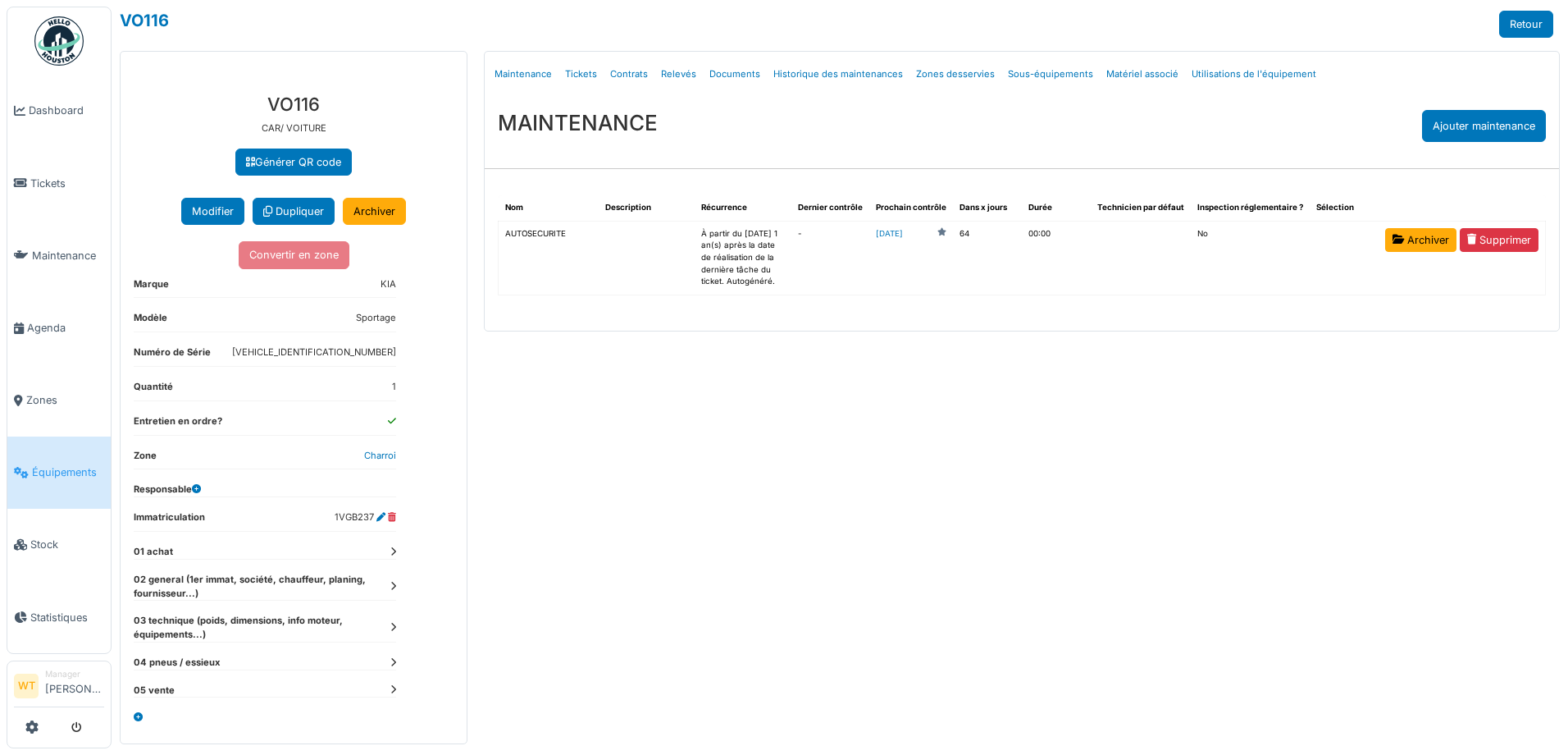
click at [394, 584] on icon at bounding box center [393, 587] width 6 height 9
